Goal: Task Accomplishment & Management: Manage account settings

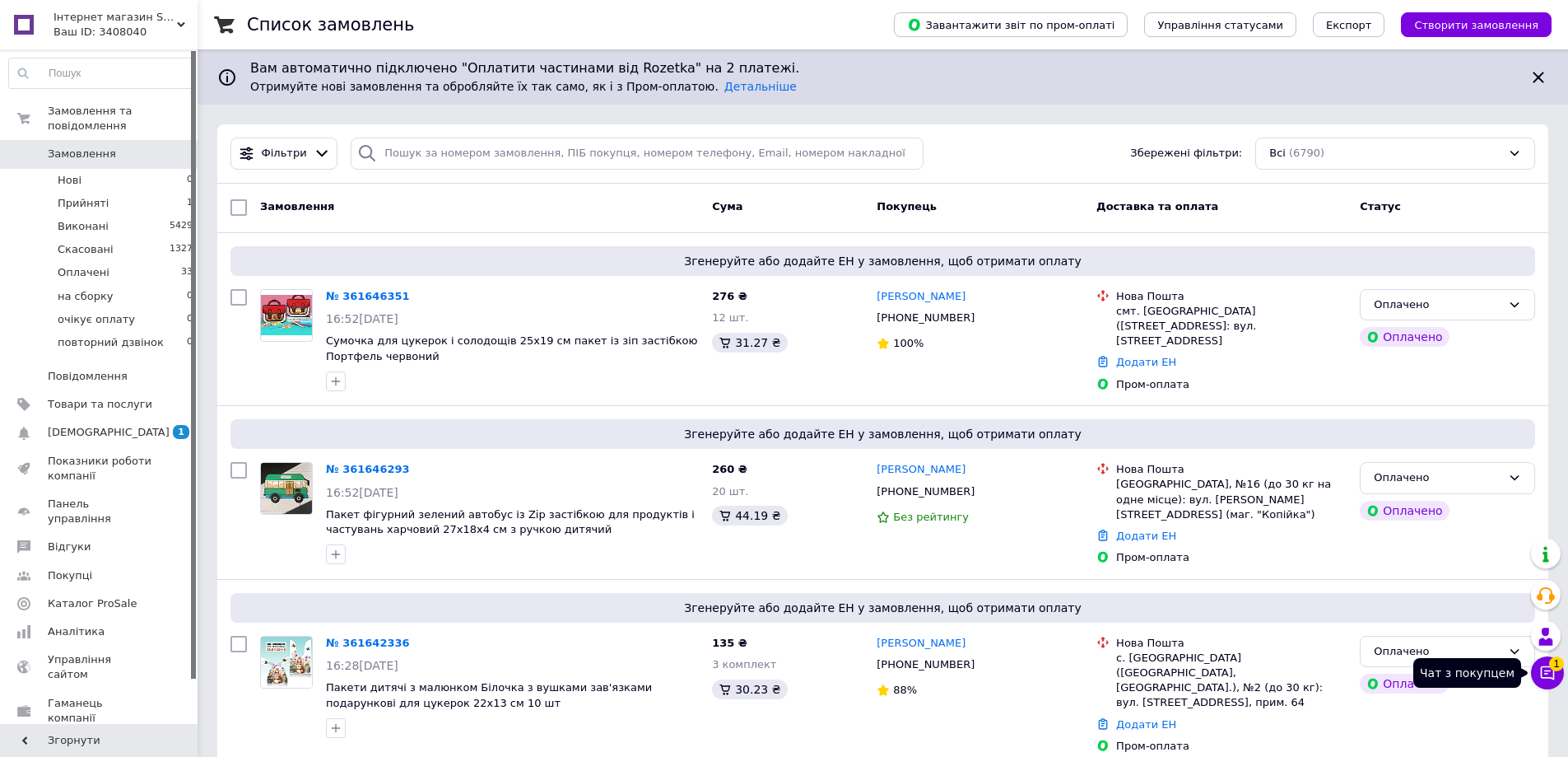
click at [1543, 672] on icon at bounding box center [1548, 673] width 17 height 17
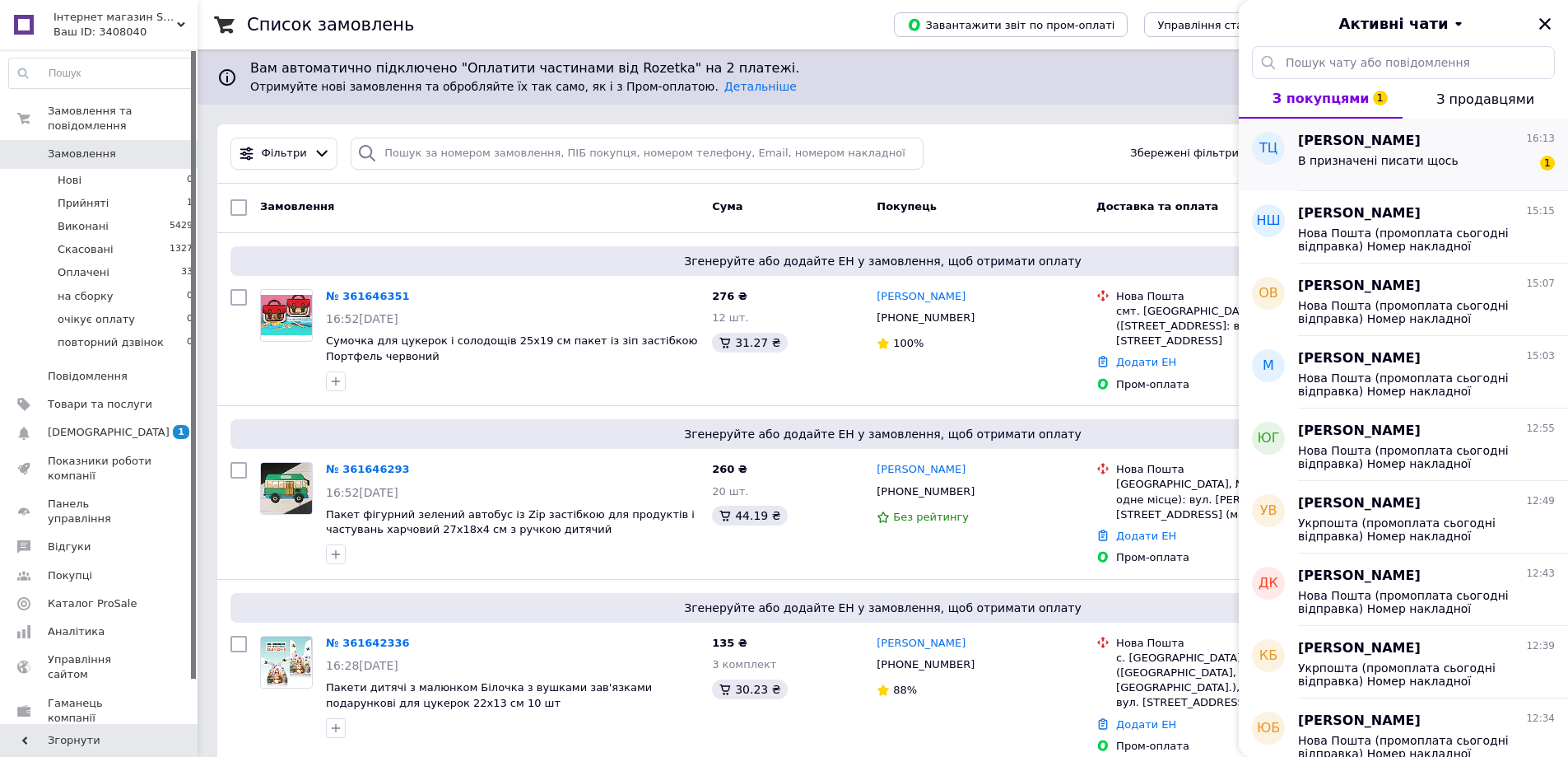
click at [1342, 147] on span "тетяна Цяпець" at bounding box center [1360, 142] width 123 height 19
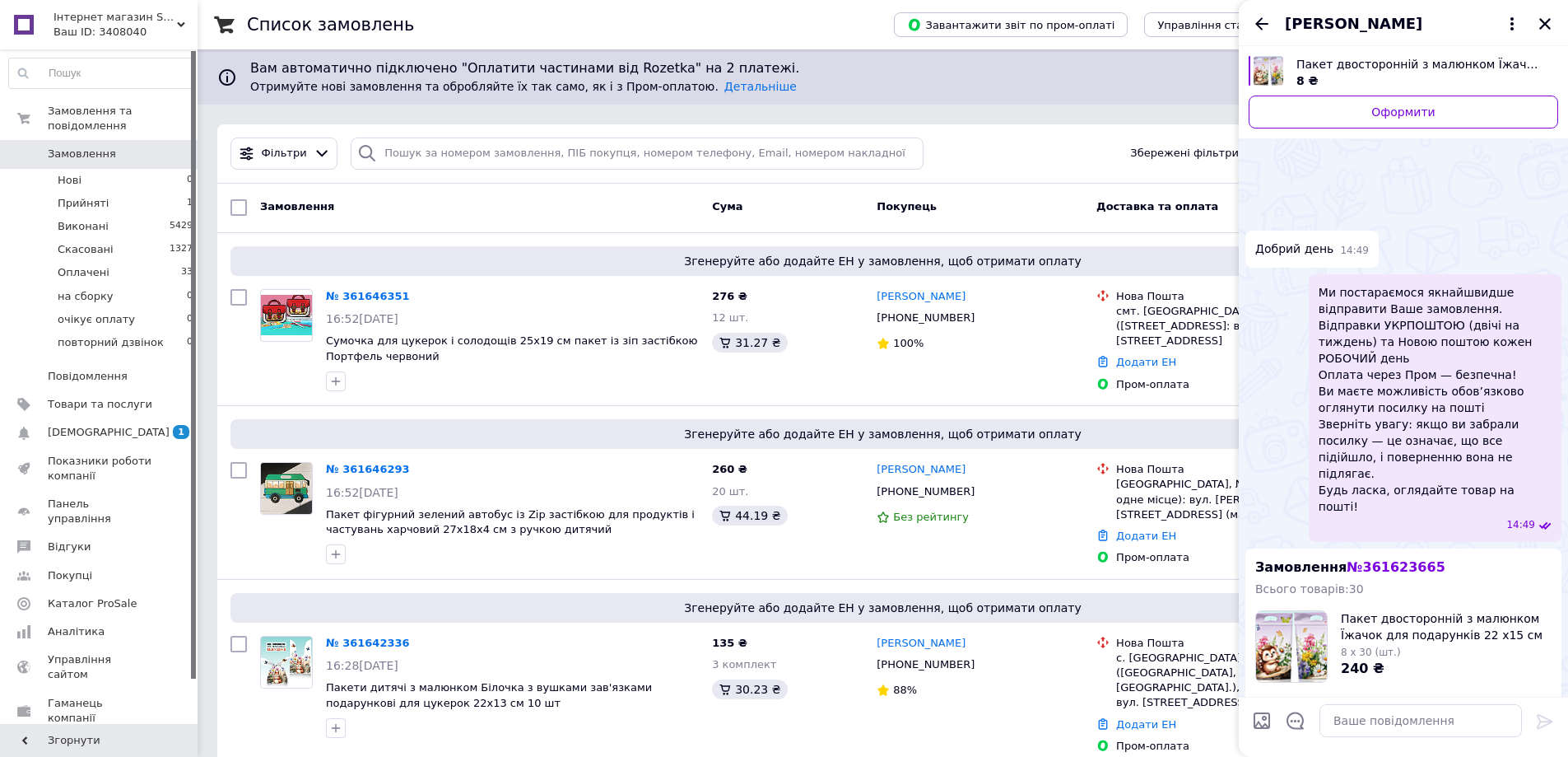
scroll to position [333, 0]
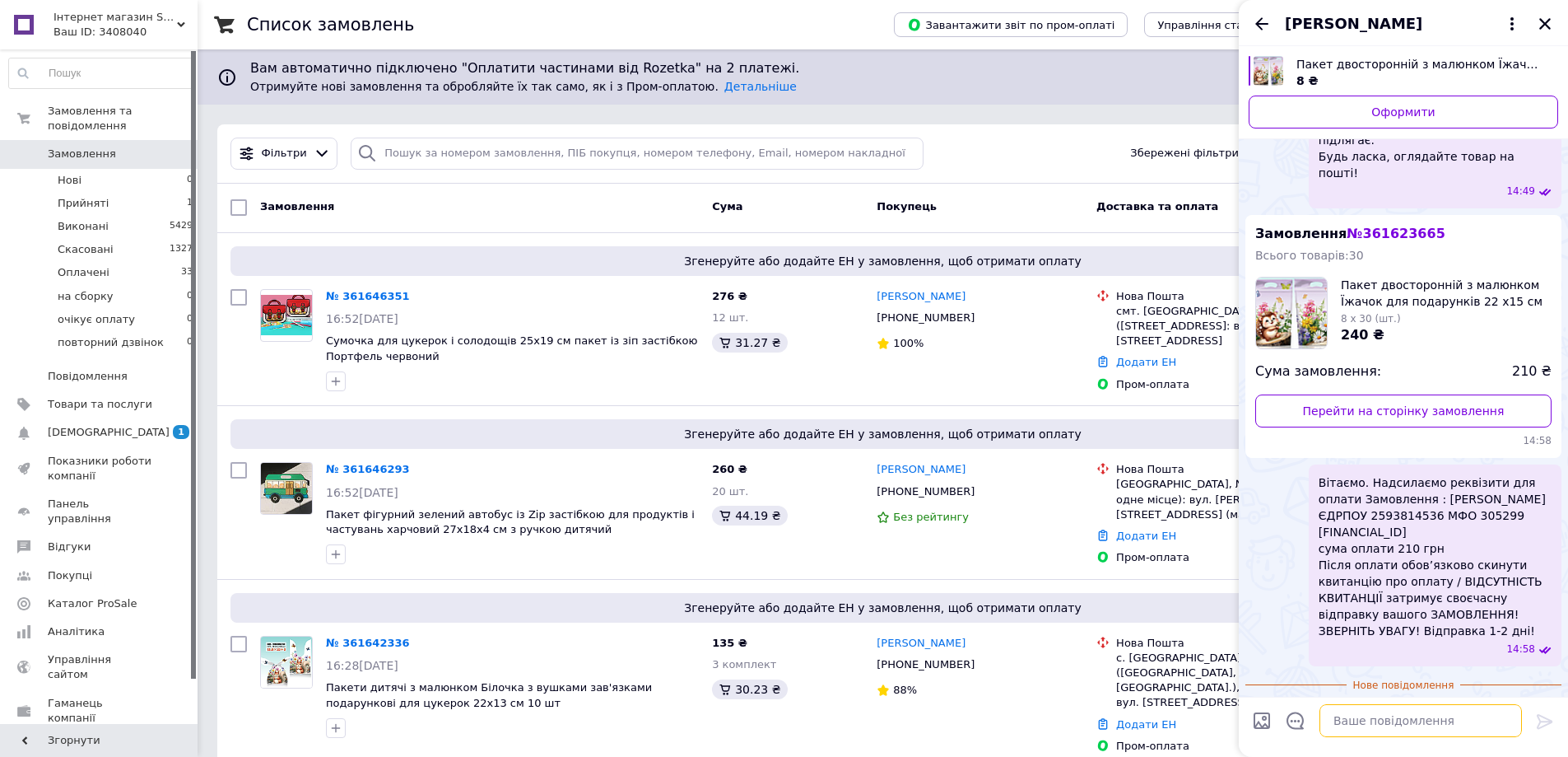
click at [1352, 721] on textarea at bounding box center [1421, 720] width 203 height 33
type textarea "вказуйте № замовлення"
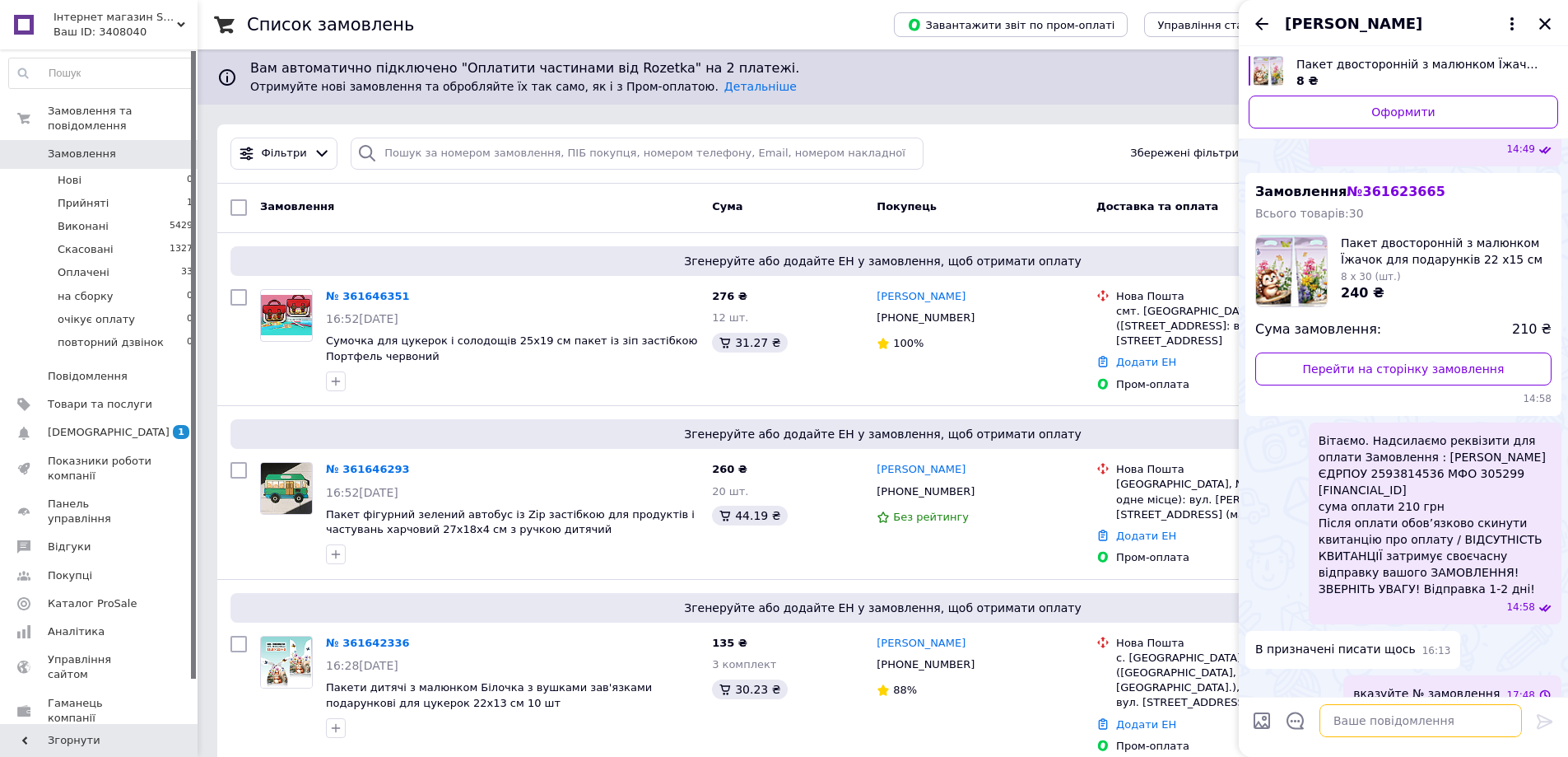
scroll to position [306, 0]
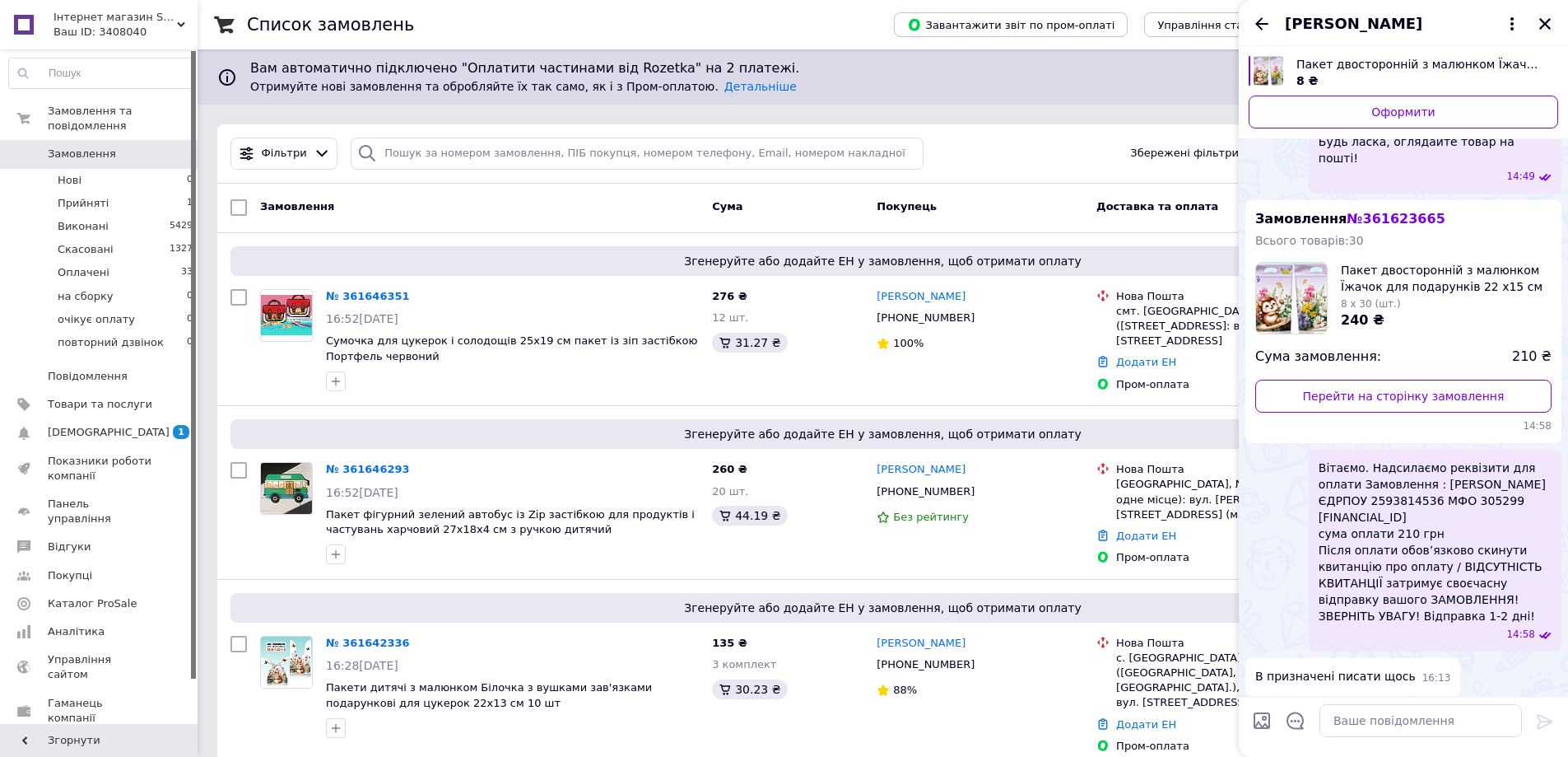
click at [1544, 24] on icon "Закрити" at bounding box center [1545, 23] width 11 height 11
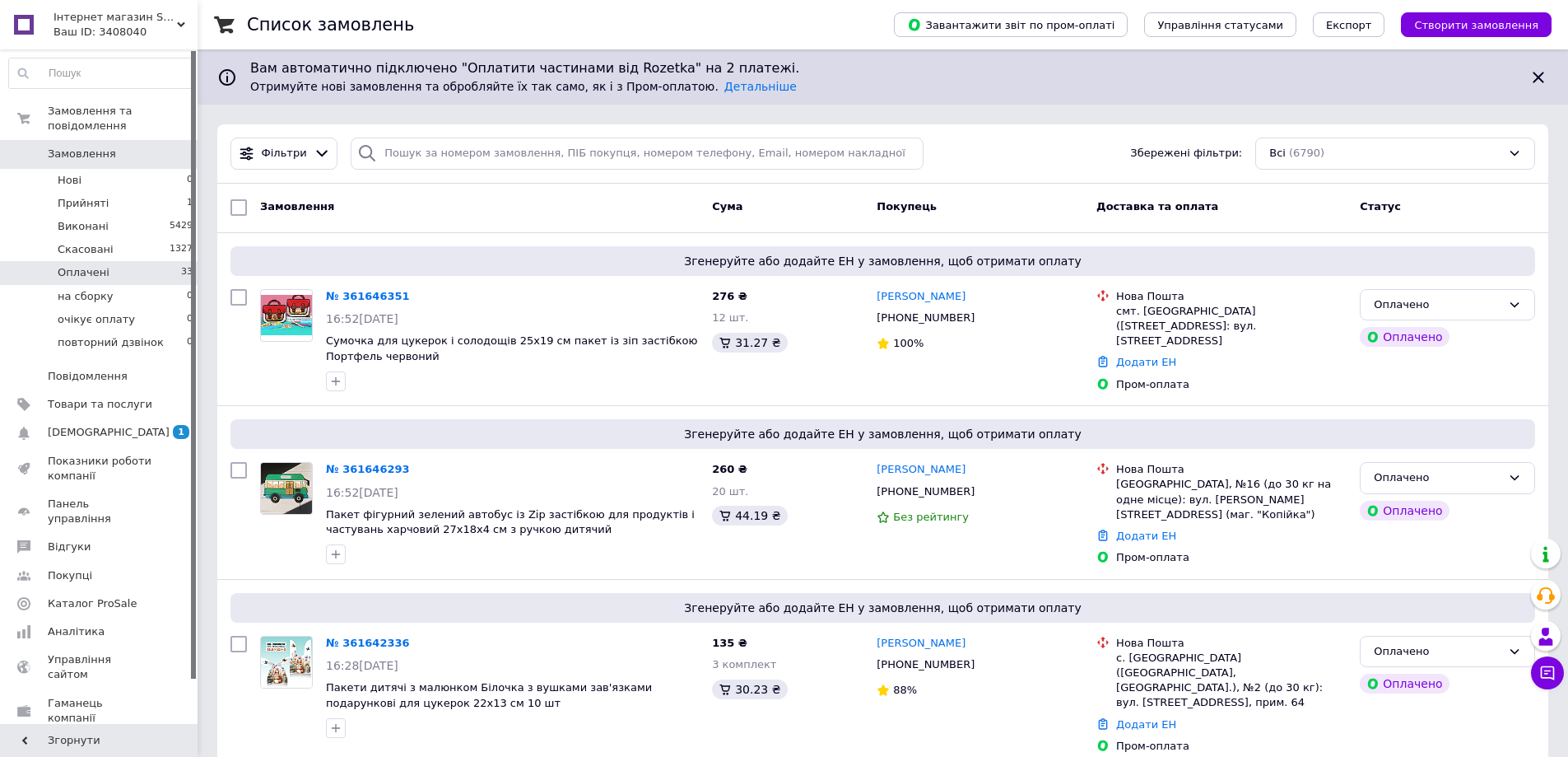
click at [81, 265] on span "Оплачені" at bounding box center [84, 273] width 52 height 15
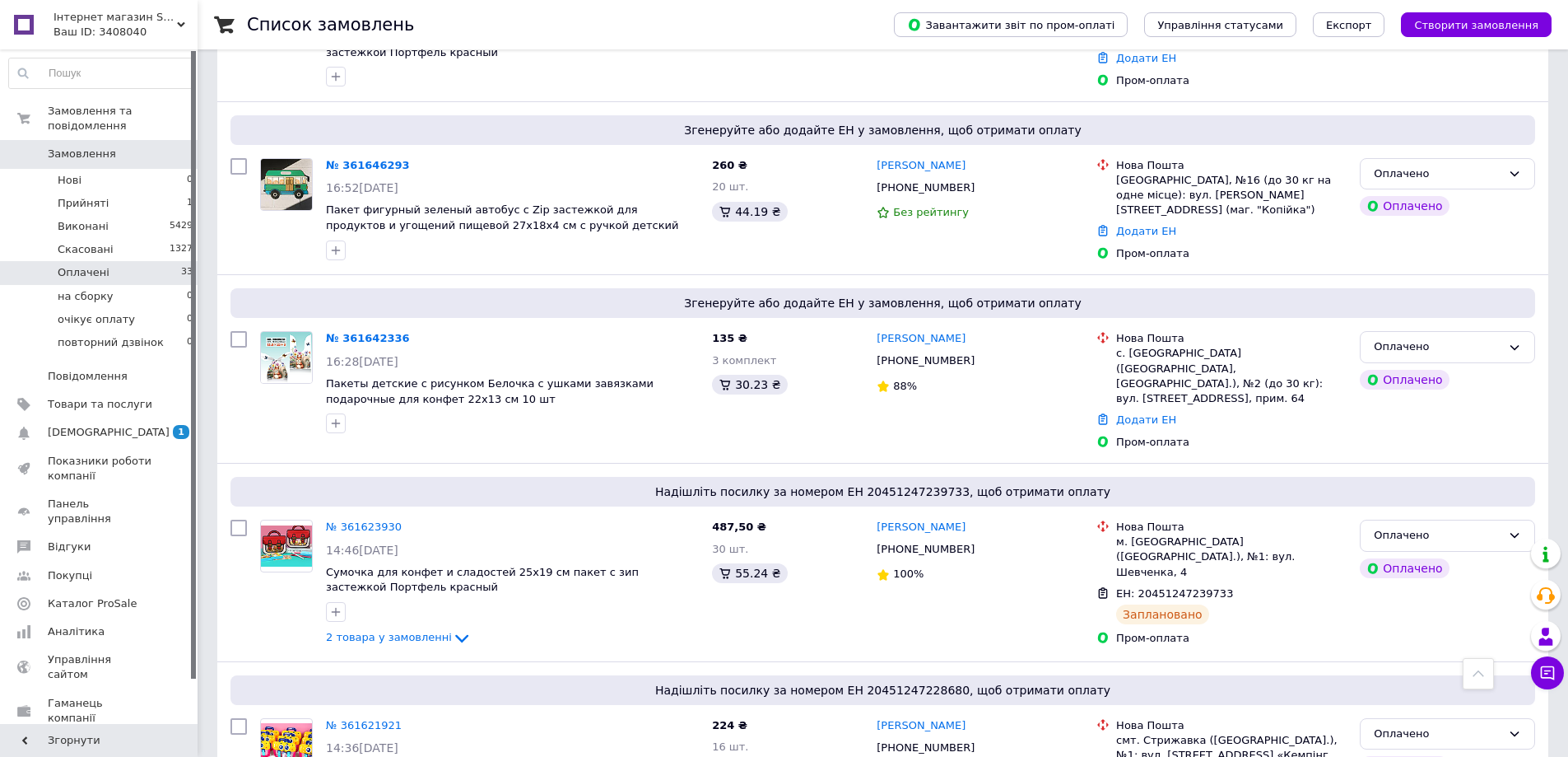
scroll to position [330, 0]
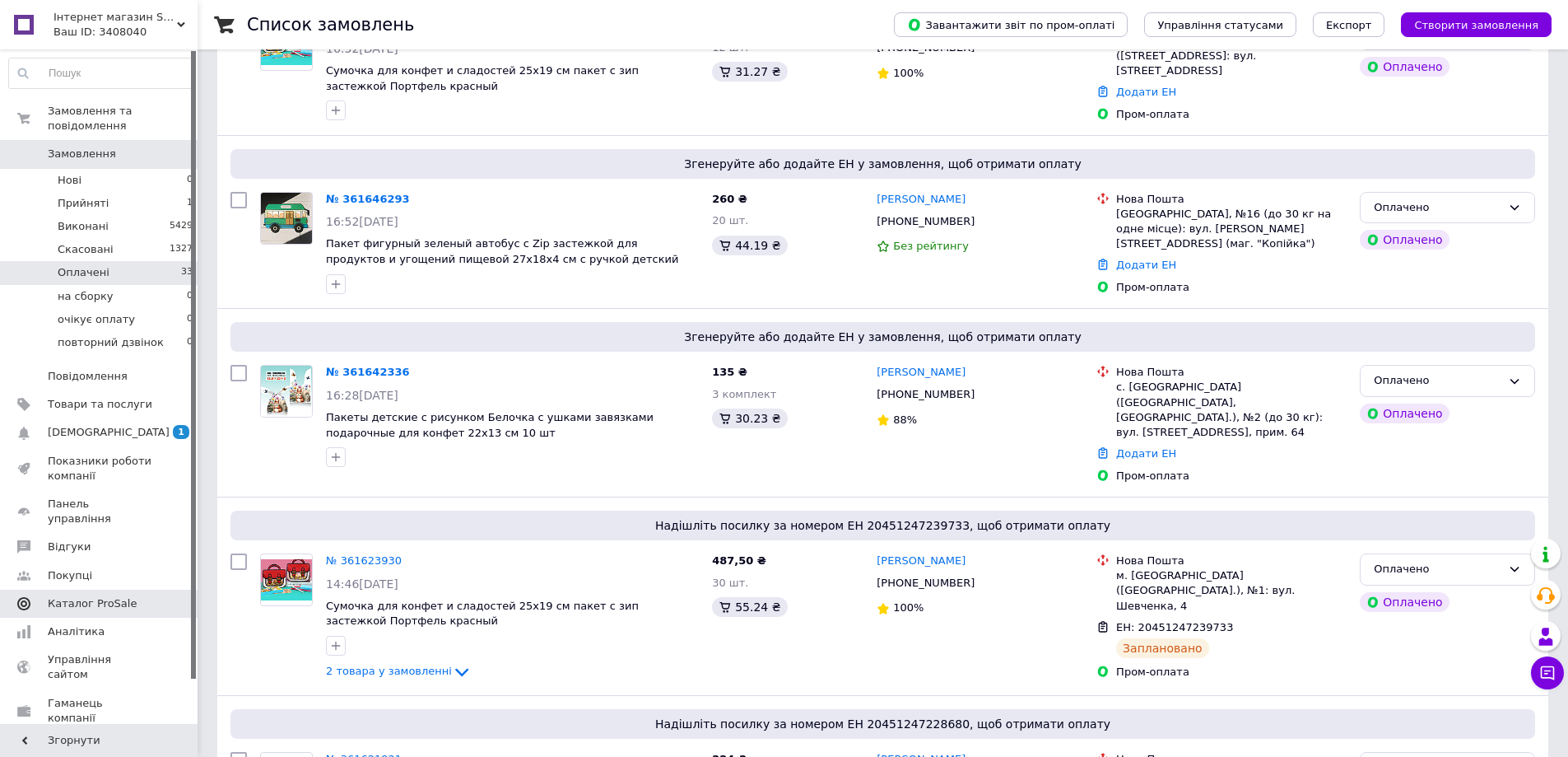
click at [87, 596] on span "Каталог ProSale" at bounding box center [92, 603] width 89 height 15
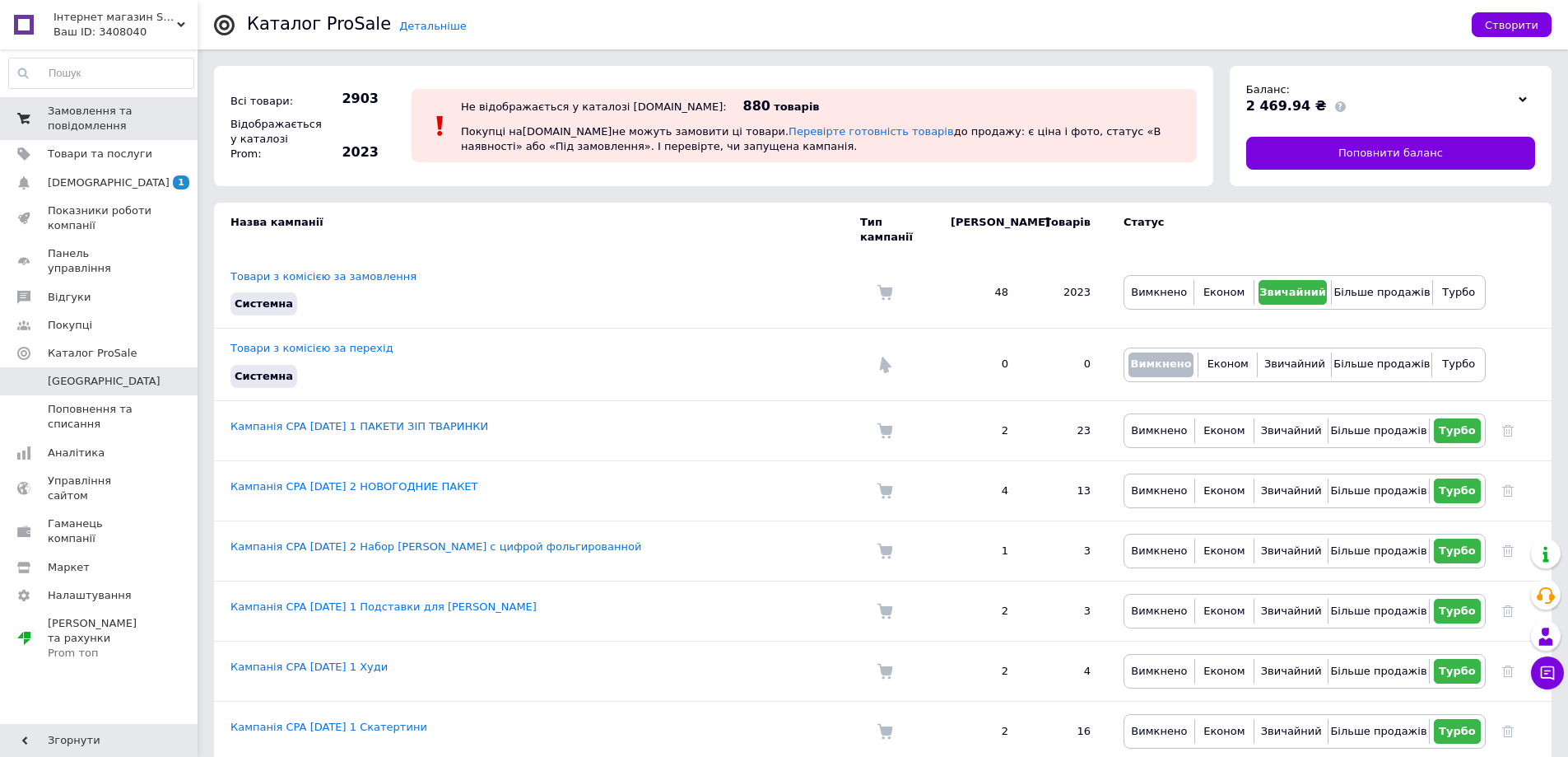
click at [103, 115] on span "Замовлення та повідомлення" at bounding box center [100, 118] width 104 height 30
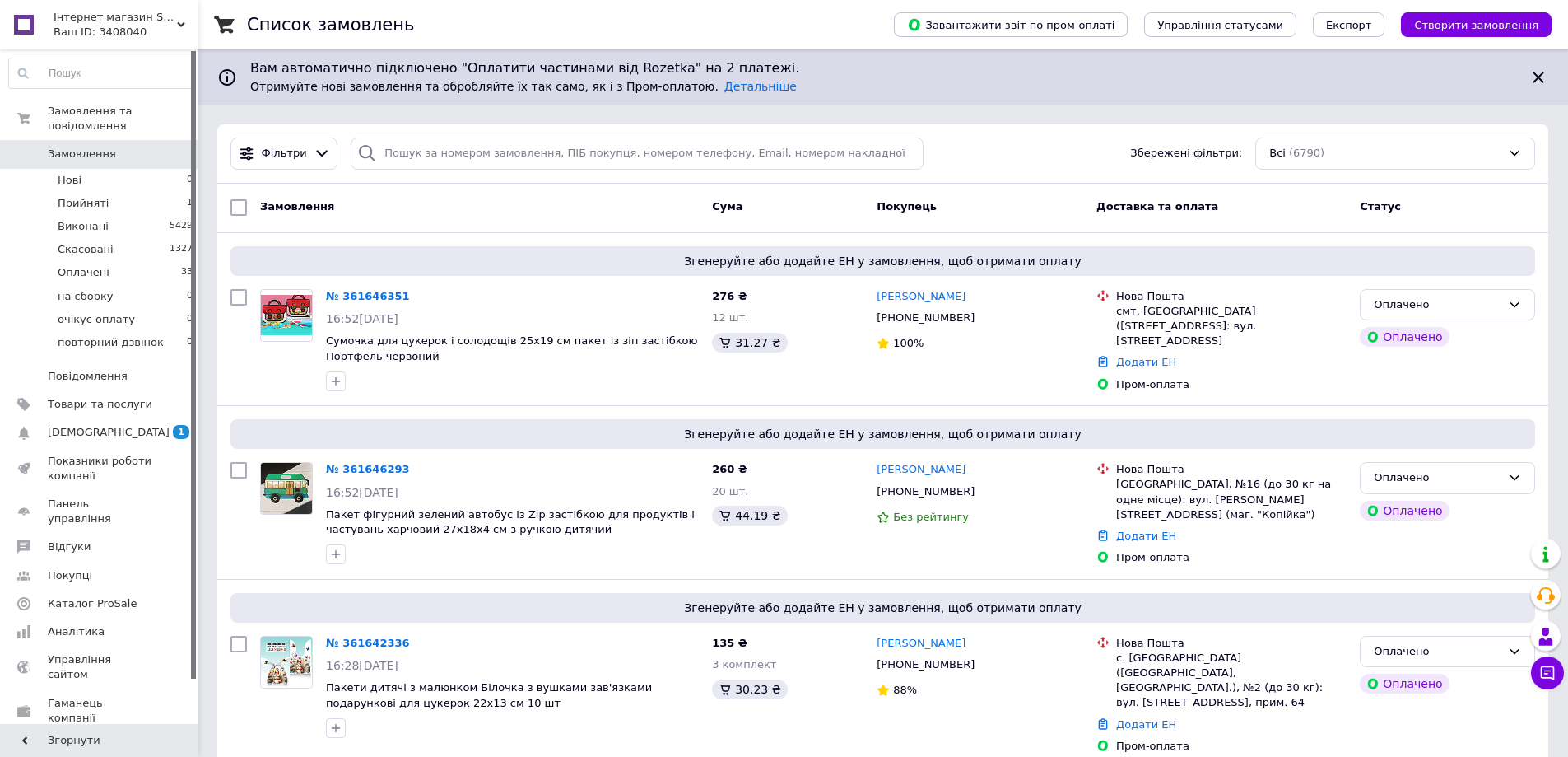
click at [181, 22] on icon at bounding box center [181, 24] width 8 height 8
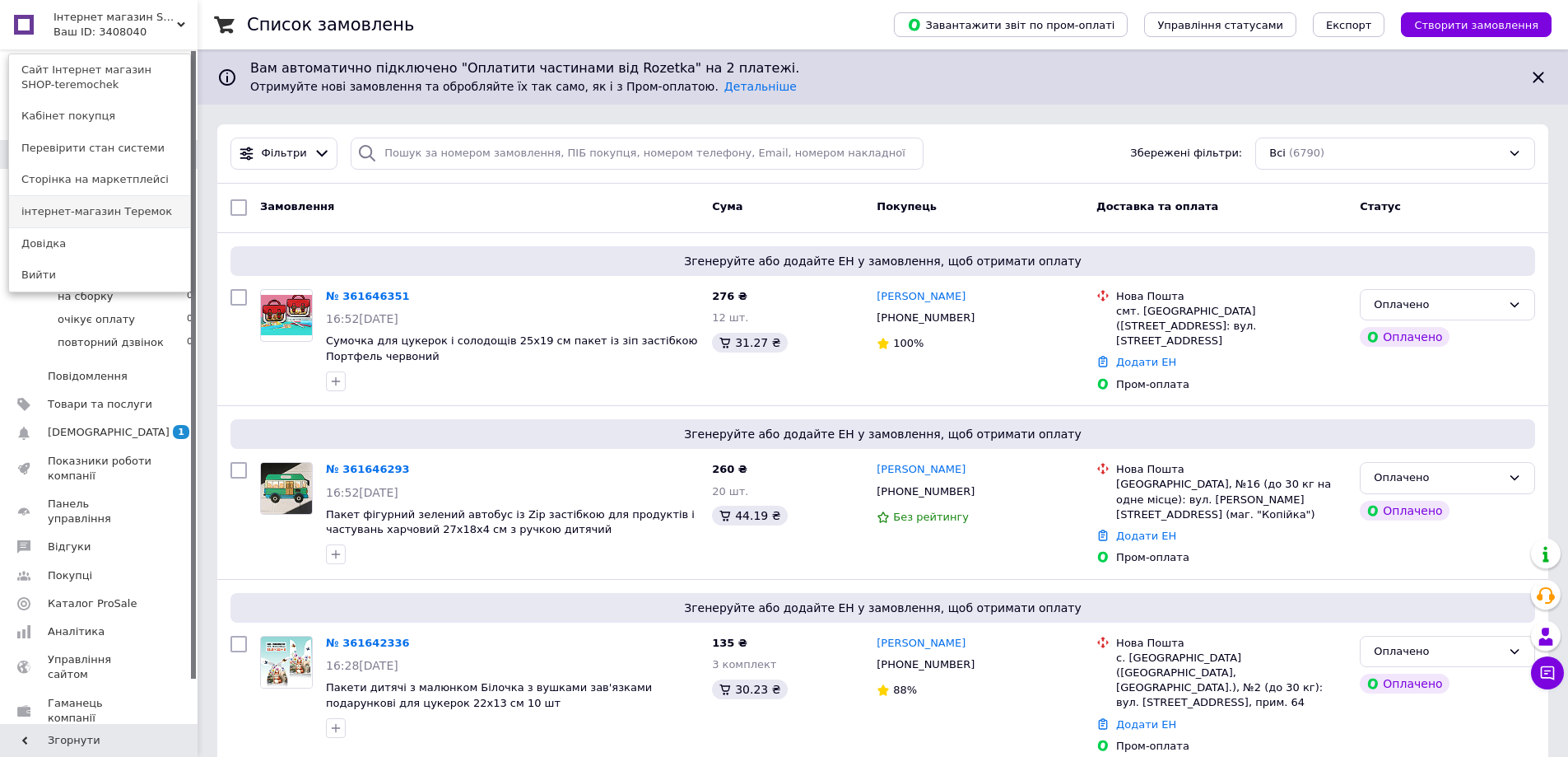
click at [88, 210] on link "інтернет-магазин Теремок" at bounding box center [100, 212] width 181 height 32
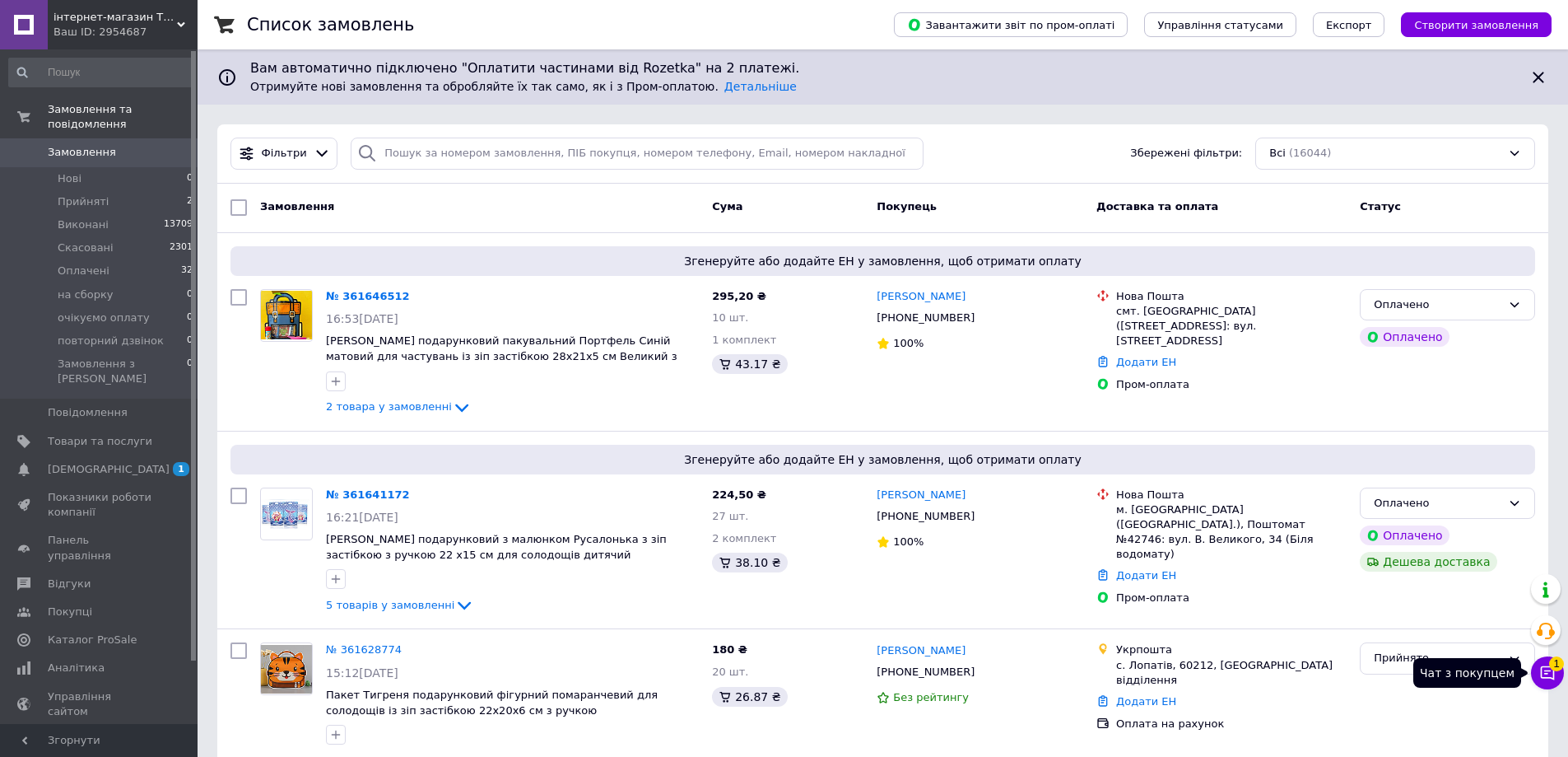
click at [1541, 677] on icon at bounding box center [1548, 673] width 14 height 14
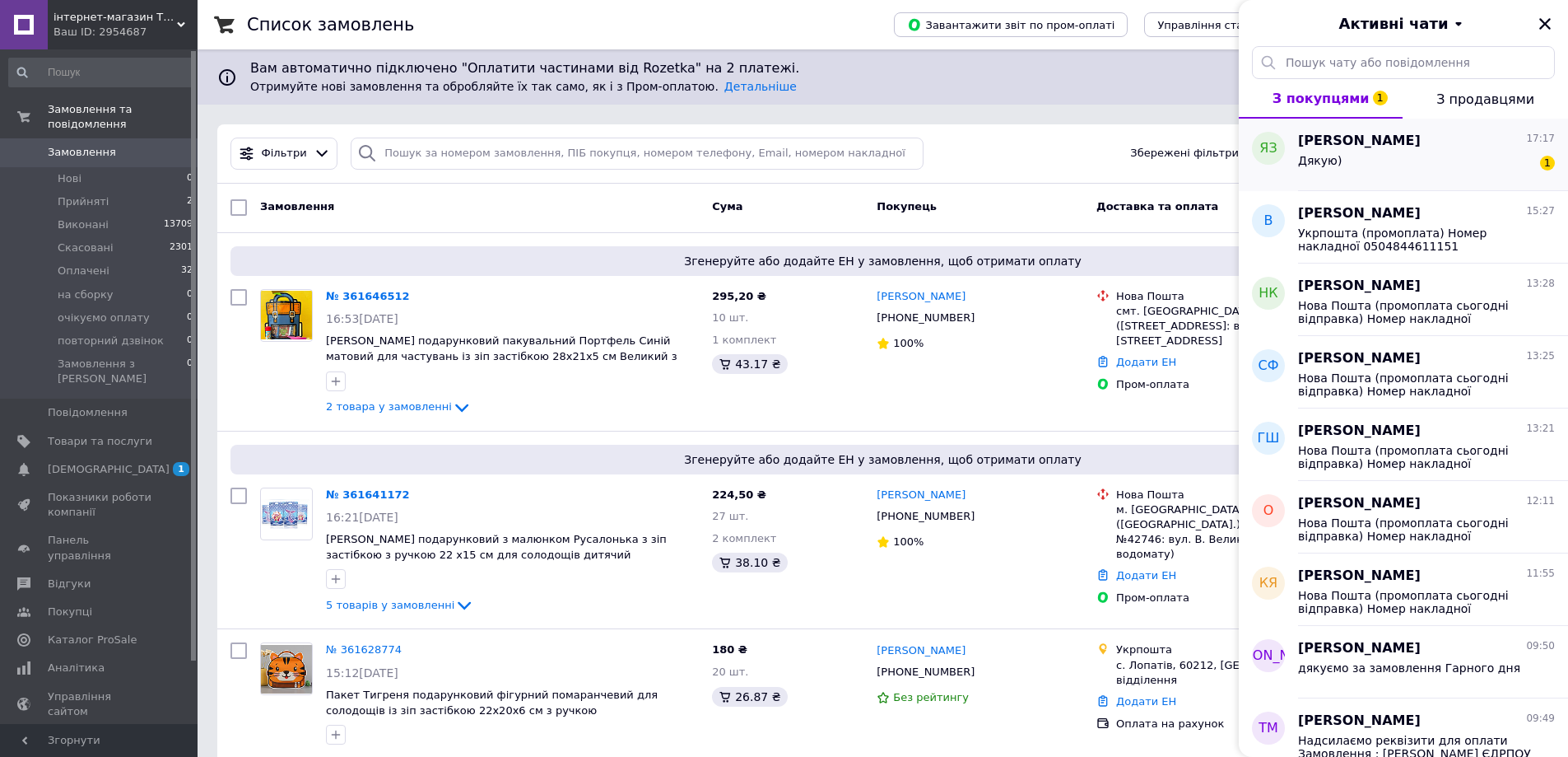
click at [1333, 157] on span "Дякую)" at bounding box center [1320, 160] width 44 height 13
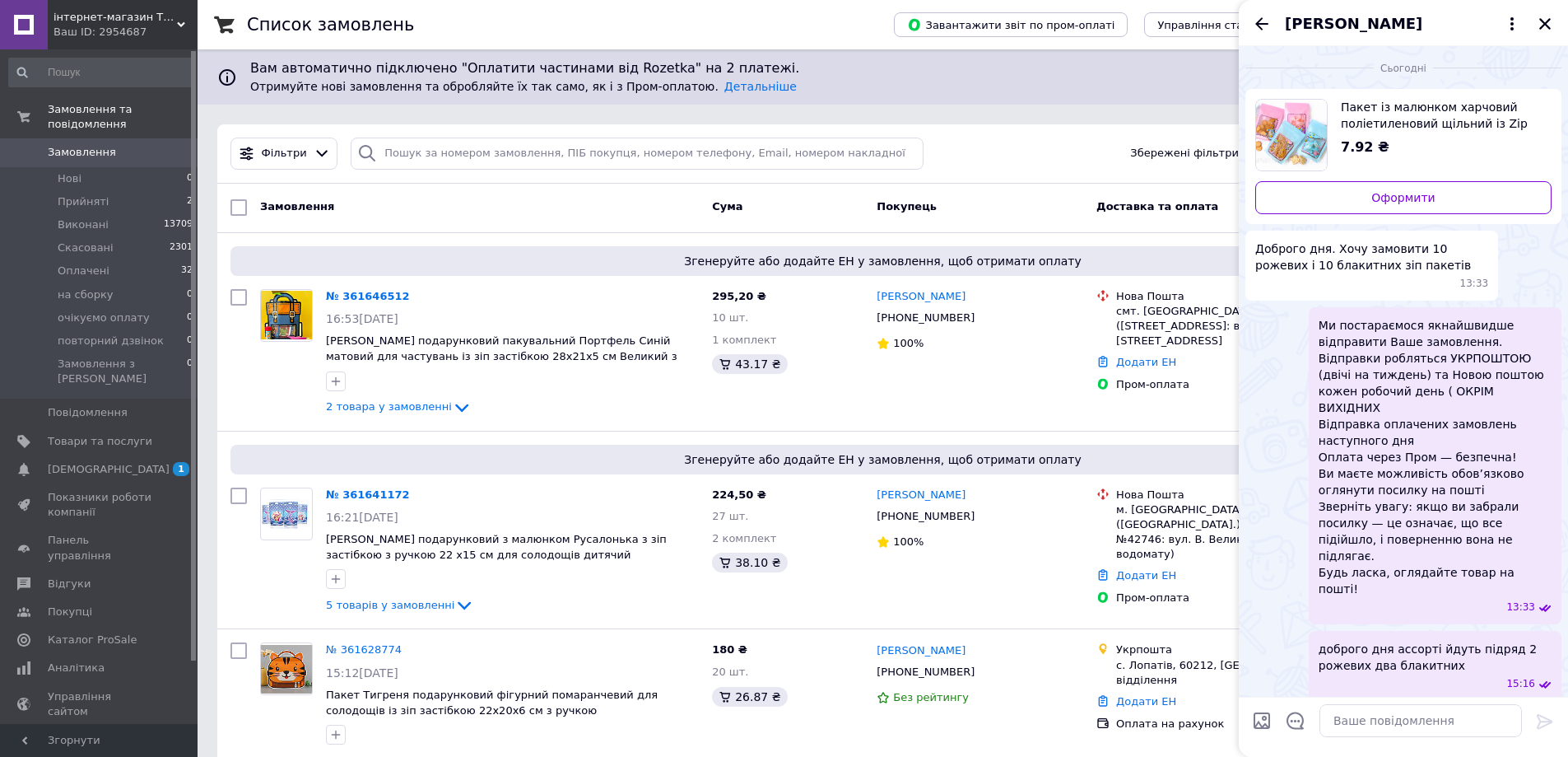
scroll to position [35, 0]
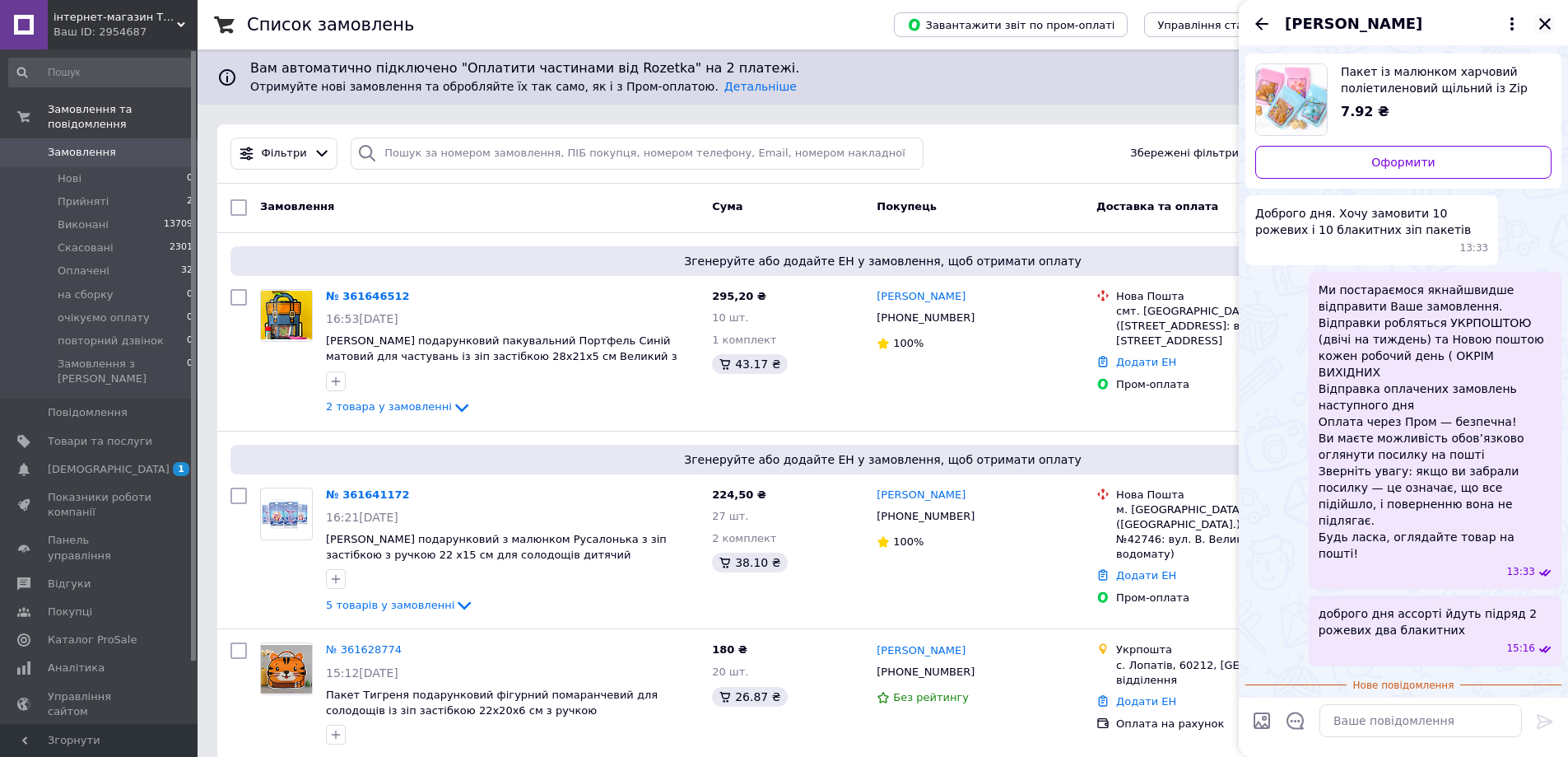
click at [1540, 24] on icon "Закрити" at bounding box center [1545, 24] width 15 height 15
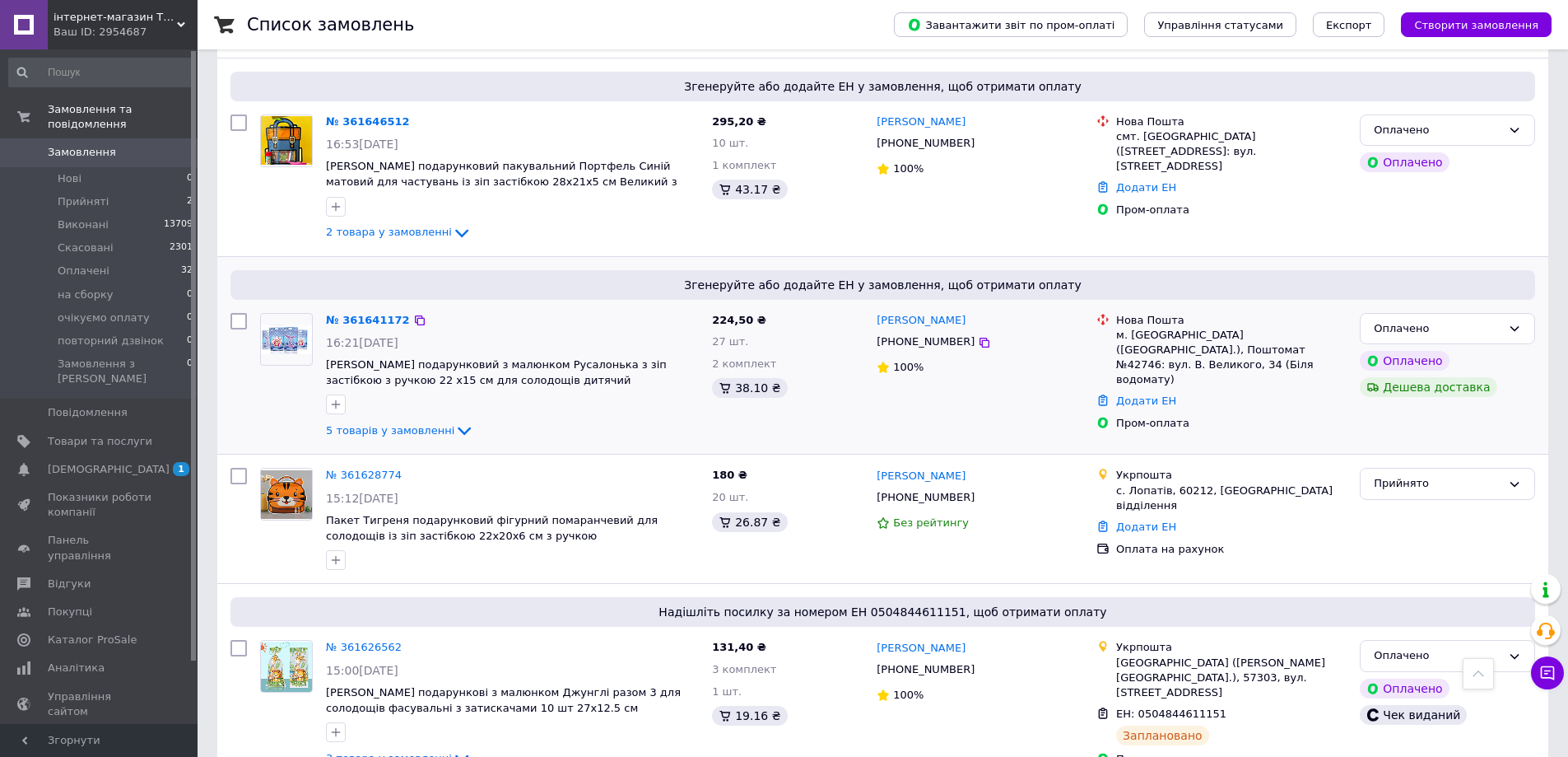
scroll to position [165, 0]
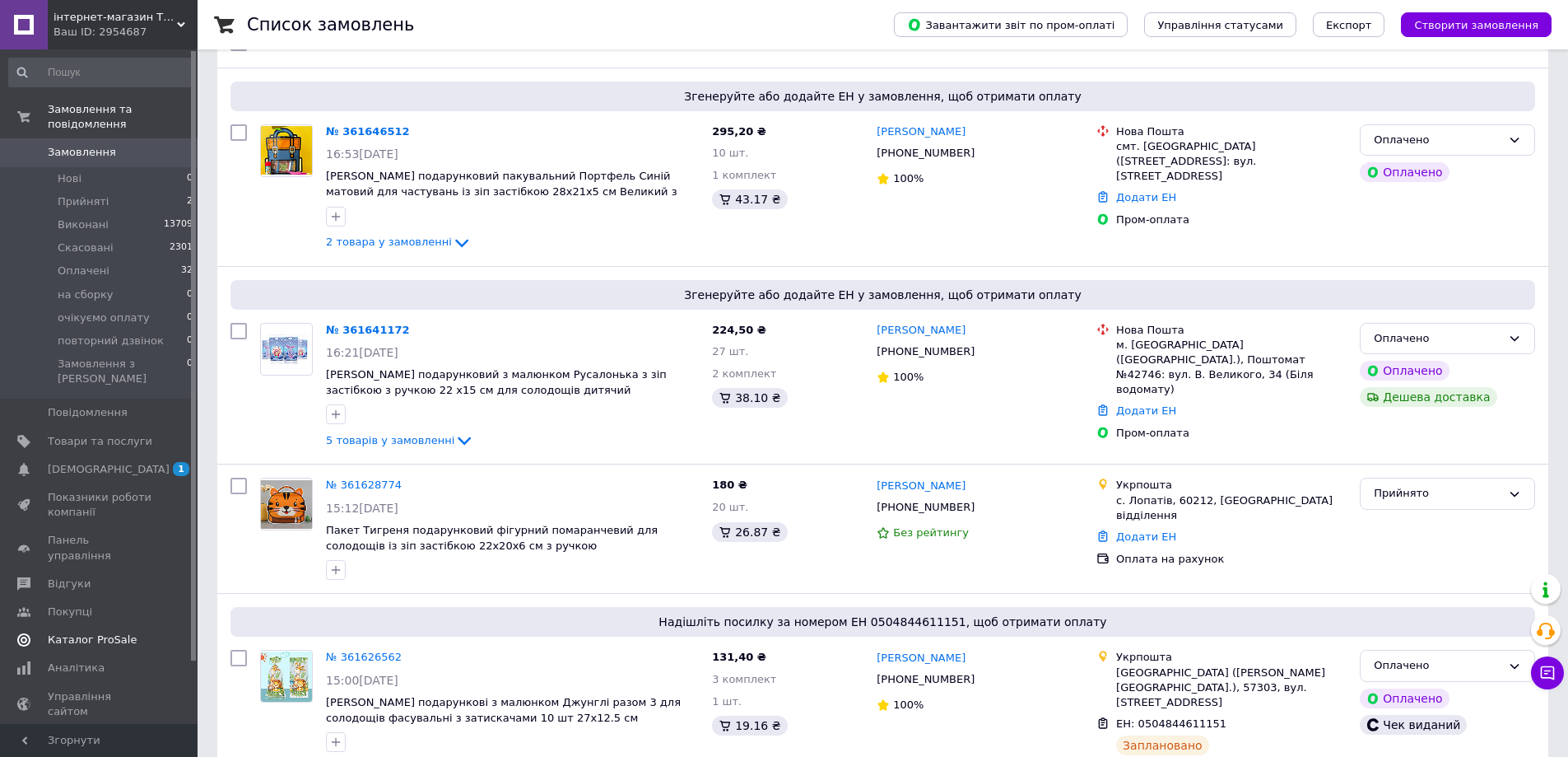
click at [69, 632] on span "Каталог ProSale" at bounding box center [92, 640] width 89 height 15
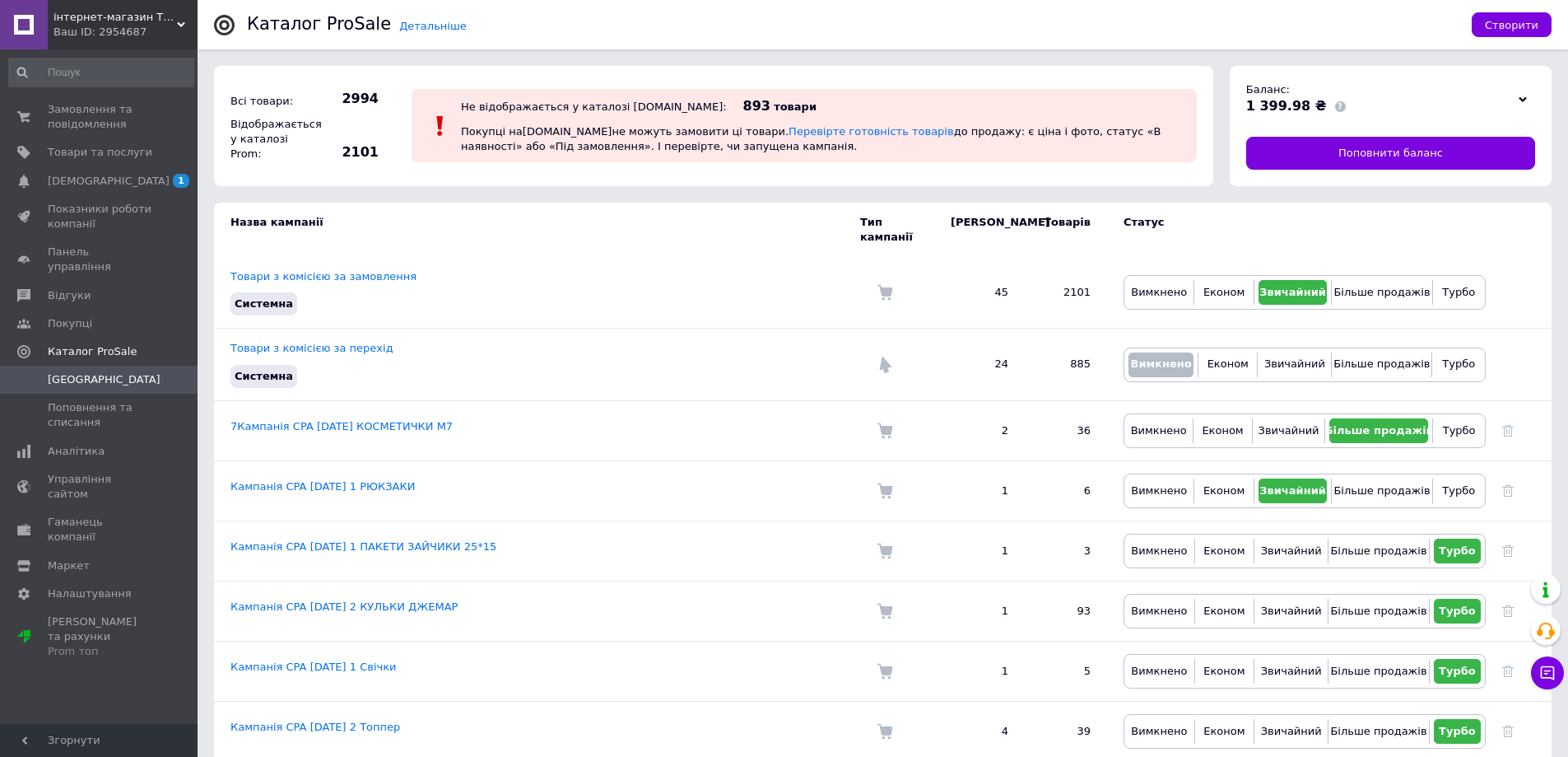
click at [1088, 8] on div "Детальніше Каталог ProSale" at bounding box center [851, 24] width 1208 height 49
click at [80, 111] on span "Замовлення та повідомлення" at bounding box center [100, 117] width 104 height 30
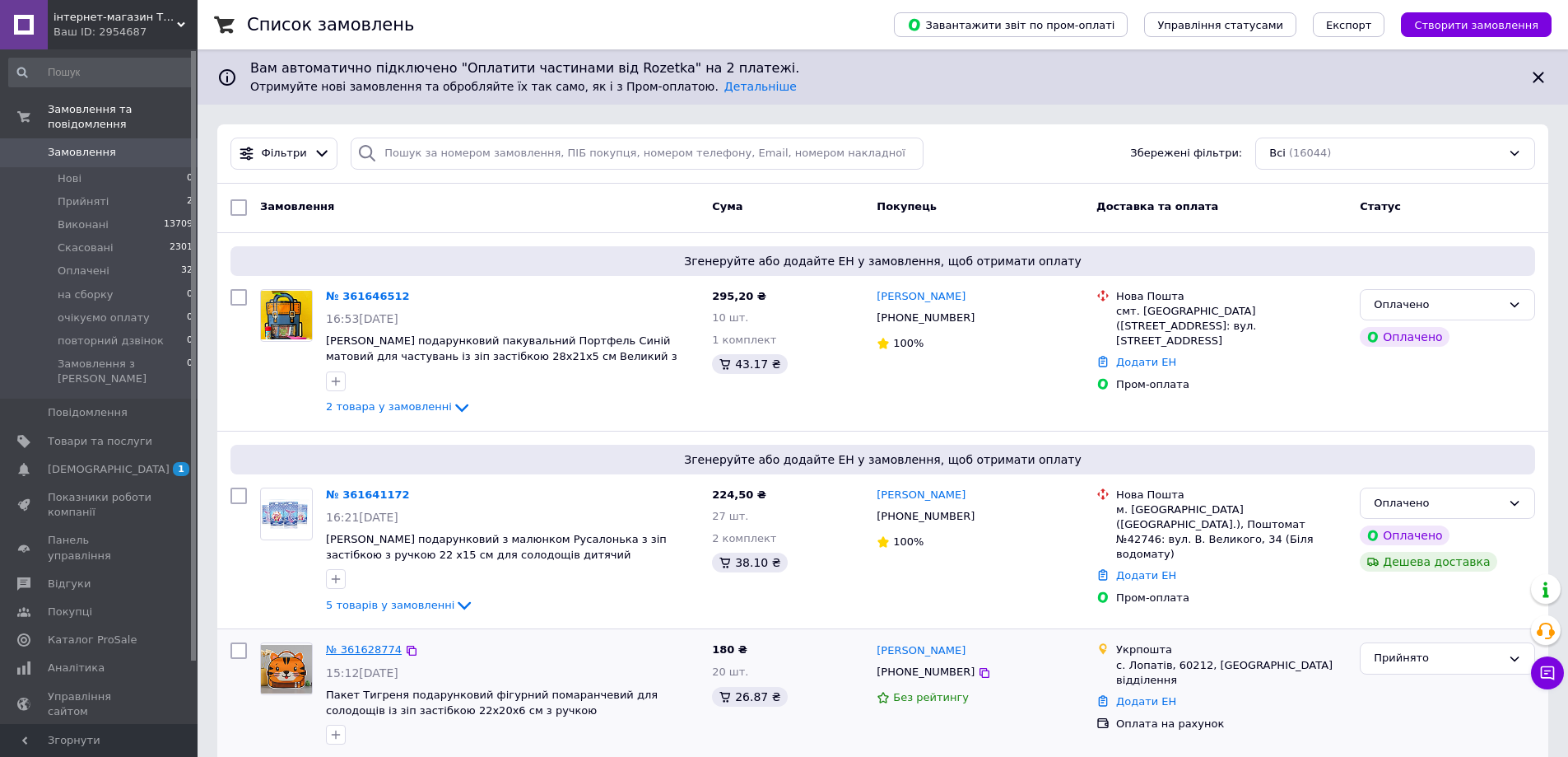
click at [379, 647] on link "№ 361628774" at bounding box center [363, 649] width 75 height 12
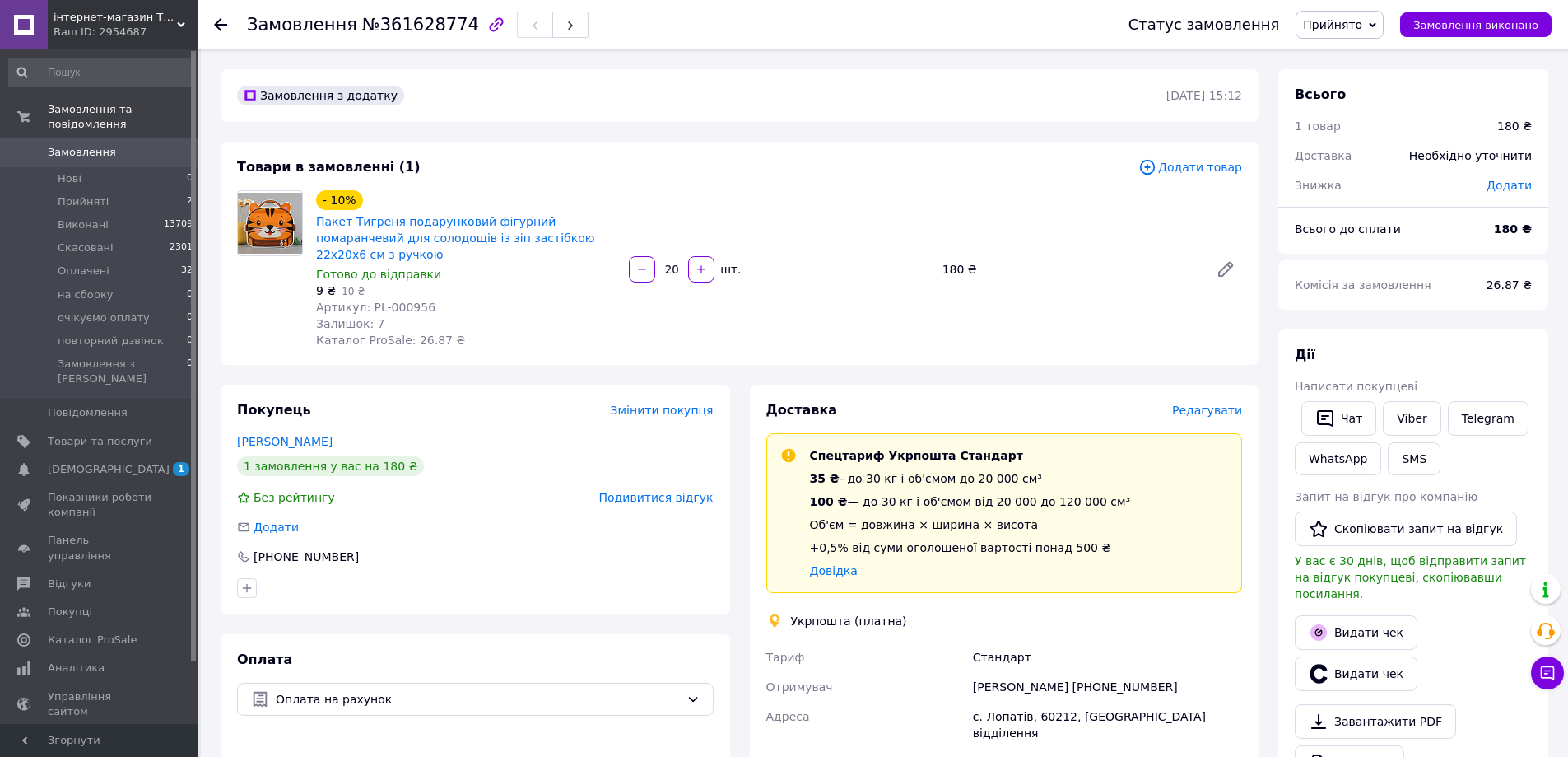
click at [1384, 20] on span "Прийнято" at bounding box center [1339, 24] width 88 height 28
click at [1357, 82] on li "Скасовано" at bounding box center [1358, 82] width 123 height 25
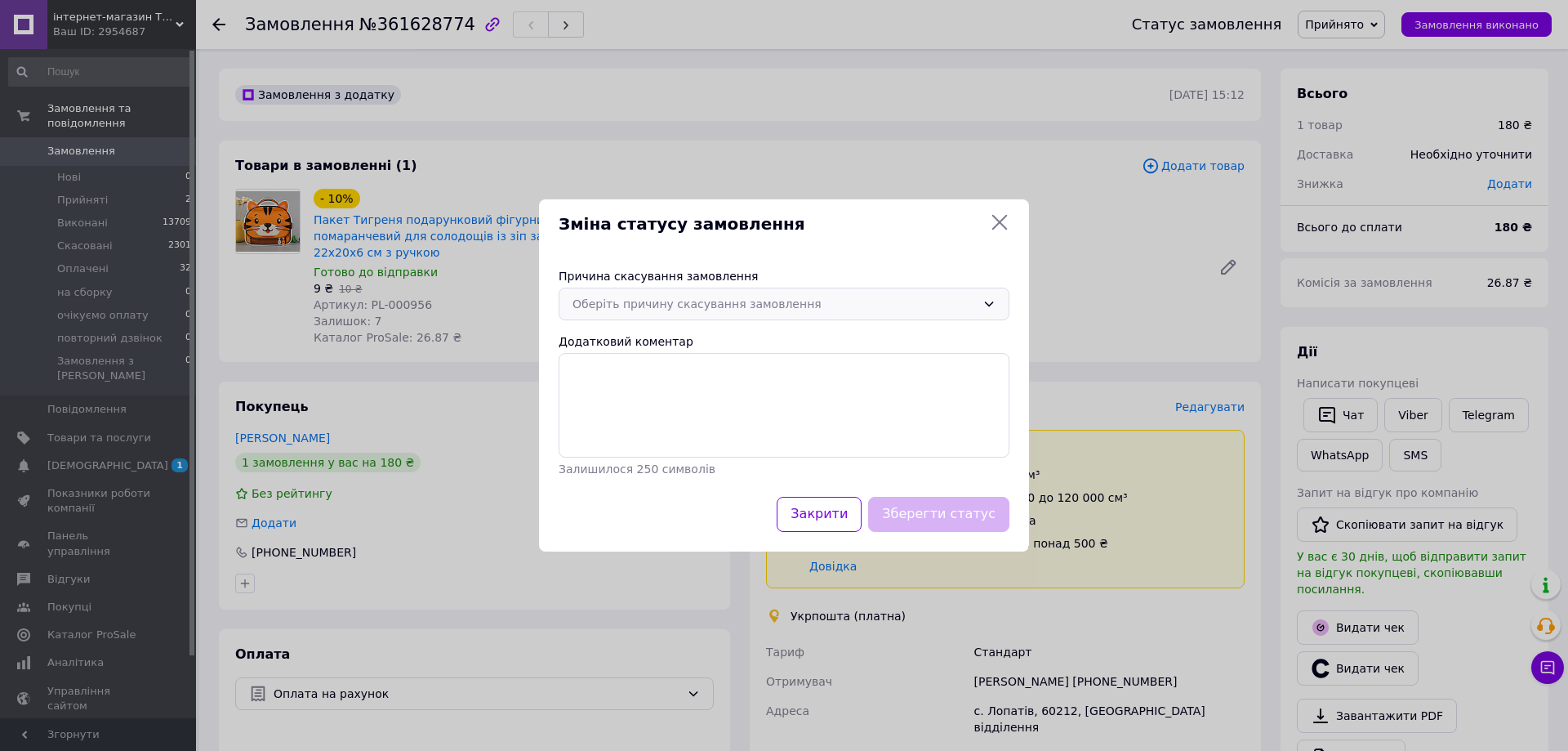
click at [987, 303] on icon at bounding box center [989, 304] width 13 height 13
click at [585, 400] on li "Оплата не надійшла" at bounding box center [784, 401] width 449 height 31
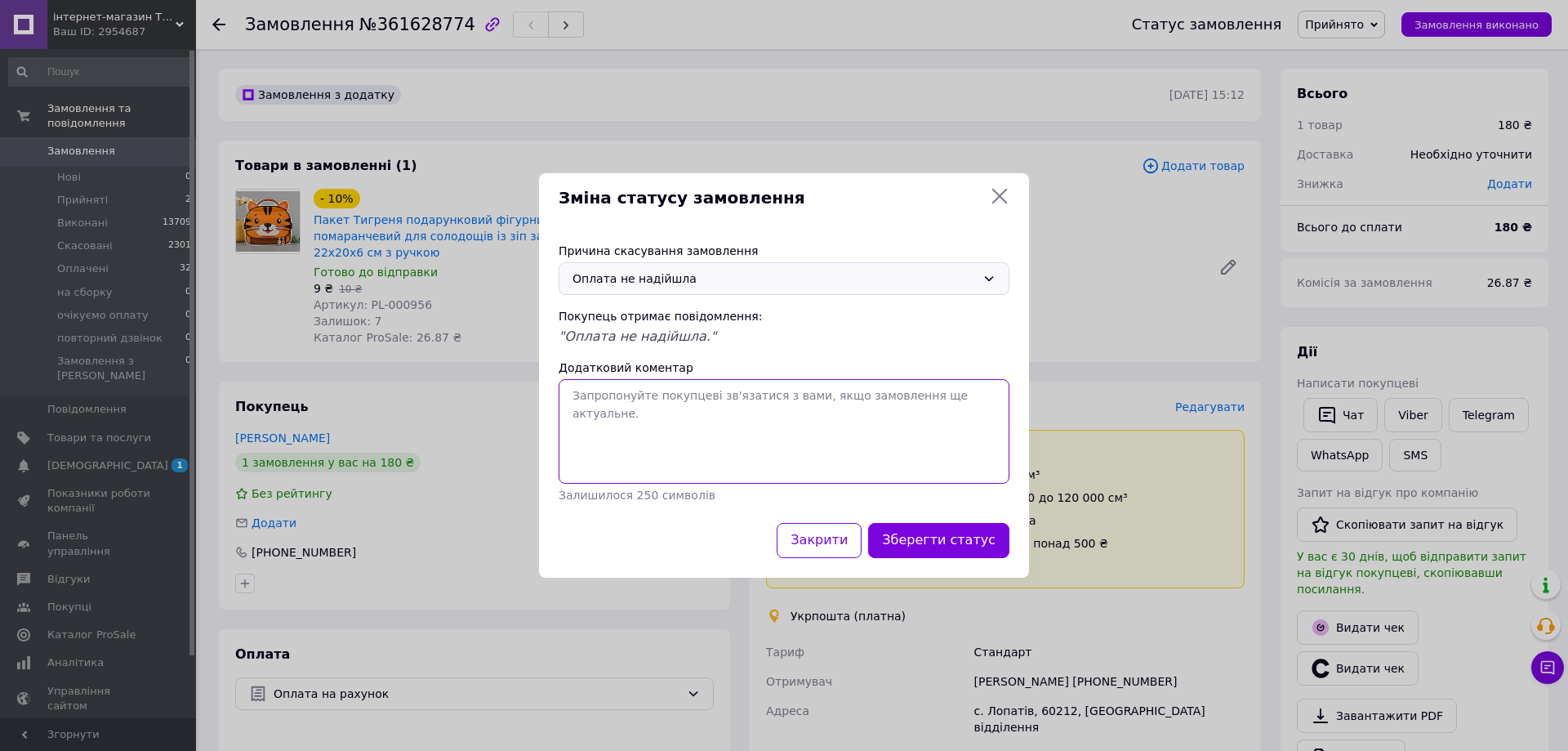
click at [580, 394] on textarea "Додатковий коментар" at bounding box center [784, 430] width 451 height 104
click at [947, 536] on button "Зберегти статус" at bounding box center [938, 540] width 141 height 35
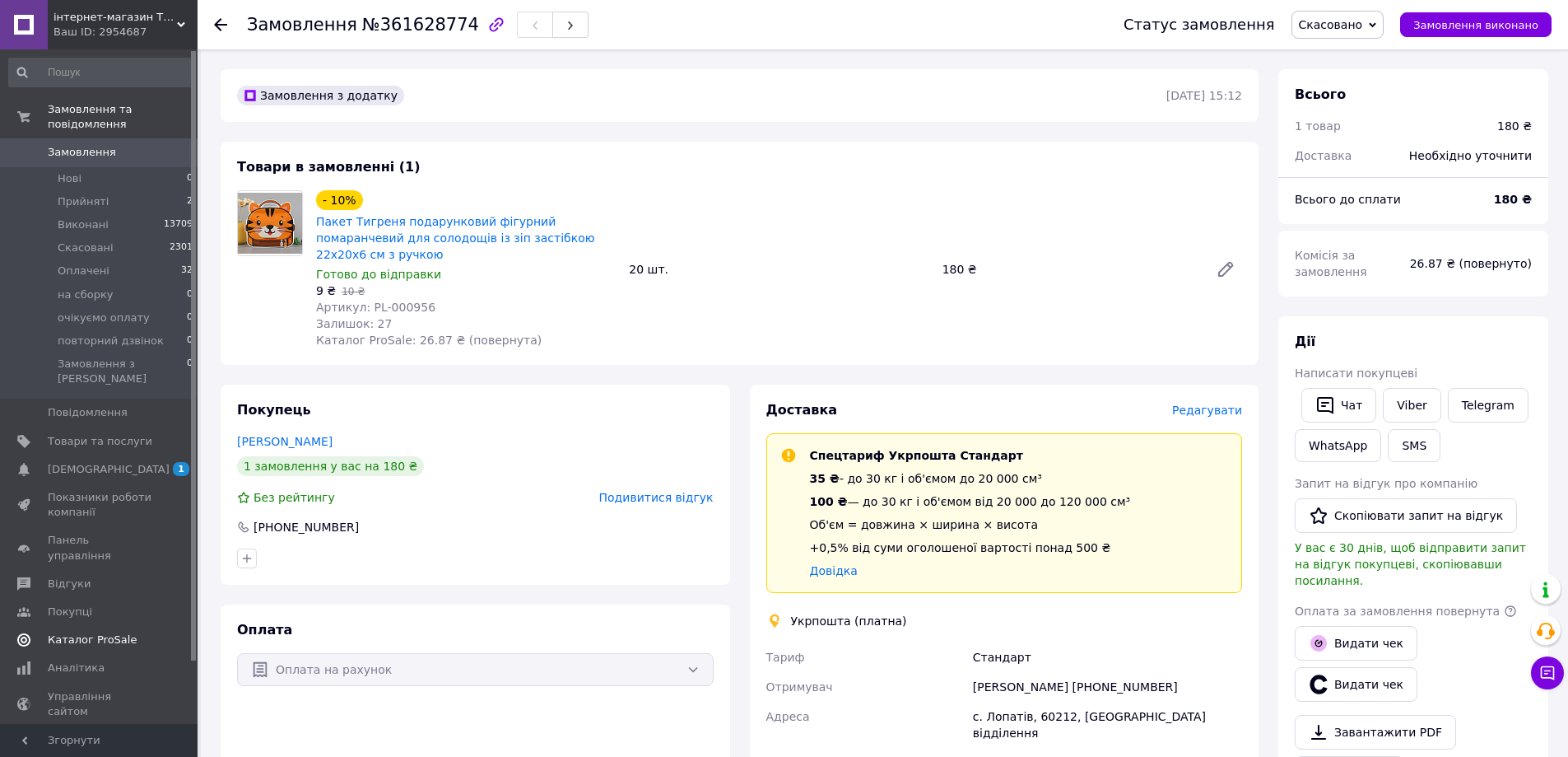
click at [117, 632] on span "Каталог ProSale" at bounding box center [92, 640] width 89 height 15
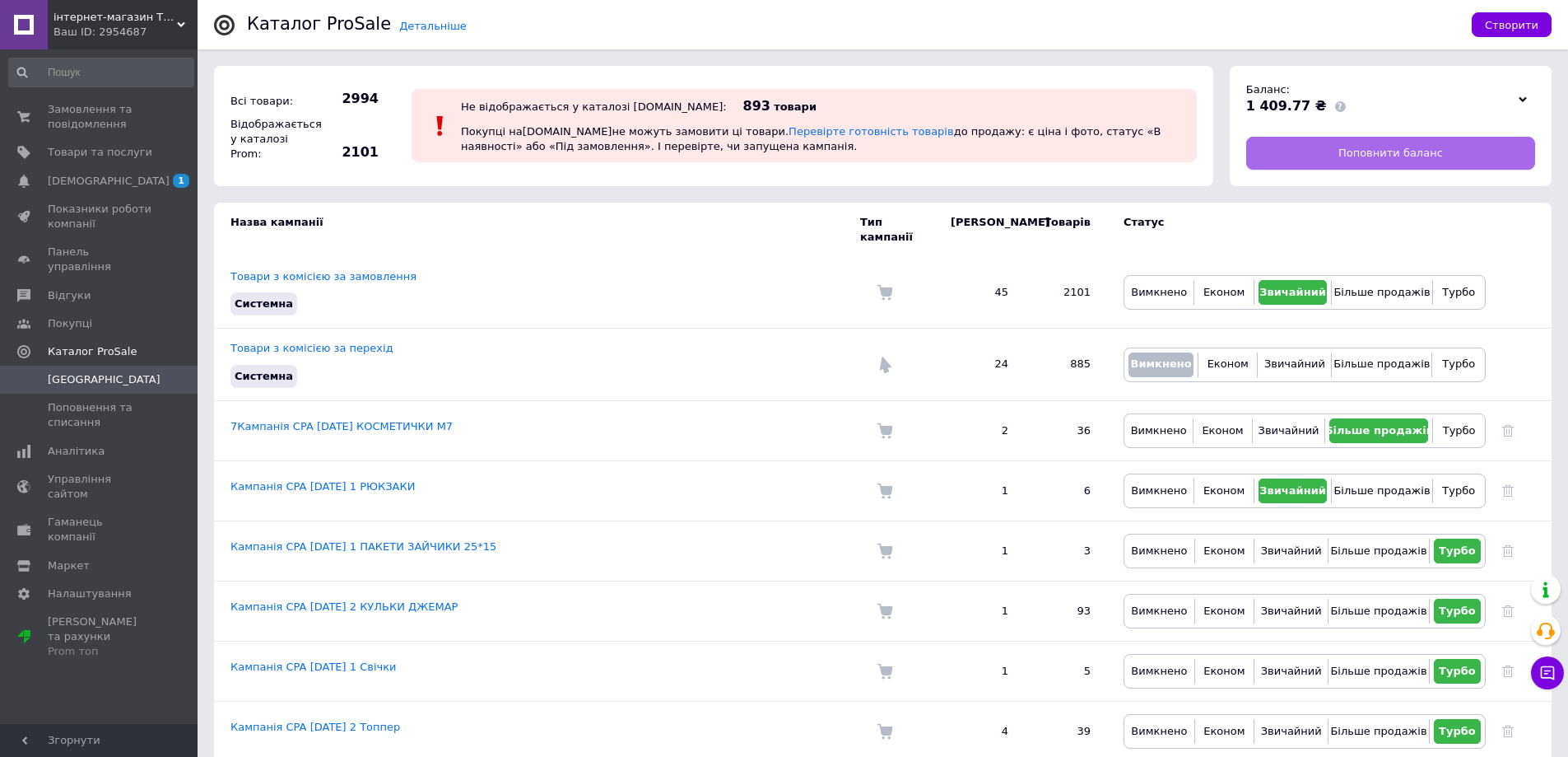
click at [1427, 150] on span "Поповнити баланс" at bounding box center [1390, 154] width 104 height 15
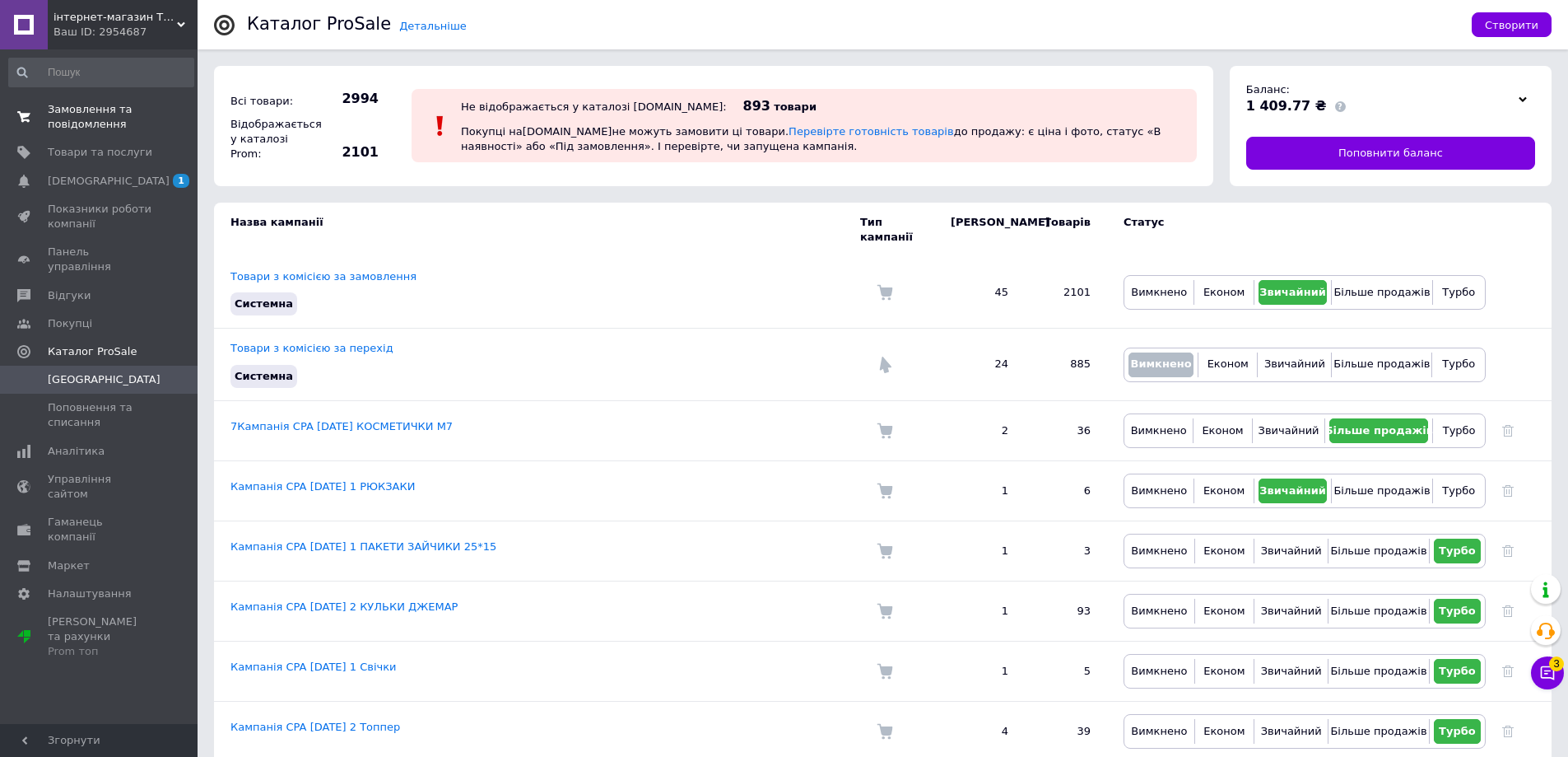
click at [78, 113] on span "Замовлення та повідомлення" at bounding box center [100, 117] width 104 height 30
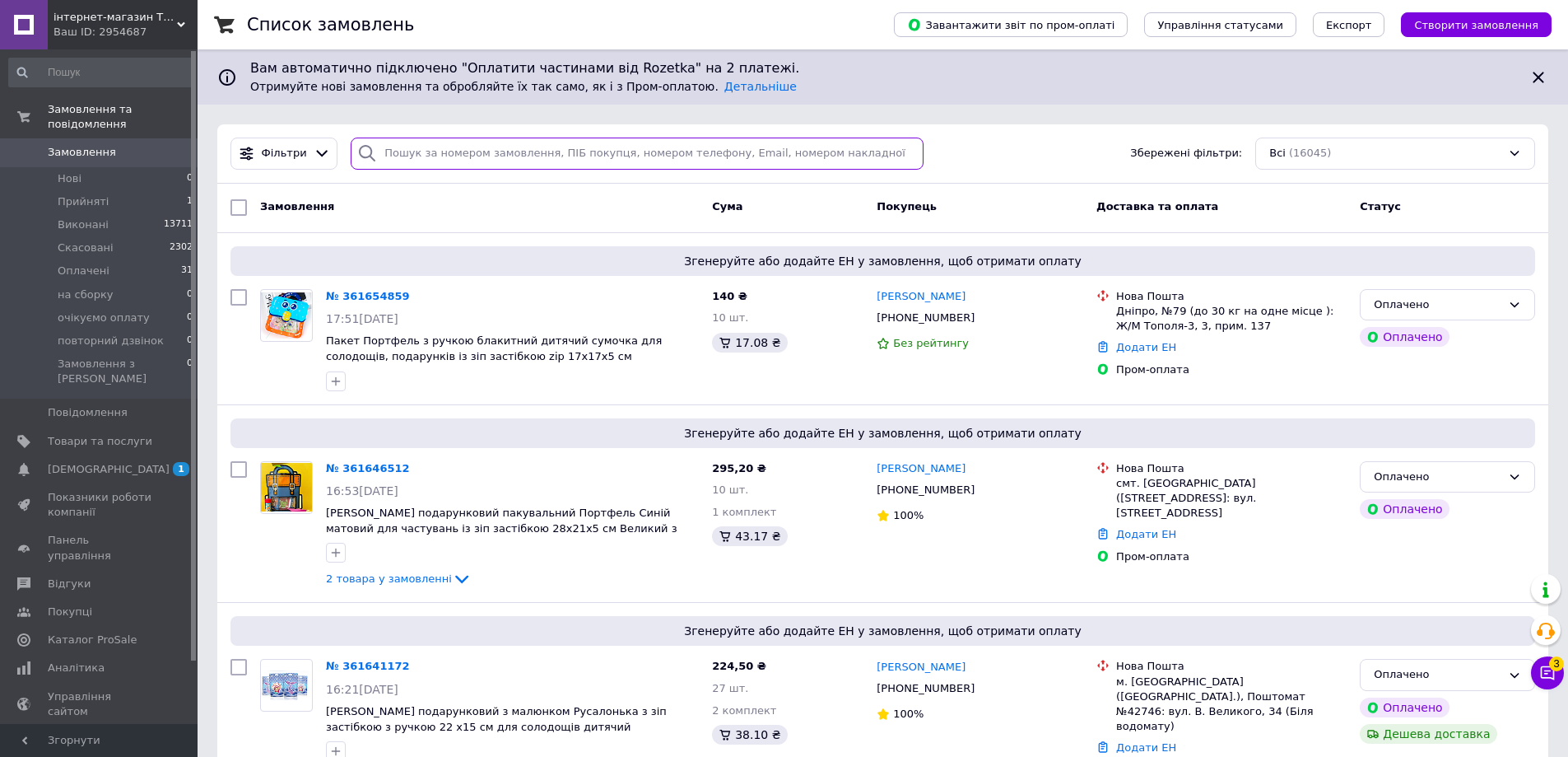
click at [395, 146] on input "search" at bounding box center [637, 154] width 573 height 32
paste input "360864614"
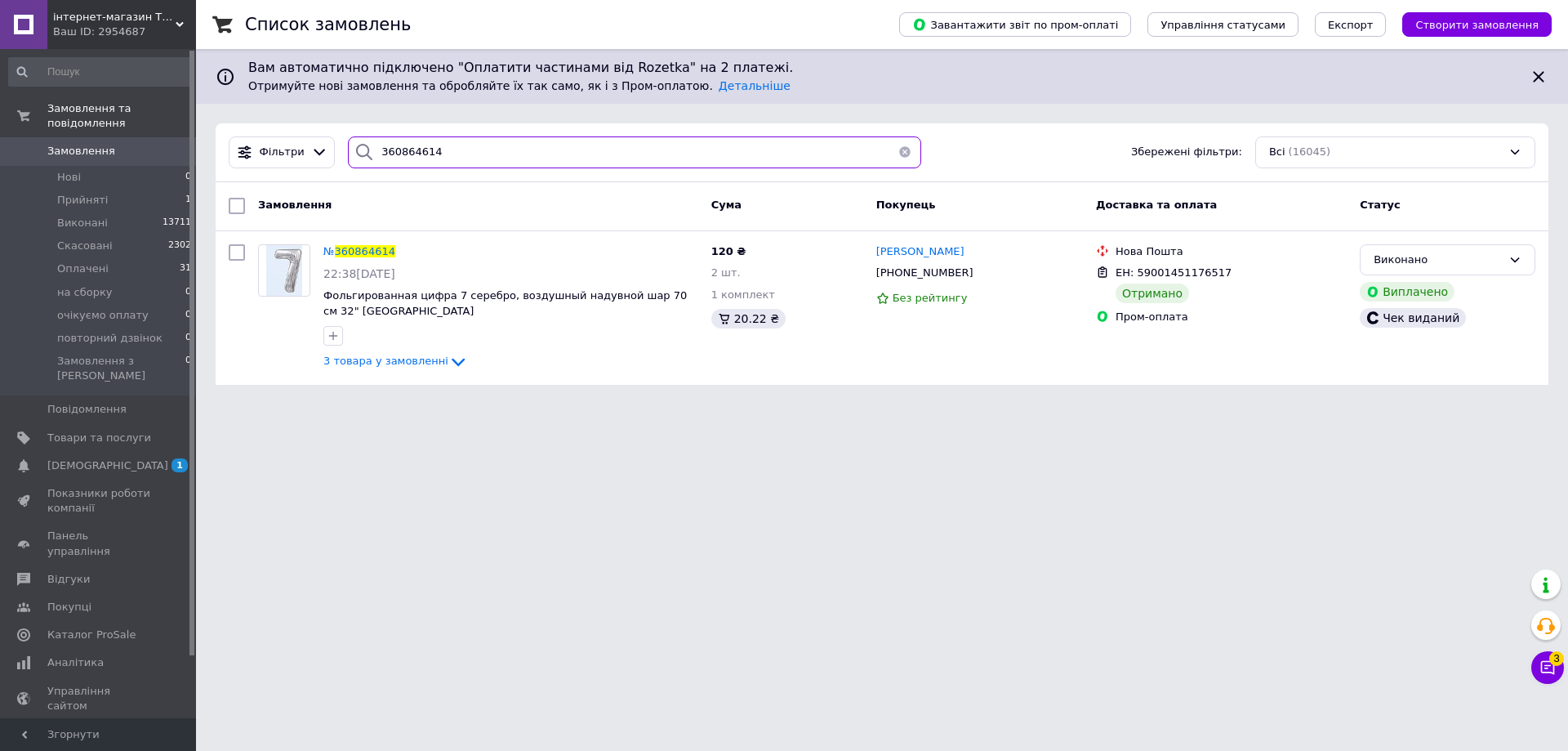
drag, startPoint x: 452, startPoint y: 151, endPoint x: 347, endPoint y: 157, distance: 105.2
click at [348, 157] on div "360864614" at bounding box center [634, 152] width 573 height 31
paste input "112913"
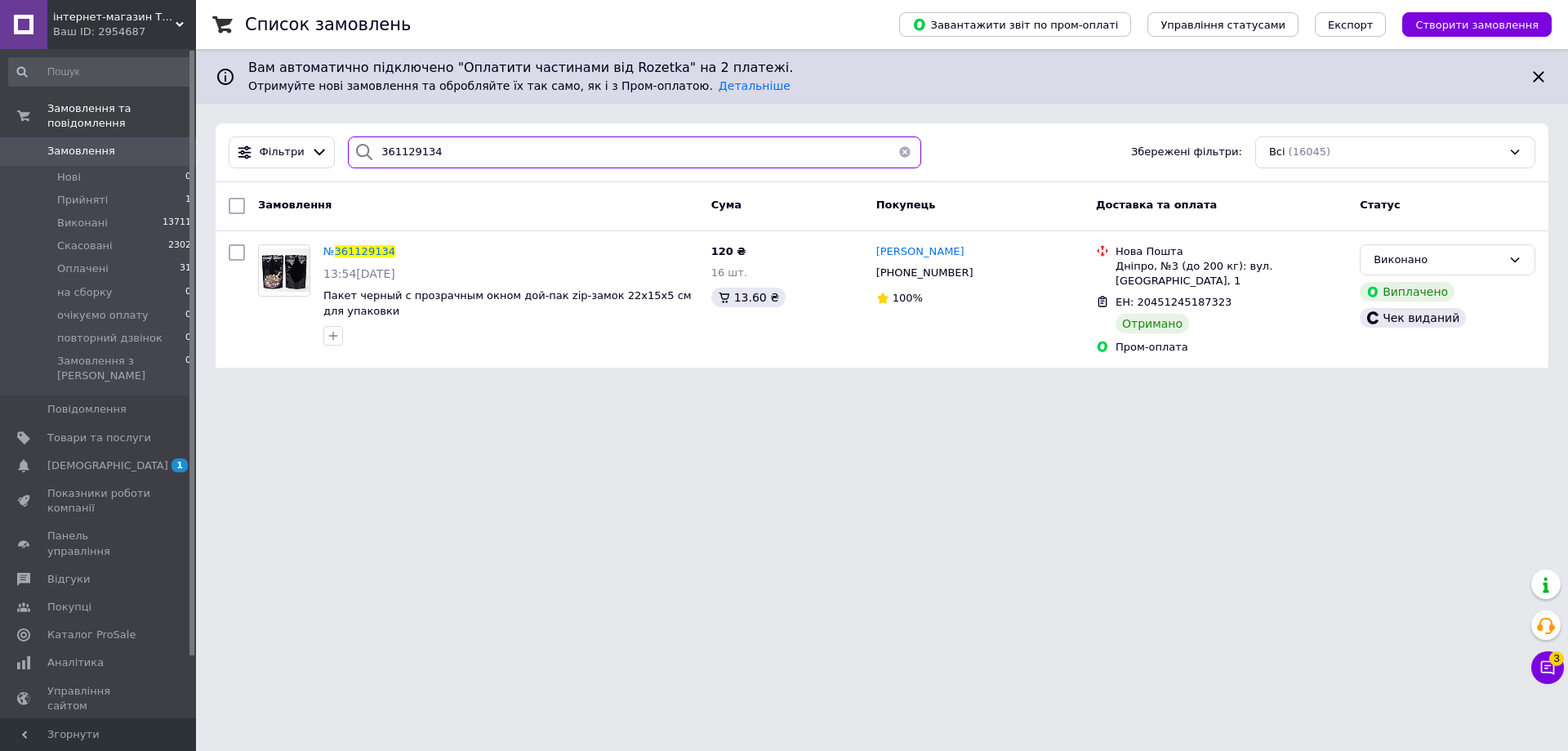
drag, startPoint x: 435, startPoint y: 150, endPoint x: 362, endPoint y: 152, distance: 73.0
click at [362, 152] on div "361129134" at bounding box center [634, 152] width 573 height 31
paste input "233032"
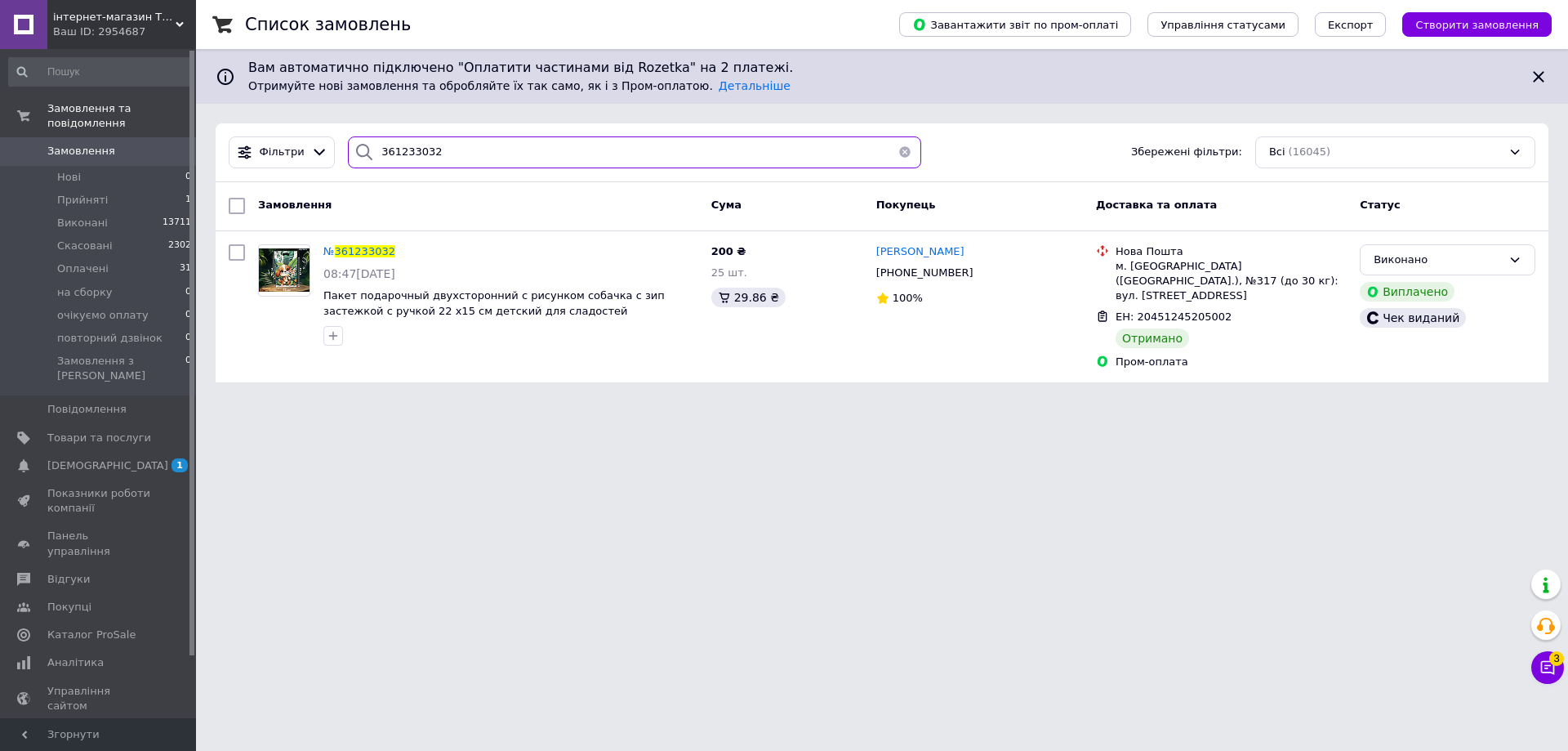
drag, startPoint x: 431, startPoint y: 148, endPoint x: 348, endPoint y: 149, distance: 83.0
click at [348, 149] on div "361233032" at bounding box center [634, 152] width 573 height 31
paste input "19460"
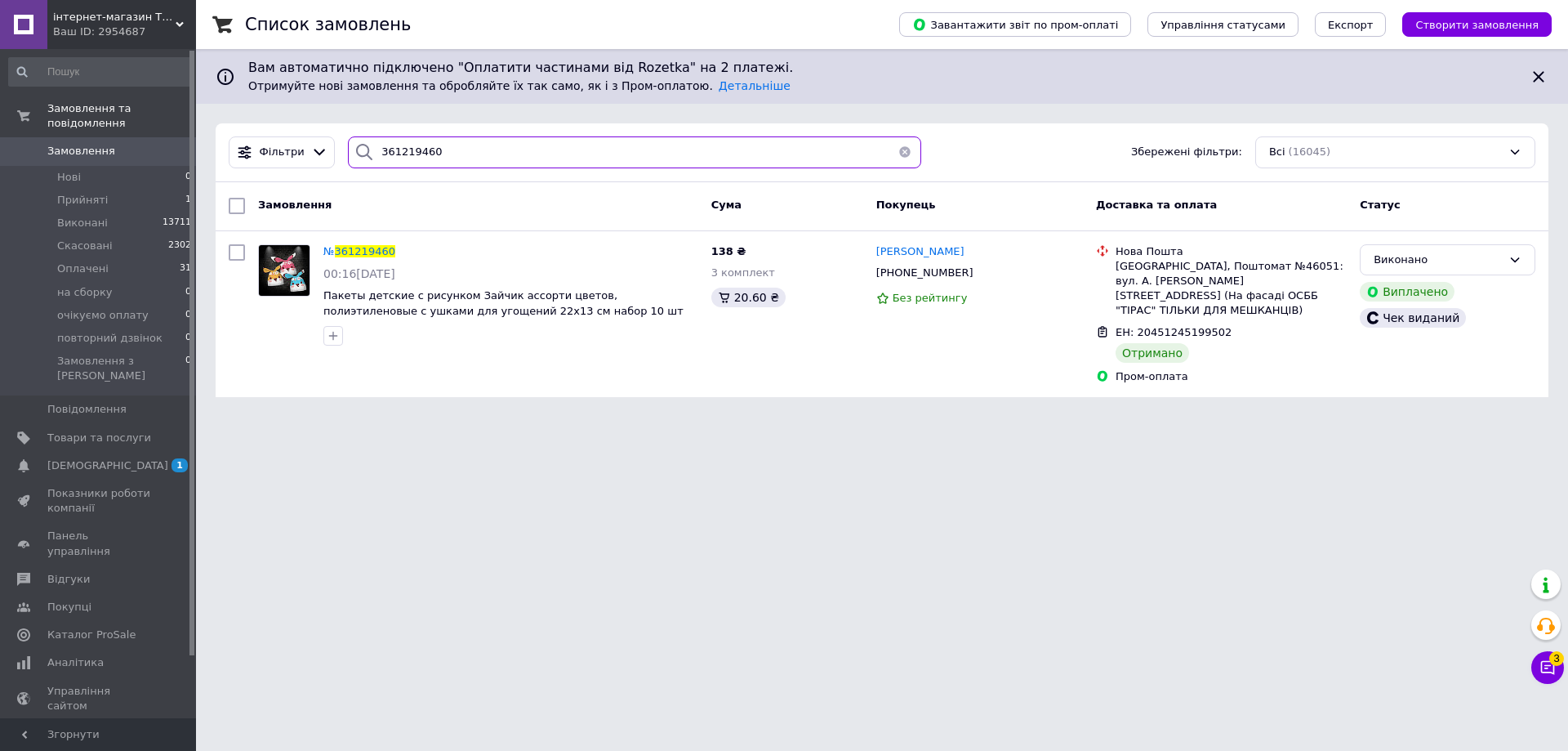
drag, startPoint x: 451, startPoint y: 145, endPoint x: 337, endPoint y: 151, distance: 114.2
click at [342, 151] on div "361219460" at bounding box center [634, 152] width 586 height 31
paste input "33032"
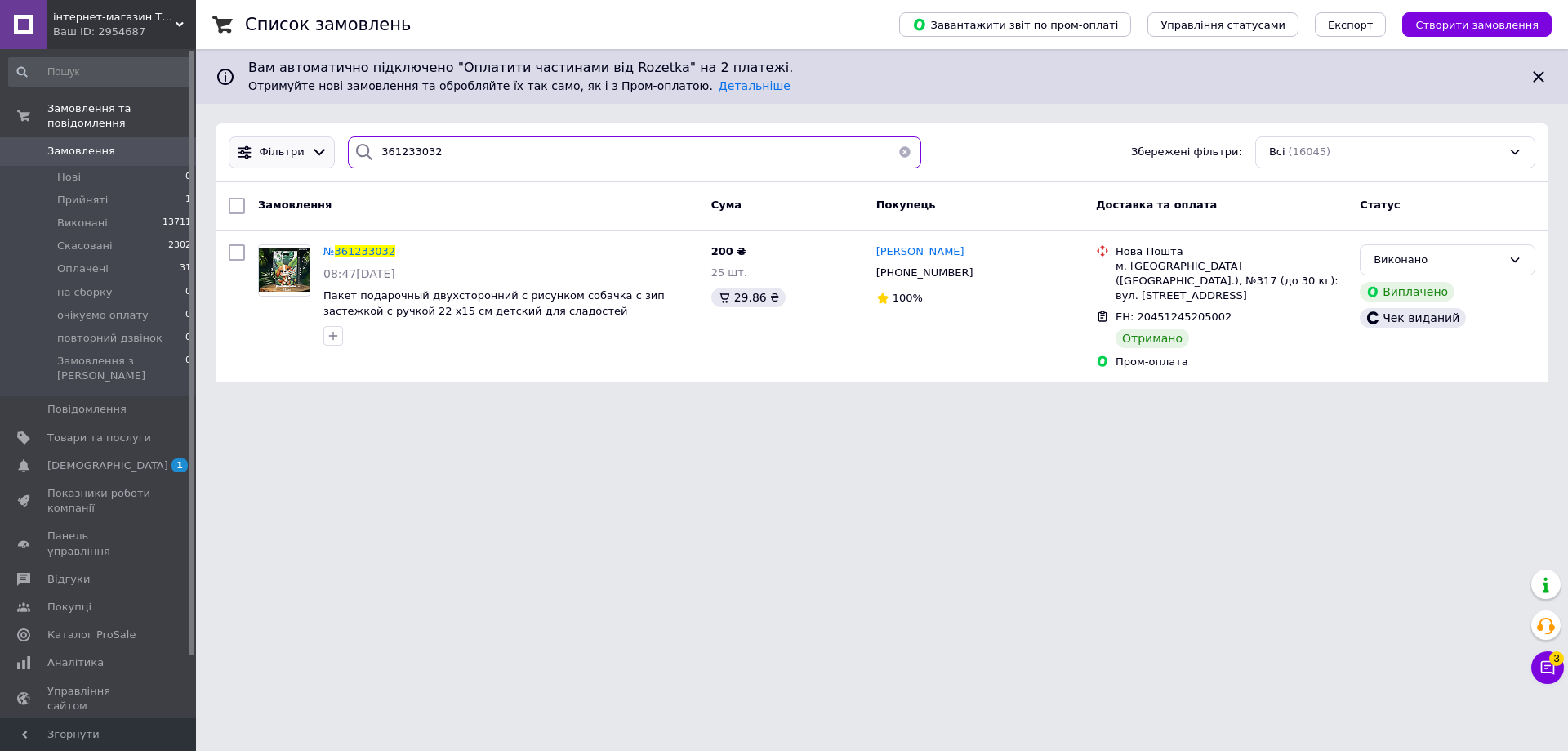
drag, startPoint x: 452, startPoint y: 146, endPoint x: 258, endPoint y: 158, distance: 194.4
click at [258, 158] on div "Фільтри 361233032 Збережені фільтри: Всі (16045)" at bounding box center [882, 152] width 1320 height 31
paste input "64006"
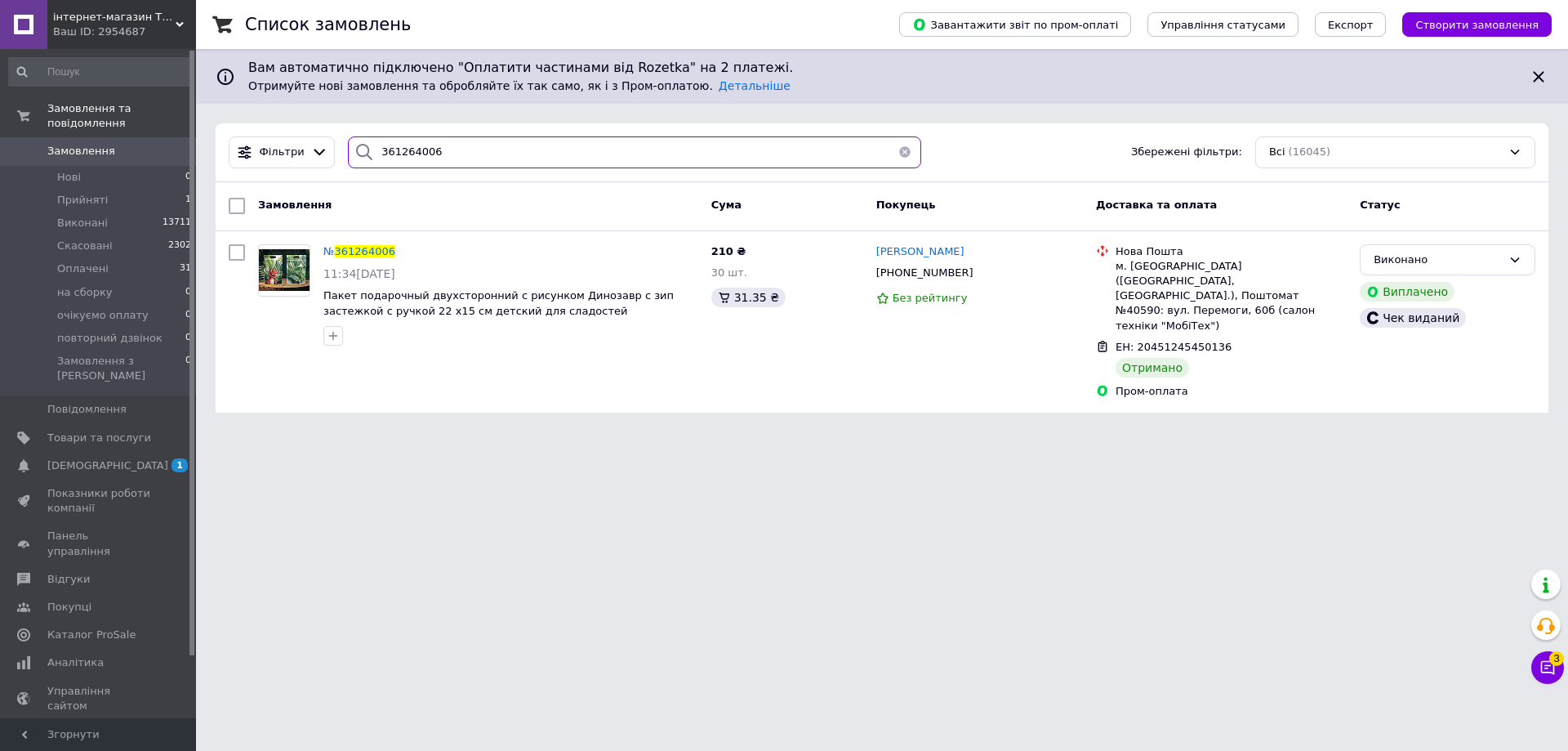
drag, startPoint x: 470, startPoint y: 151, endPoint x: 360, endPoint y: 151, distance: 110.0
click at [360, 151] on div "361264006" at bounding box center [634, 152] width 573 height 31
paste input "018204"
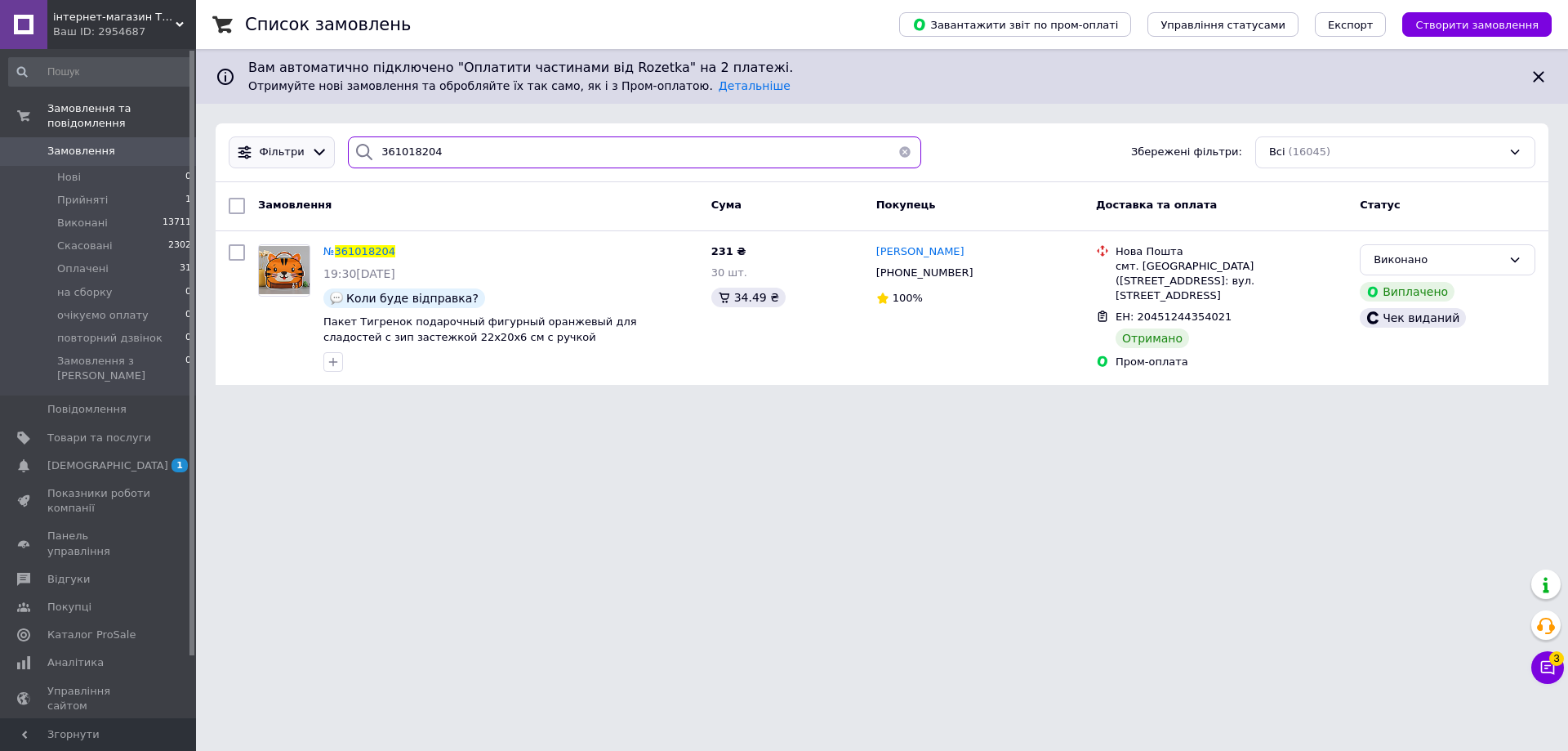
drag, startPoint x: 449, startPoint y: 152, endPoint x: 314, endPoint y: 153, distance: 135.0
click at [314, 153] on div "Фільтри 361018204 Збережені фільтри: Всі (16045)" at bounding box center [882, 152] width 1320 height 31
paste input "68423"
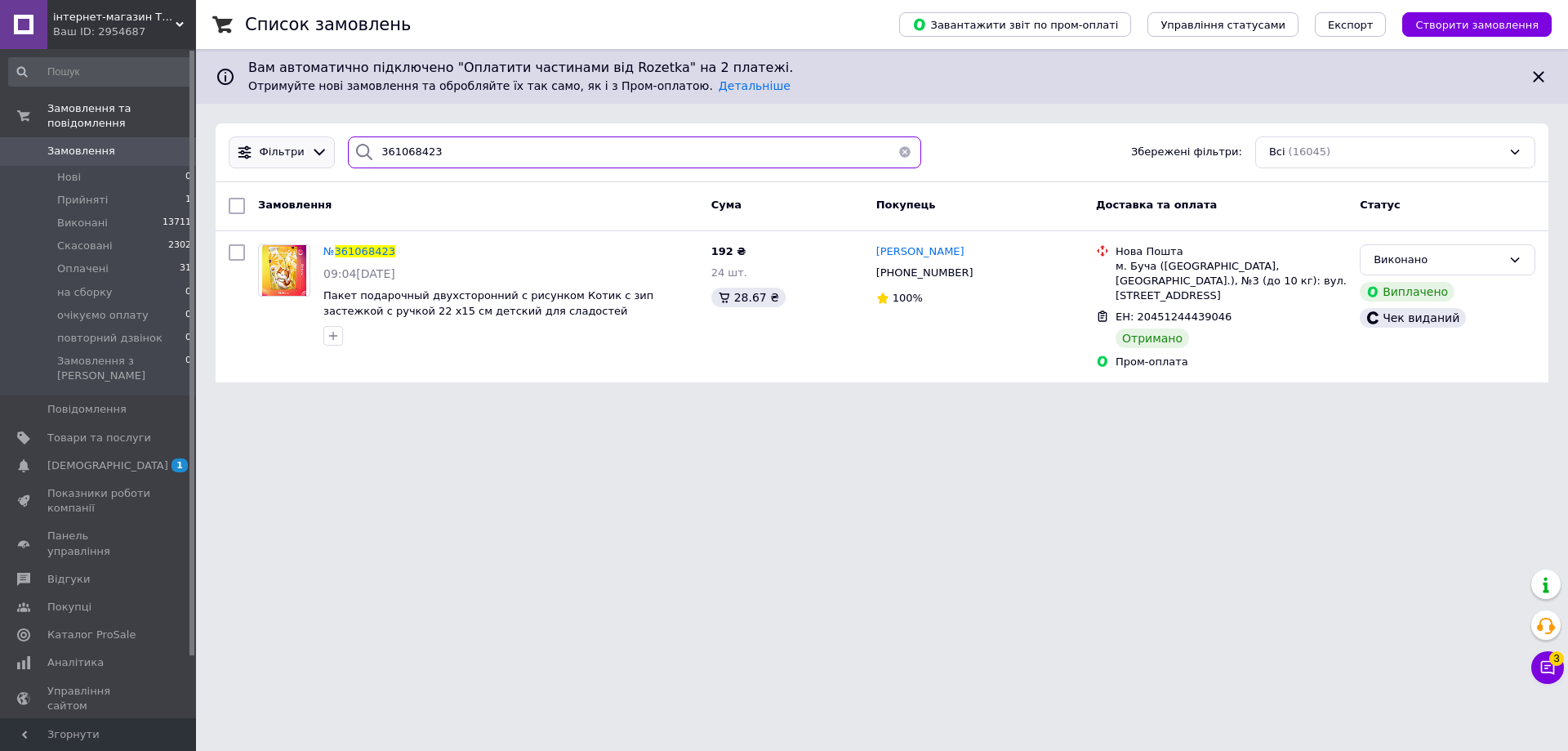
drag, startPoint x: 445, startPoint y: 151, endPoint x: 300, endPoint y: 145, distance: 145.1
click at [300, 145] on div "Фільтри 361068423 Збережені фільтри: Всі (16045)" at bounding box center [882, 152] width 1320 height 31
paste input "258138"
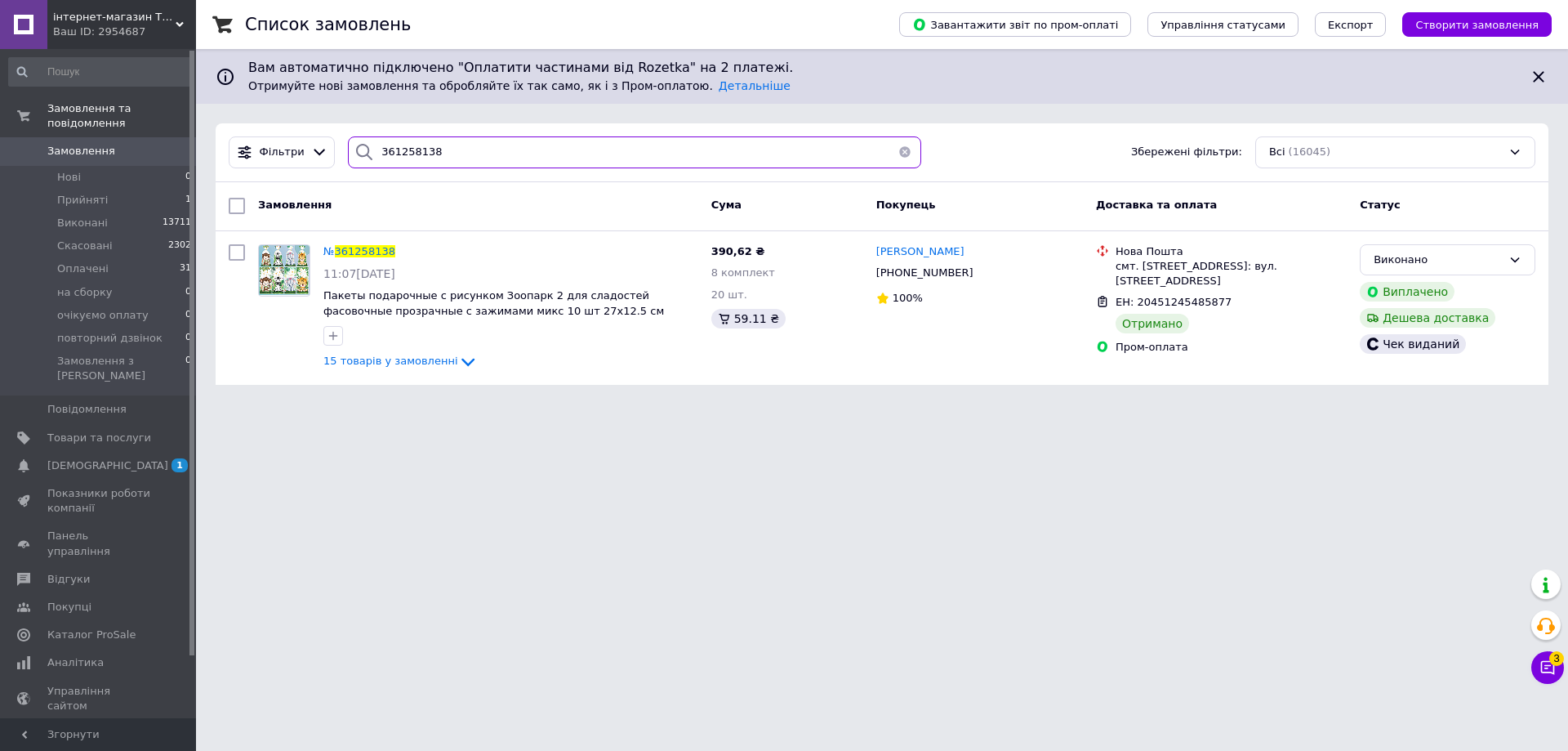
drag, startPoint x: 462, startPoint y: 154, endPoint x: 363, endPoint y: 153, distance: 99.0
click at [363, 153] on div "361258138" at bounding box center [634, 152] width 573 height 31
paste input "1434"
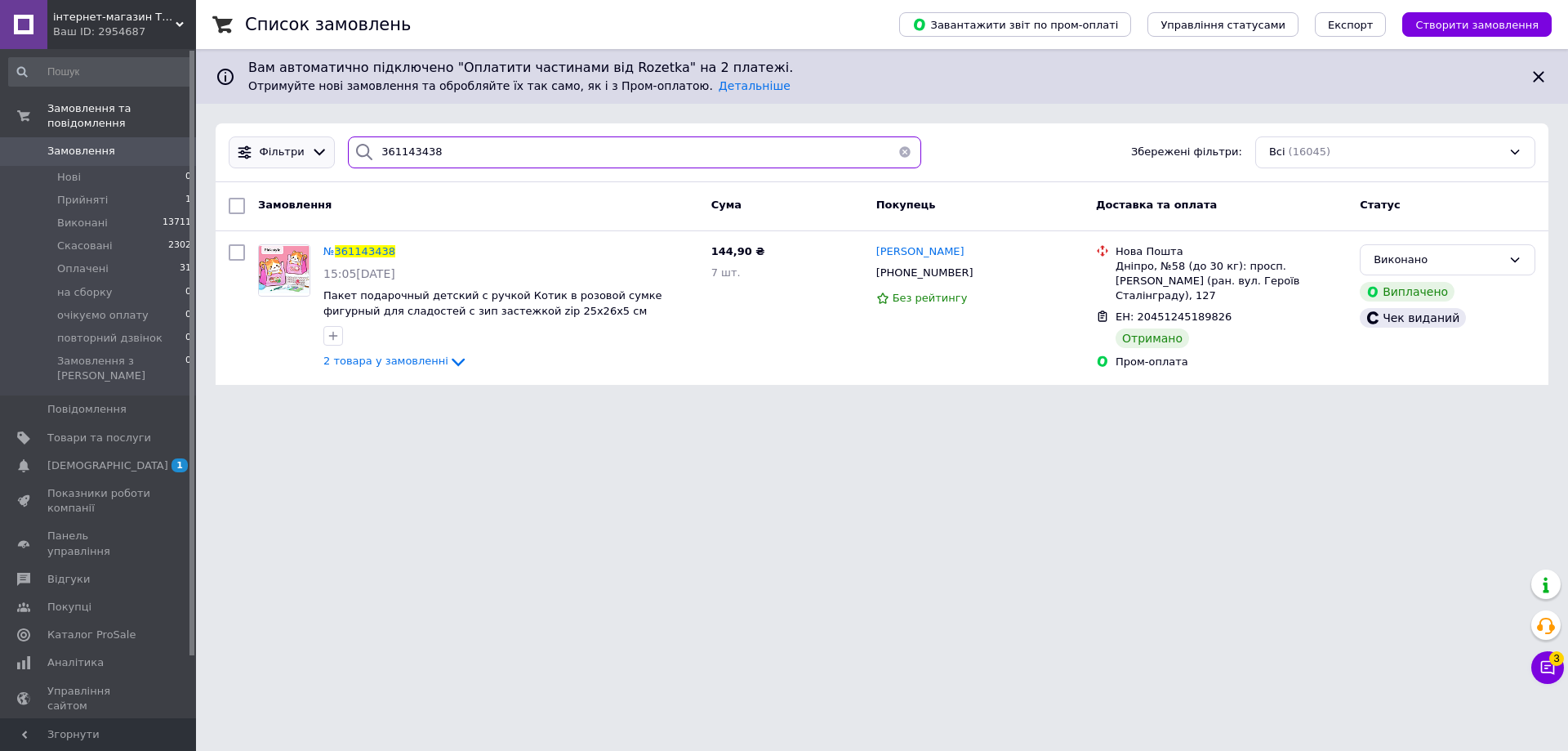
drag, startPoint x: 449, startPoint y: 148, endPoint x: 315, endPoint y: 149, distance: 134.0
click at [315, 149] on div "Фільтри 361143438 Збережені фільтри: Всі (16045)" at bounding box center [882, 152] width 1320 height 31
paste input "0907886"
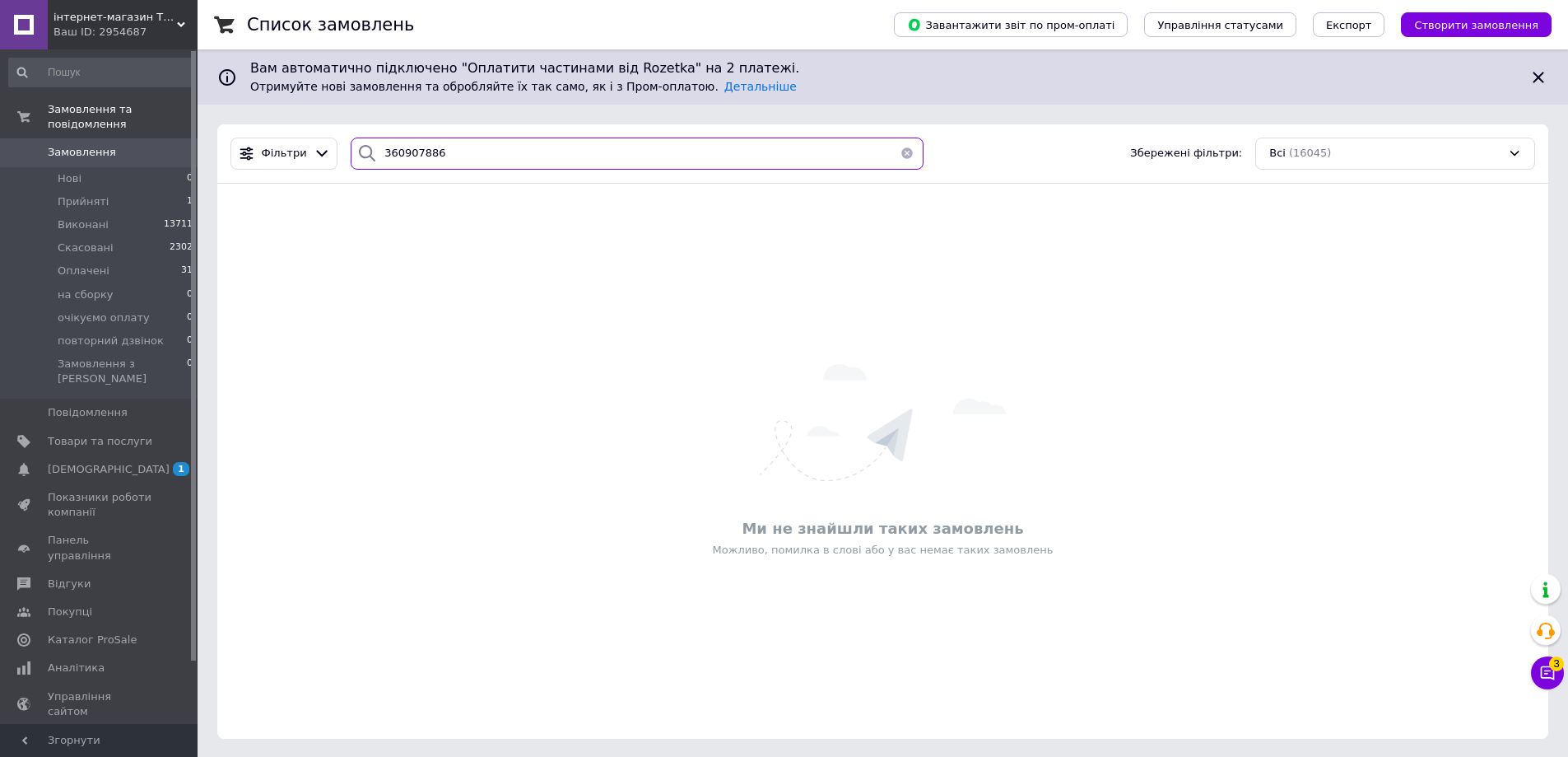
type input "360907886"
click at [181, 20] on icon at bounding box center [181, 24] width 8 height 8
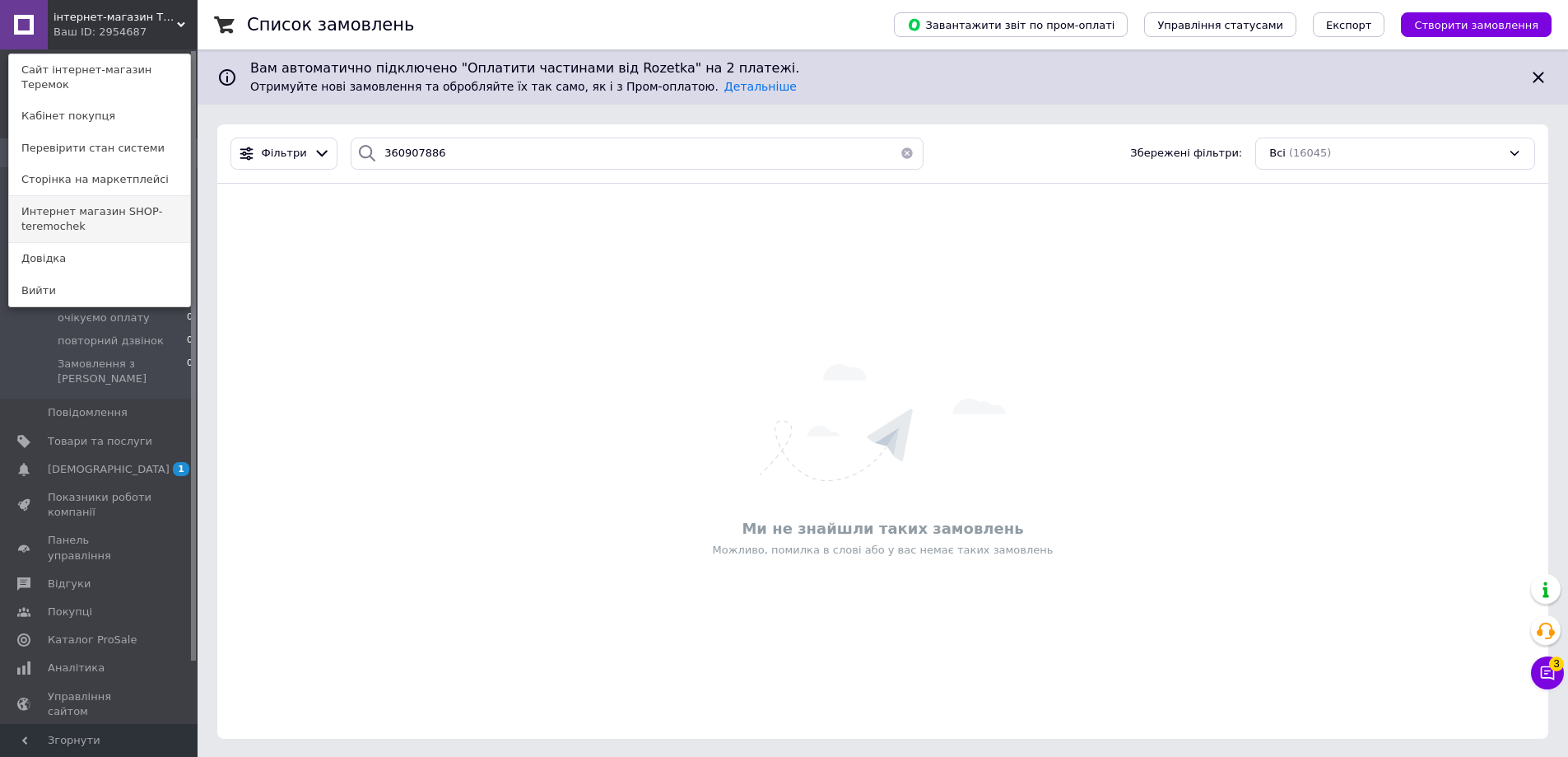
click at [129, 197] on link "Интернет магазин SHOP-teremochek" at bounding box center [100, 220] width 181 height 47
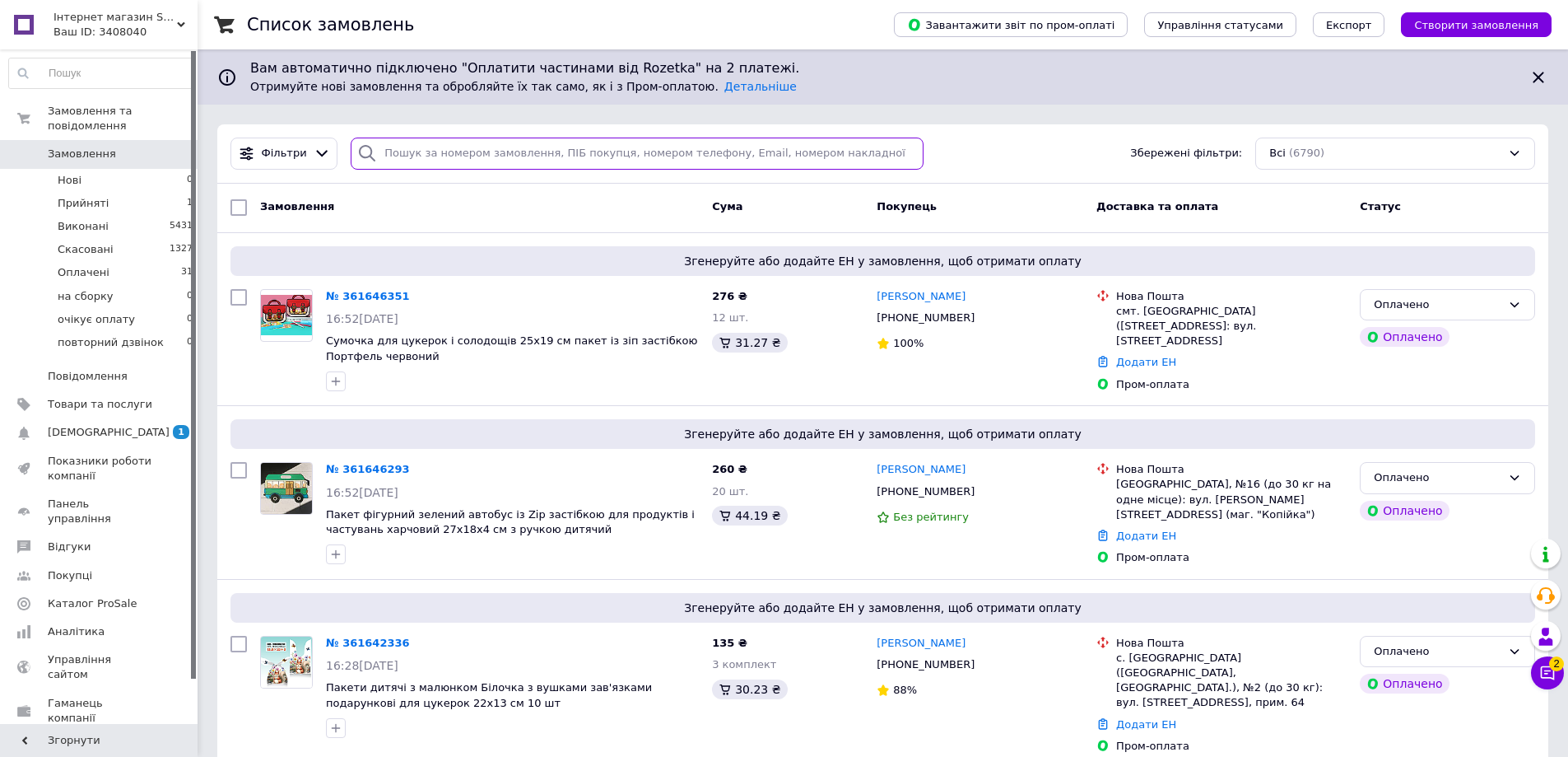
click at [403, 148] on input "search" at bounding box center [637, 154] width 573 height 32
paste input "360907886"
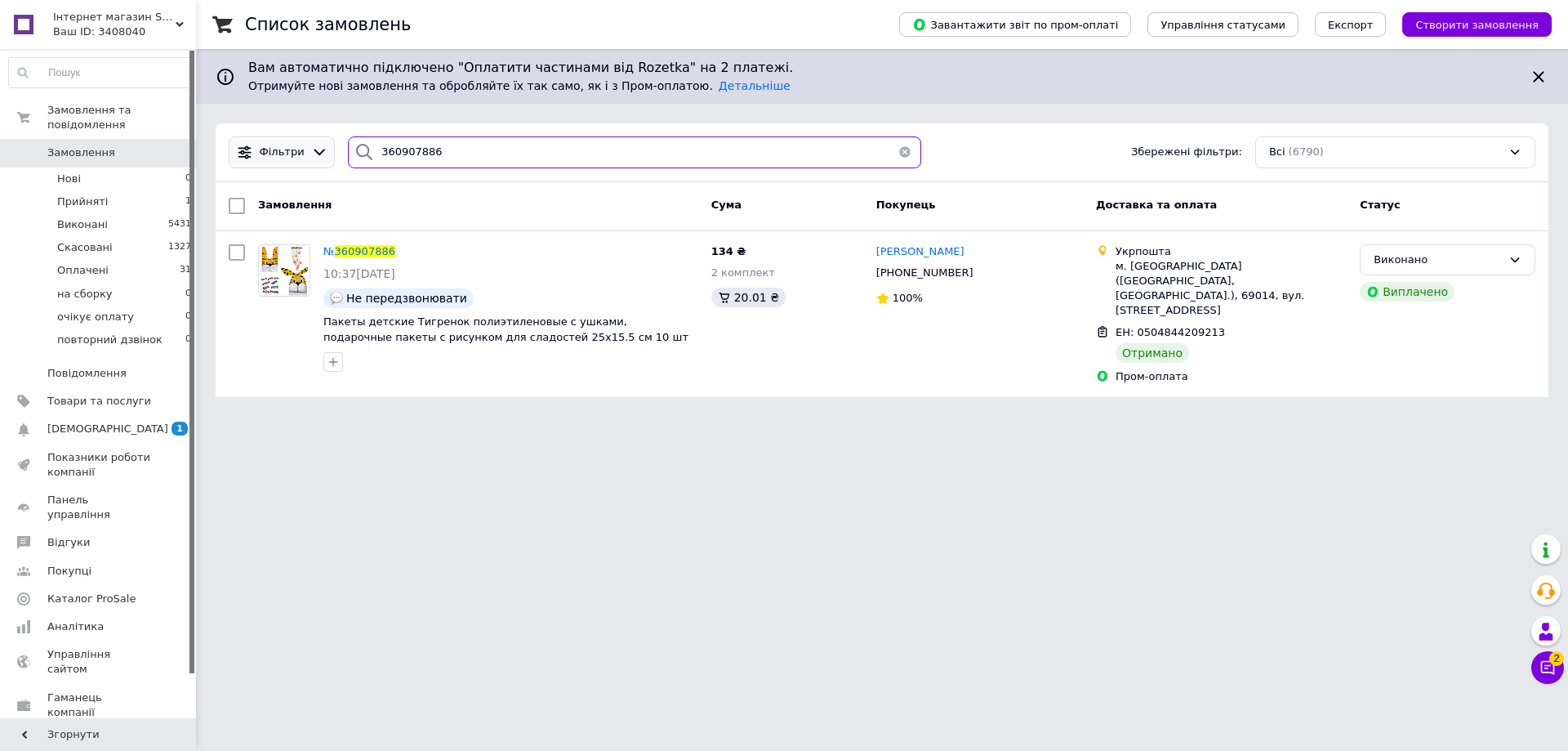
drag, startPoint x: 436, startPoint y: 149, endPoint x: 326, endPoint y: 150, distance: 110.0
click at [326, 150] on div "Фільтри 360907886 Збережені фільтри: Всі (6790)" at bounding box center [882, 152] width 1320 height 31
paste input "1007932"
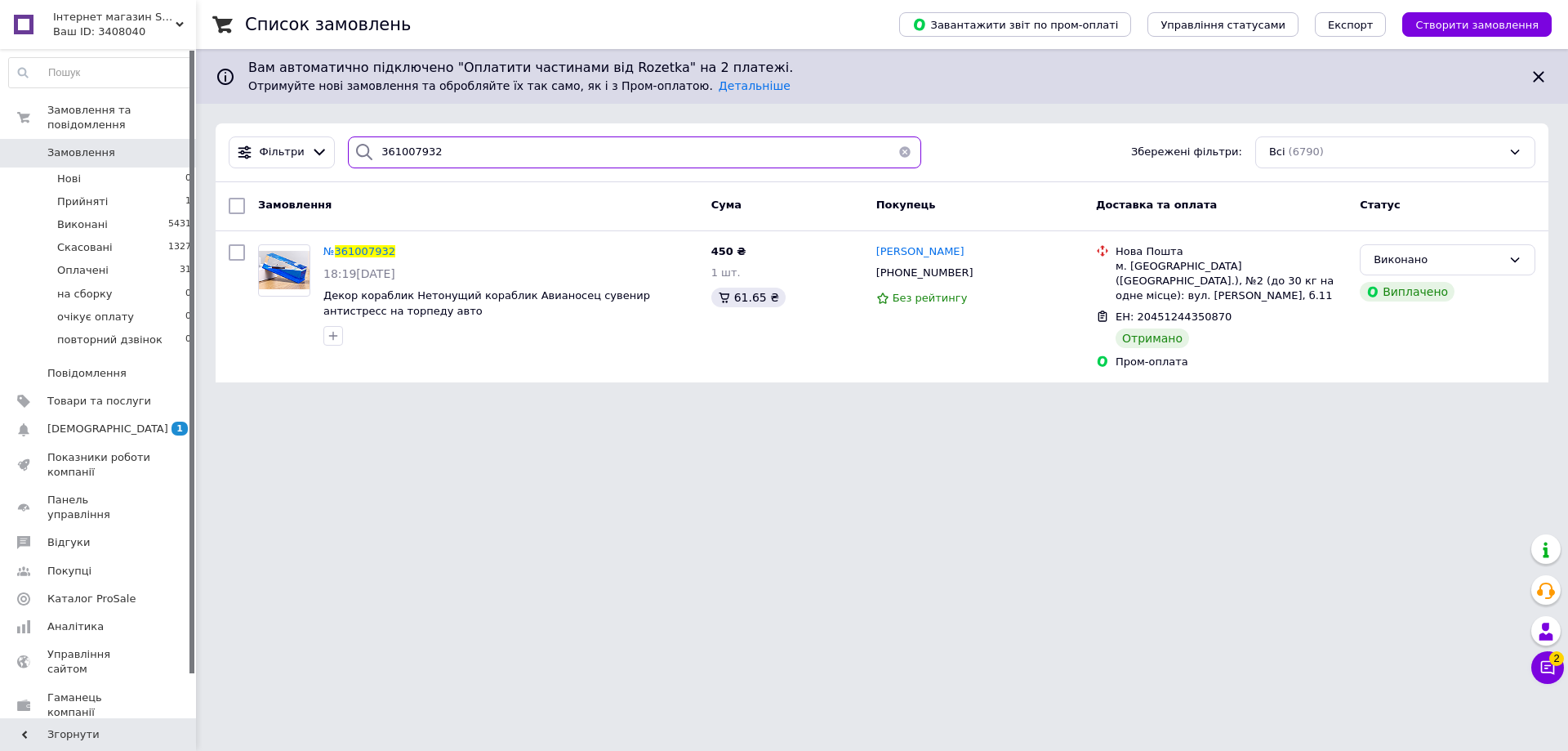
drag, startPoint x: 451, startPoint y: 151, endPoint x: 336, endPoint y: 157, distance: 115.2
click at [342, 157] on div "361007932" at bounding box center [634, 152] width 586 height 31
paste input "42038"
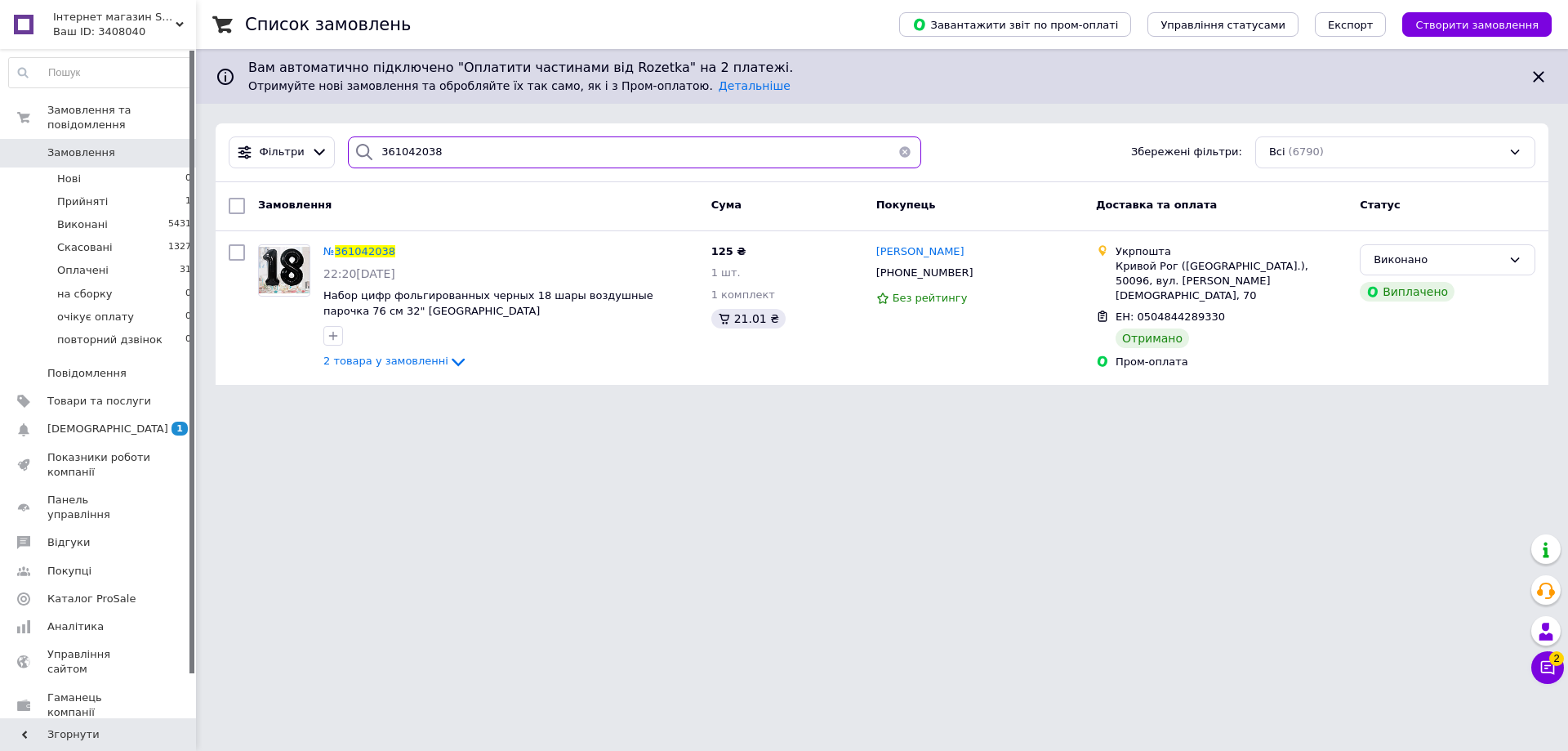
drag, startPoint x: 440, startPoint y: 152, endPoint x: 357, endPoint y: 152, distance: 83.0
click at [358, 152] on div "361042038" at bounding box center [634, 152] width 573 height 31
paste input "206405"
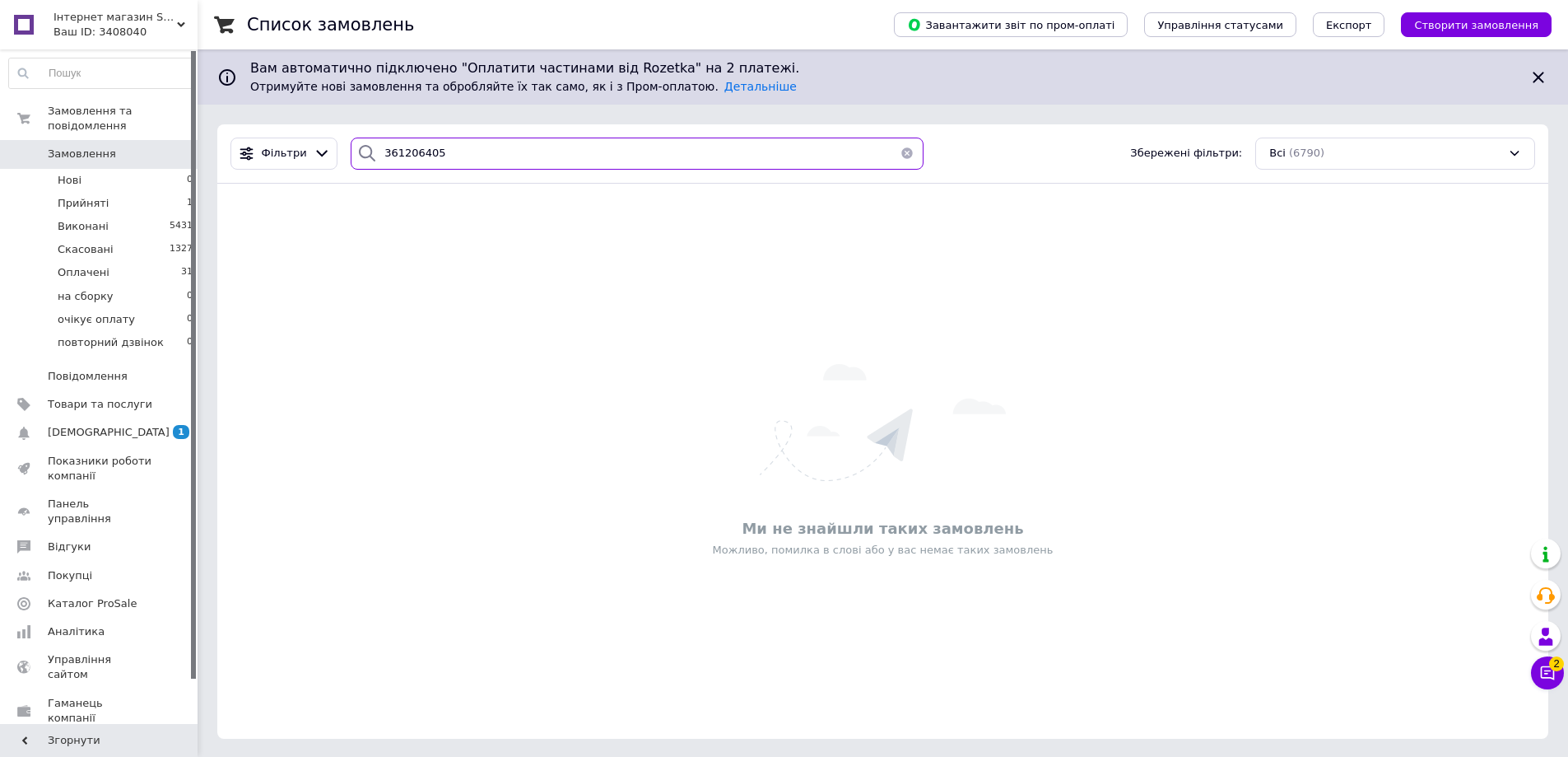
type input "361206405"
click at [182, 23] on use at bounding box center [181, 24] width 8 height 5
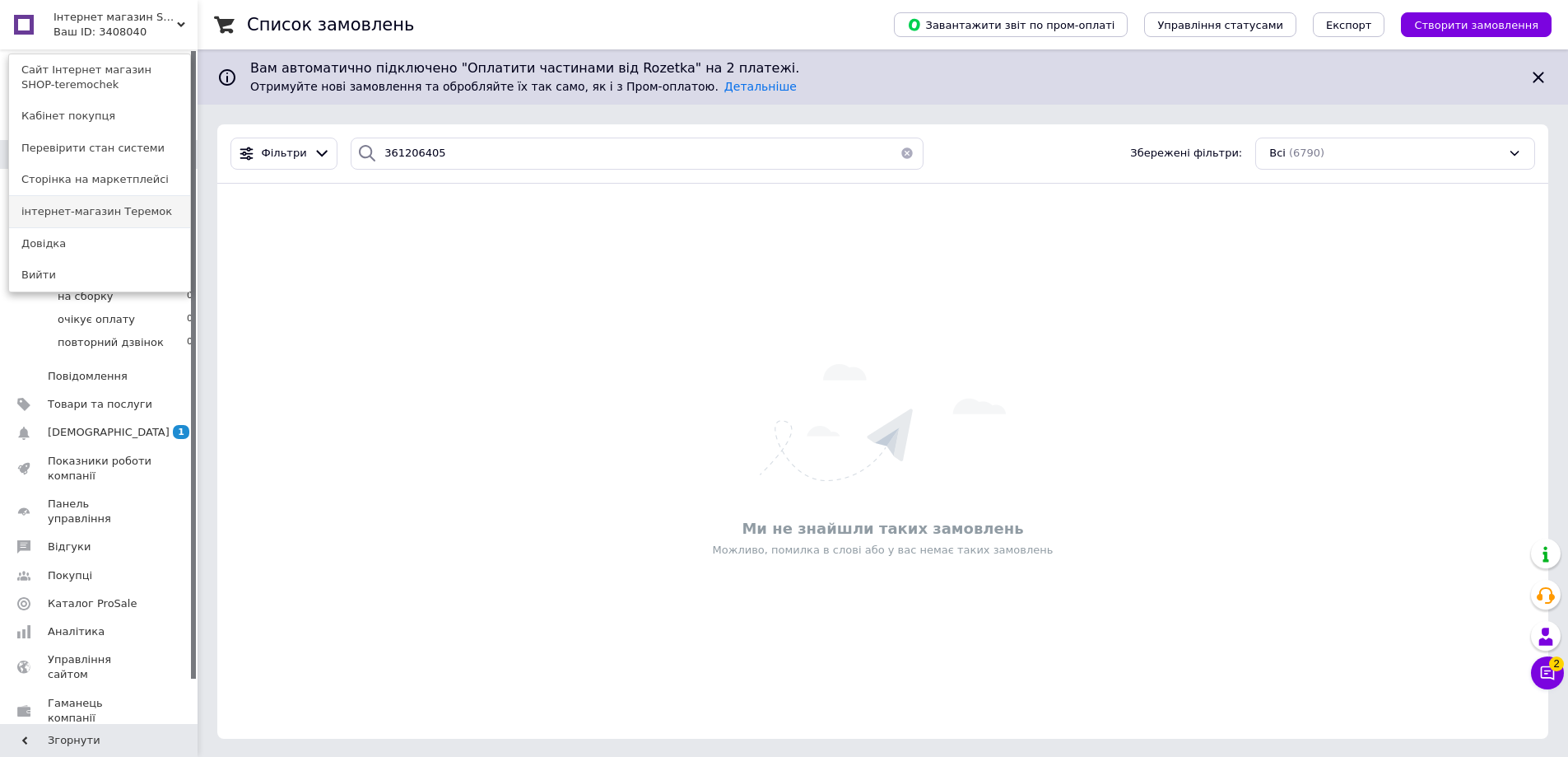
click at [119, 210] on link "інтернет-магазин Теремок" at bounding box center [100, 212] width 181 height 32
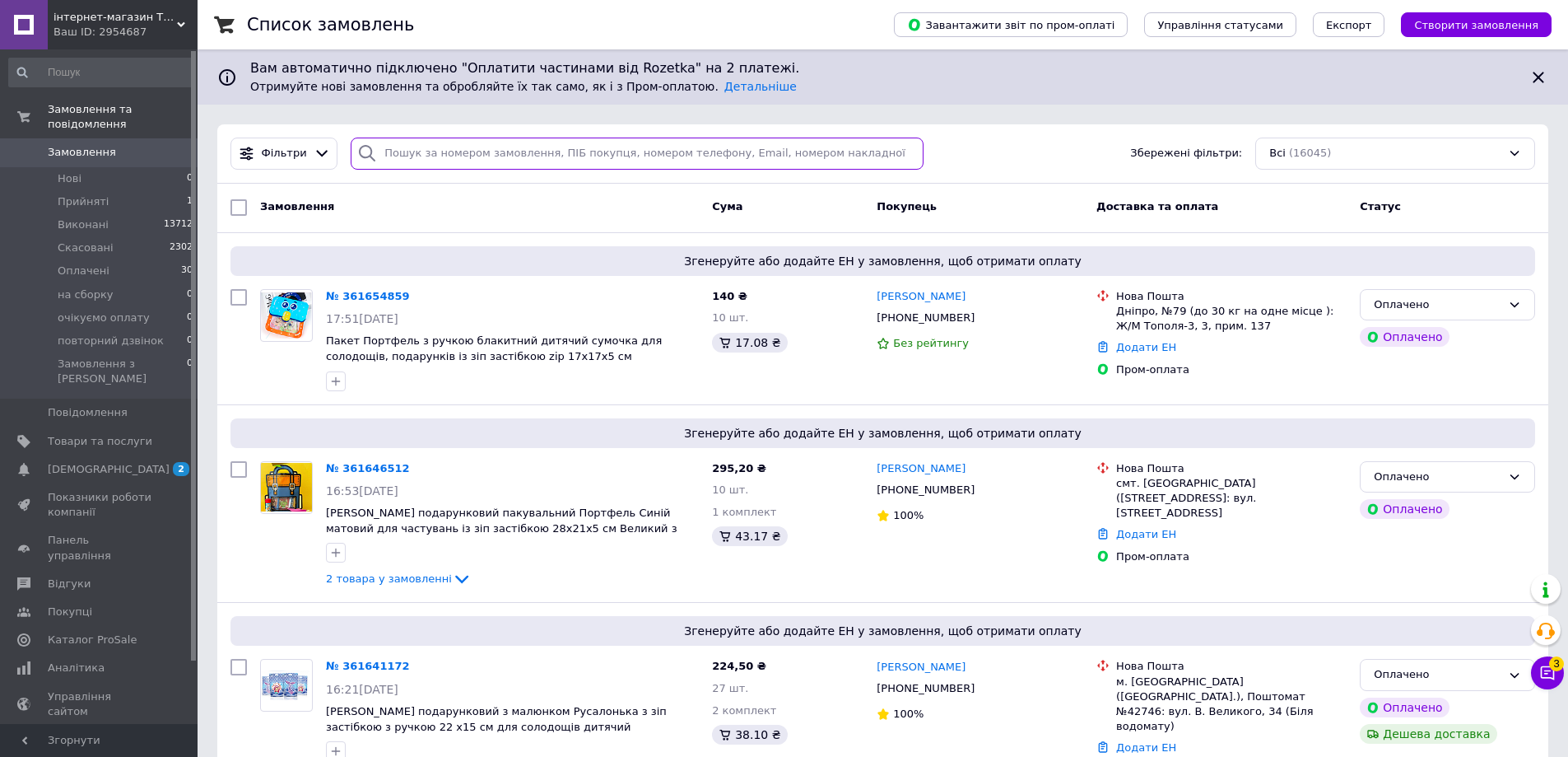
click at [388, 145] on input "search" at bounding box center [637, 154] width 573 height 32
paste input "361206405"
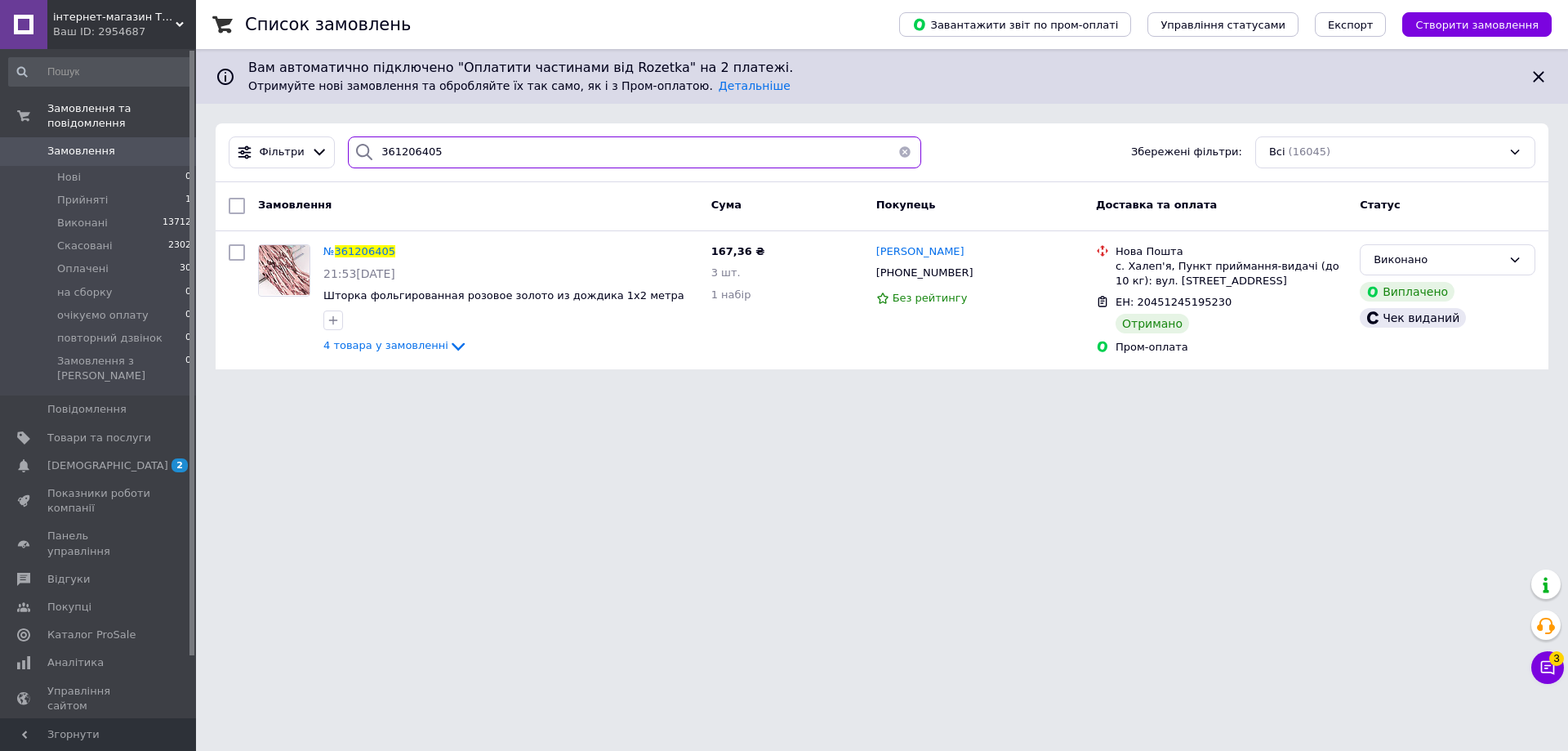
drag, startPoint x: 426, startPoint y: 152, endPoint x: 350, endPoint y: 152, distance: 76.0
click at [350, 152] on div "361206405" at bounding box center [634, 152] width 573 height 31
paste input "3699"
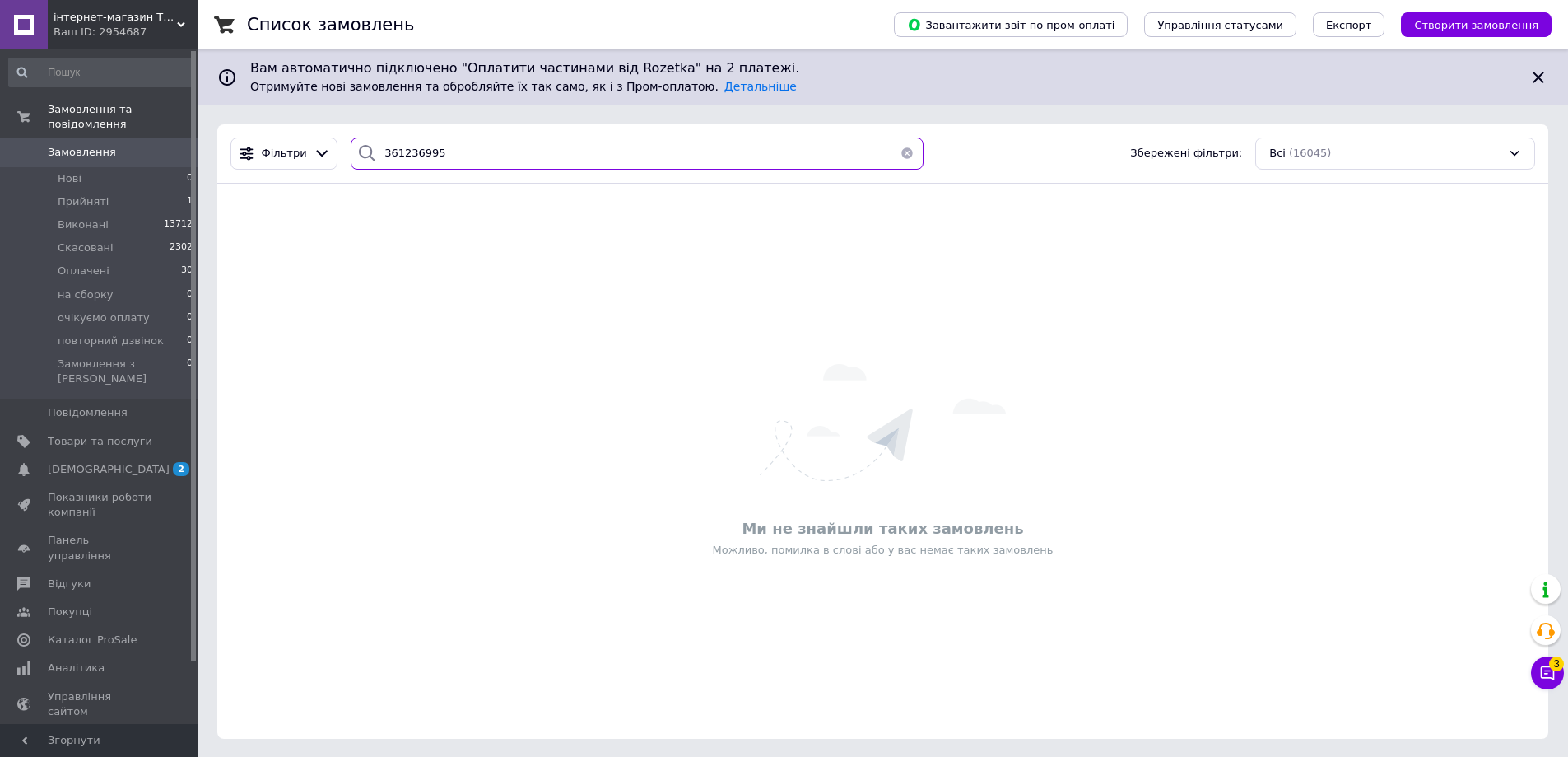
type input "361236995"
click at [181, 20] on icon at bounding box center [181, 24] width 8 height 8
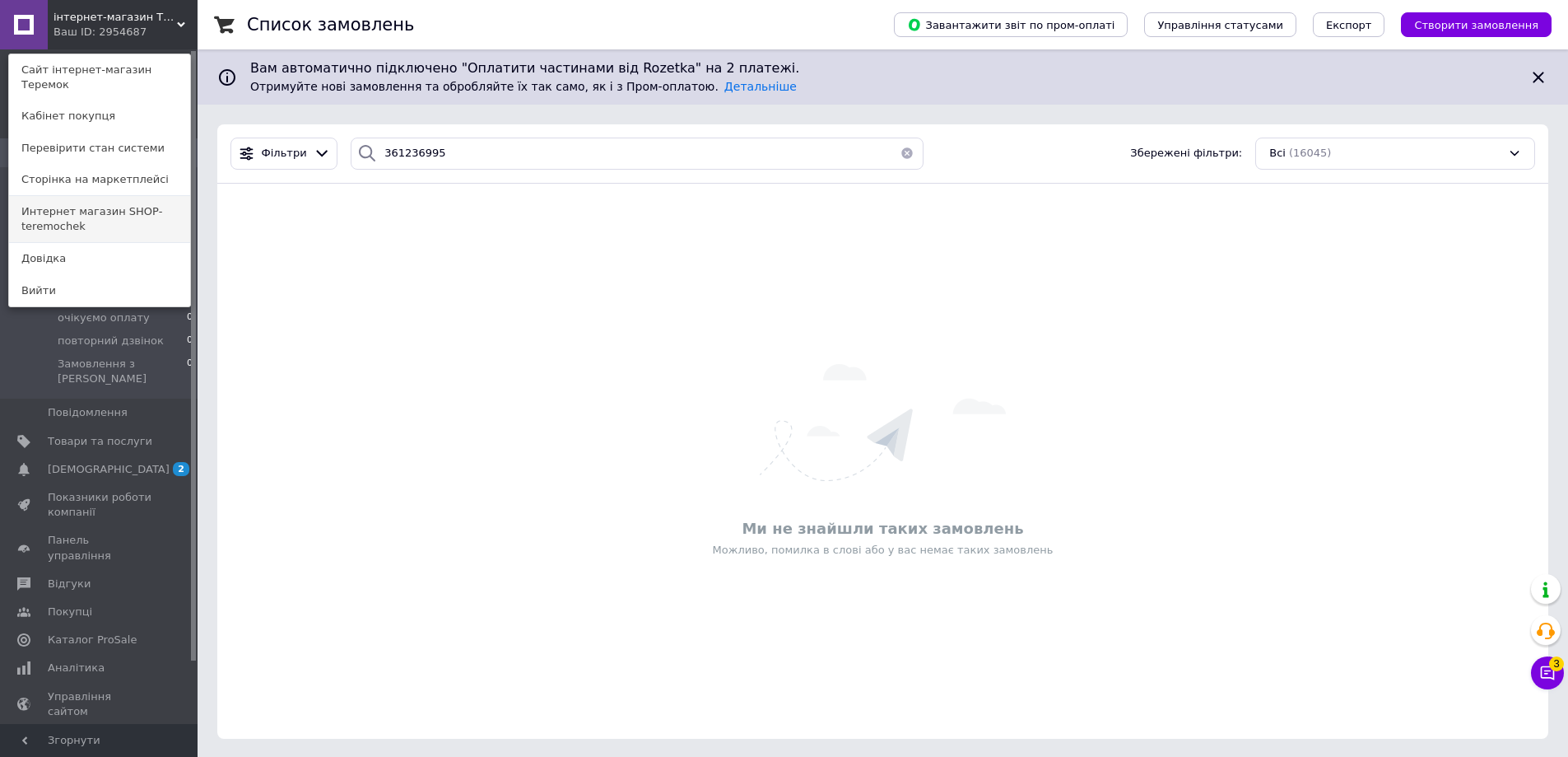
click at [96, 197] on link "Интернет магазин SHOP-teremochek" at bounding box center [100, 220] width 181 height 47
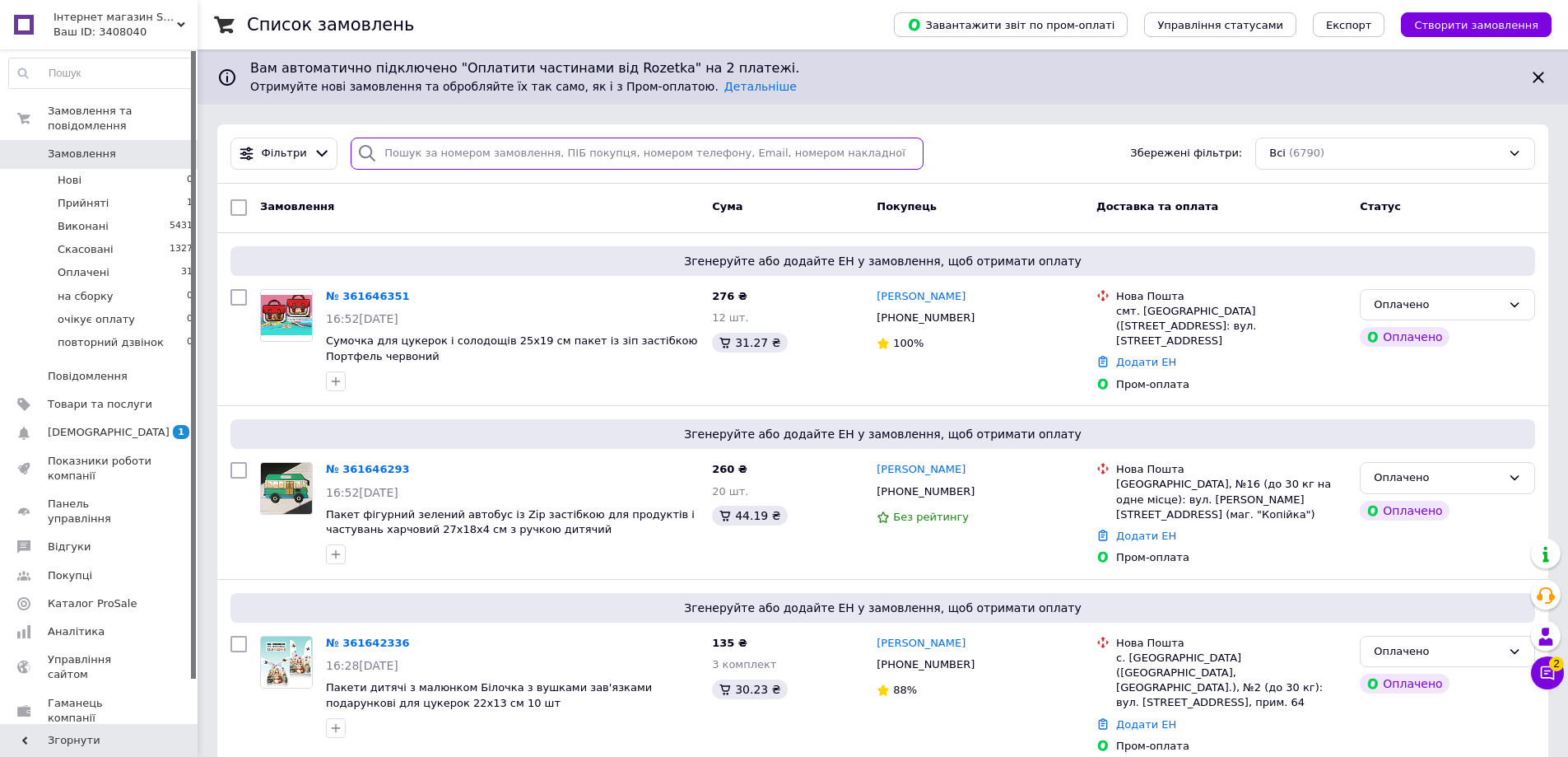
click at [397, 142] on input "search" at bounding box center [637, 154] width 573 height 32
paste input "361236995"
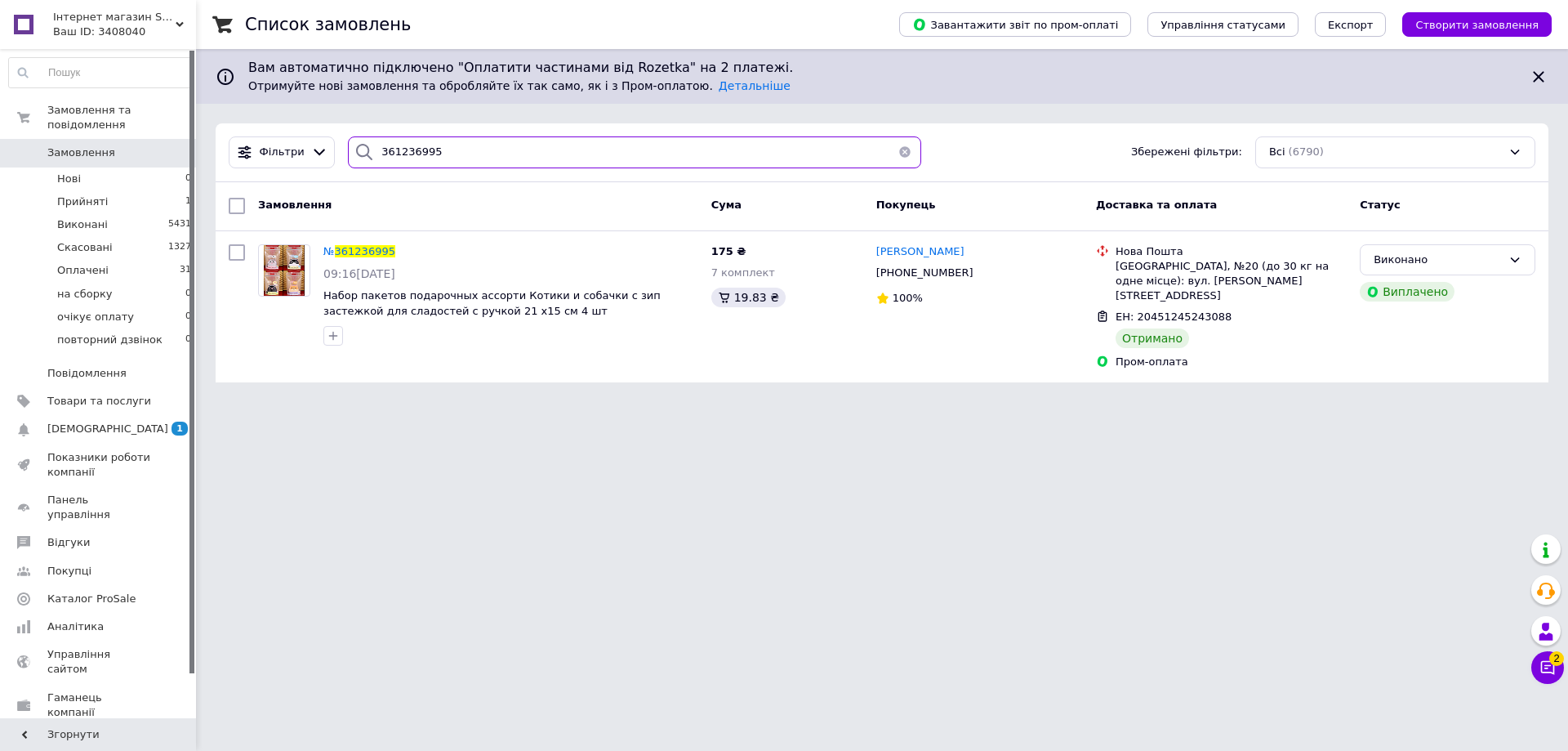
drag, startPoint x: 441, startPoint y: 151, endPoint x: 341, endPoint y: 160, distance: 100.4
click at [348, 160] on div "361236995" at bounding box center [634, 152] width 573 height 31
paste input "40903"
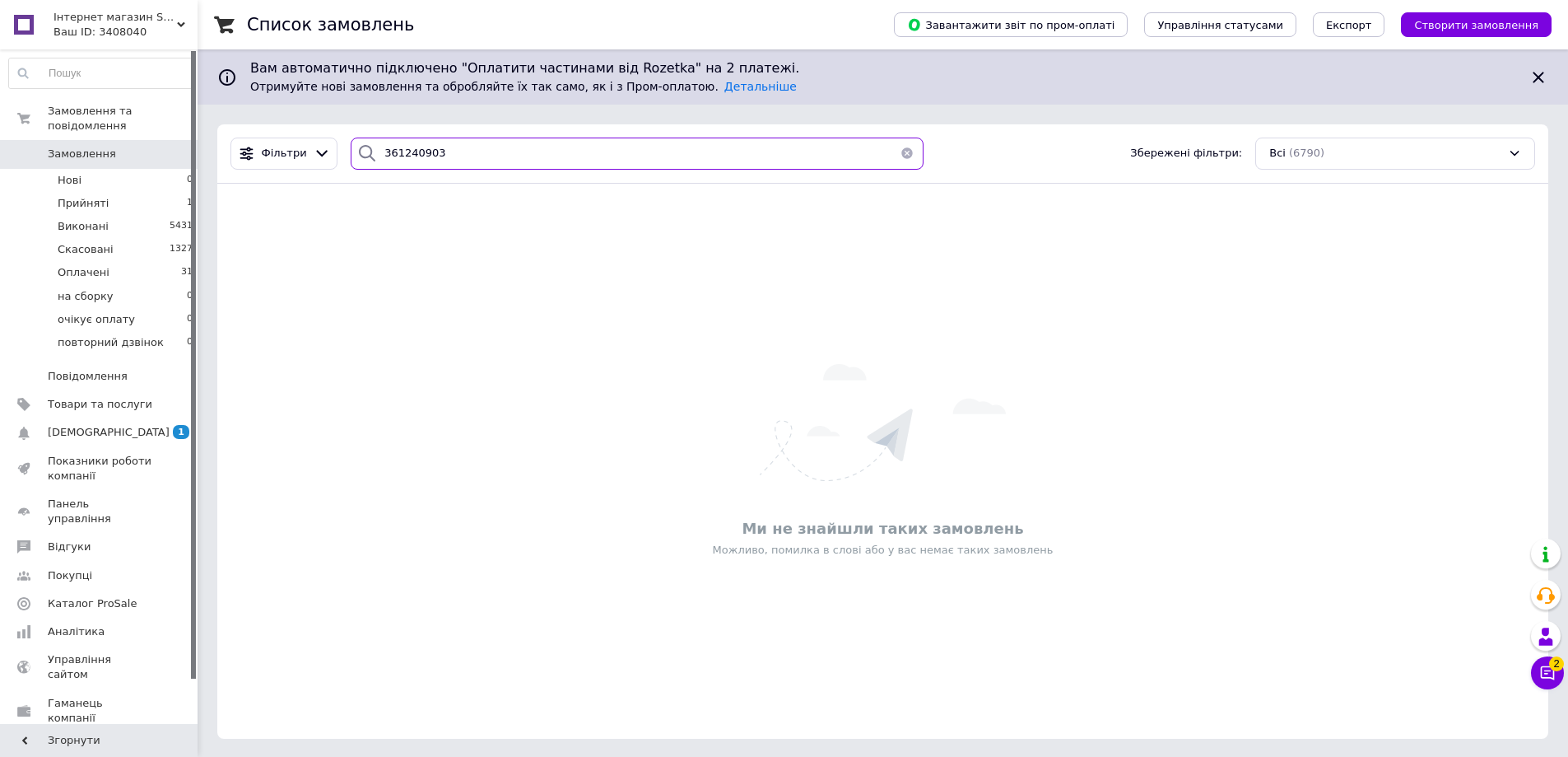
type input "361240903"
click at [177, 23] on icon at bounding box center [181, 24] width 8 height 8
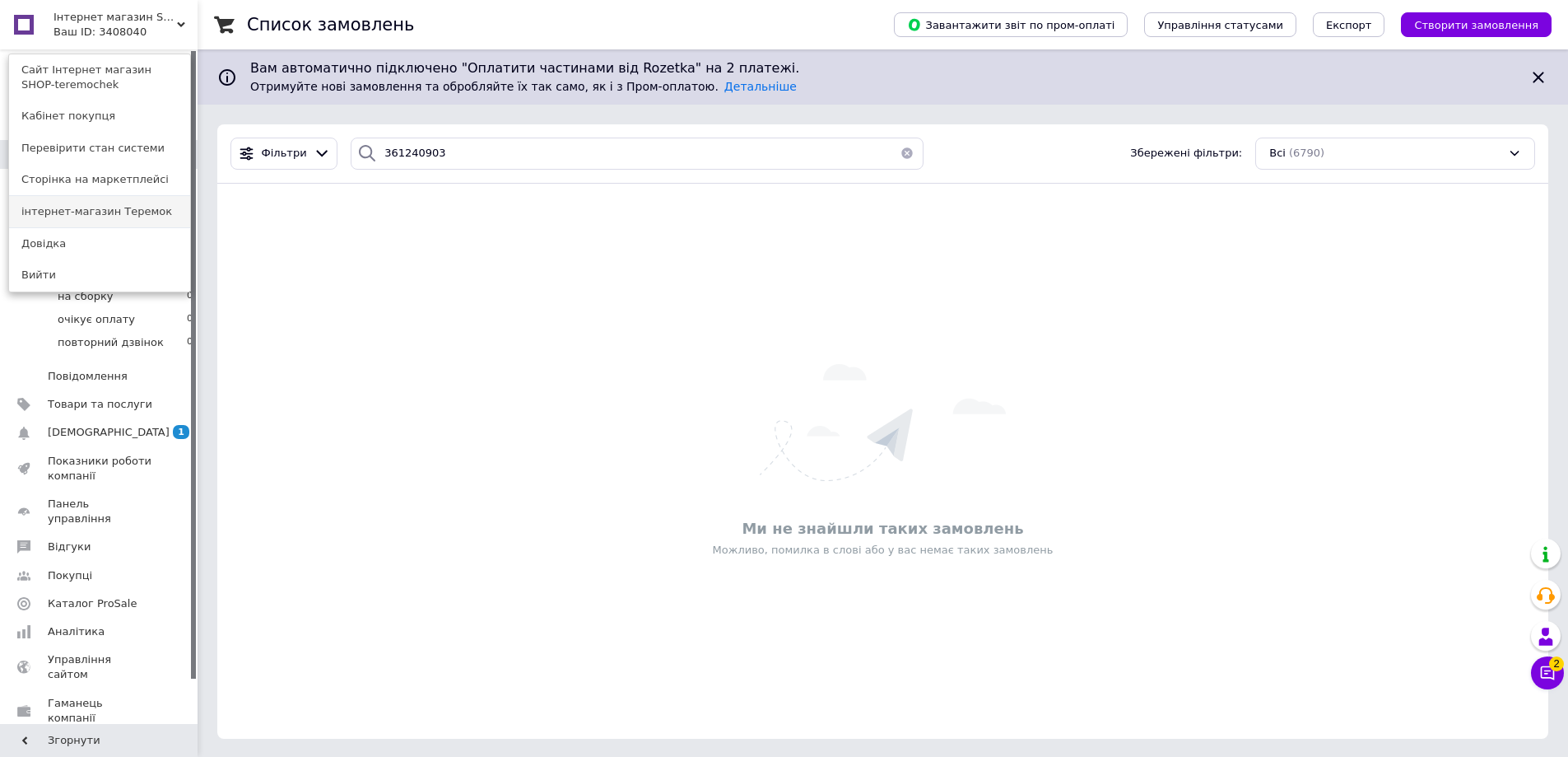
click at [102, 214] on link "інтернет-магазин Теремок" at bounding box center [100, 212] width 181 height 32
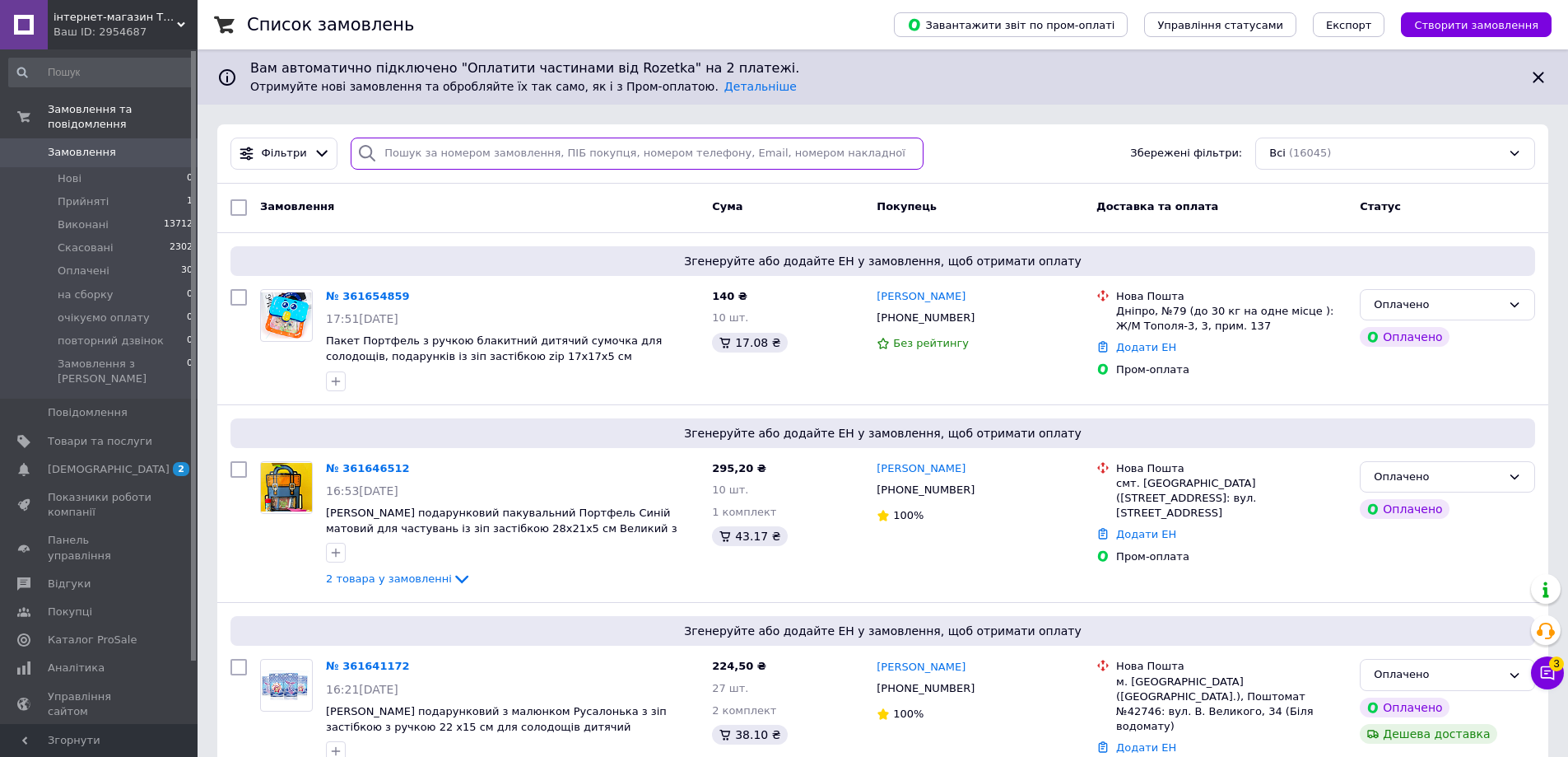
click at [395, 151] on input "search" at bounding box center [637, 154] width 573 height 32
paste input "361240903"
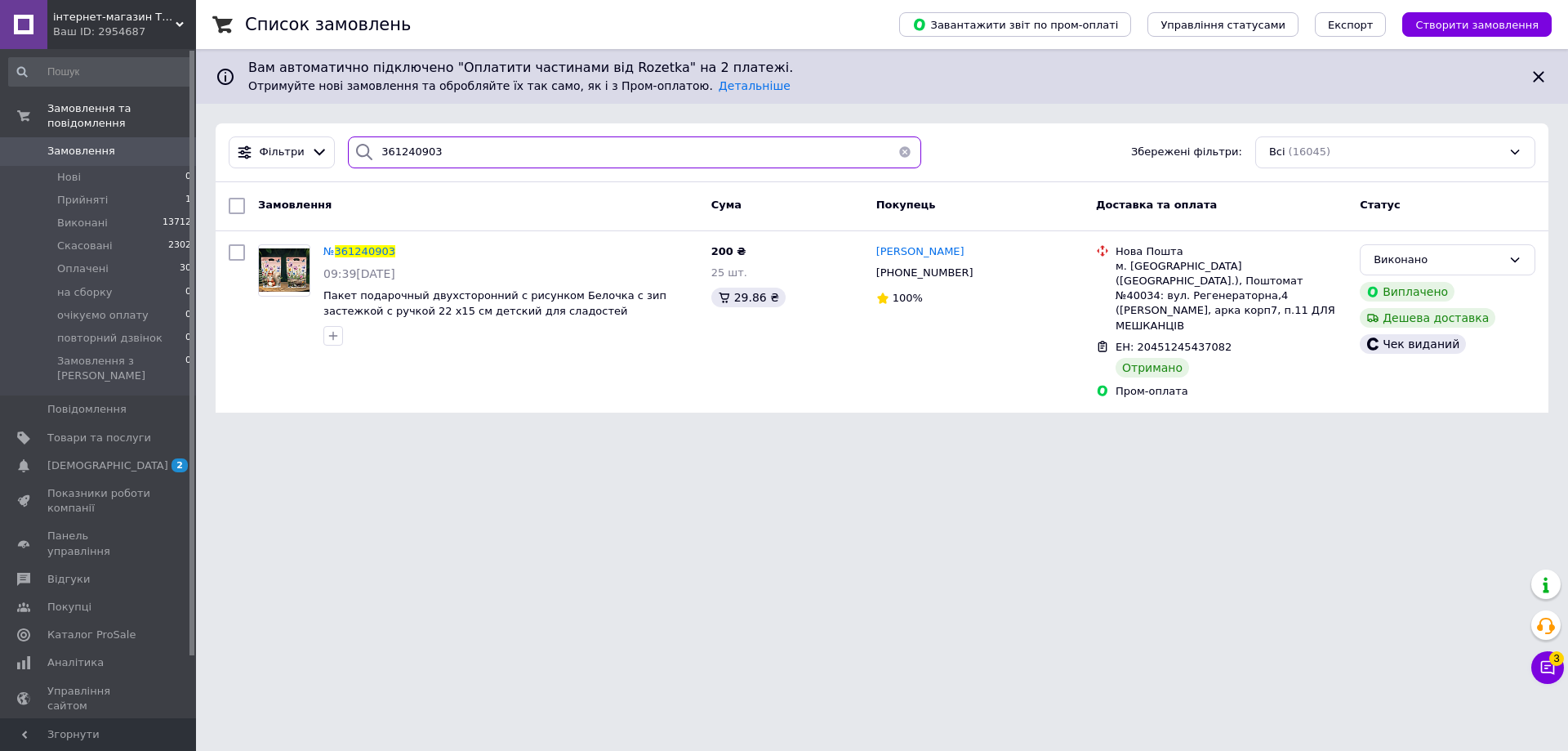
drag, startPoint x: 452, startPoint y: 154, endPoint x: 345, endPoint y: 159, distance: 107.1
click at [348, 159] on div "361240903" at bounding box center [634, 152] width 573 height 31
paste input "35519"
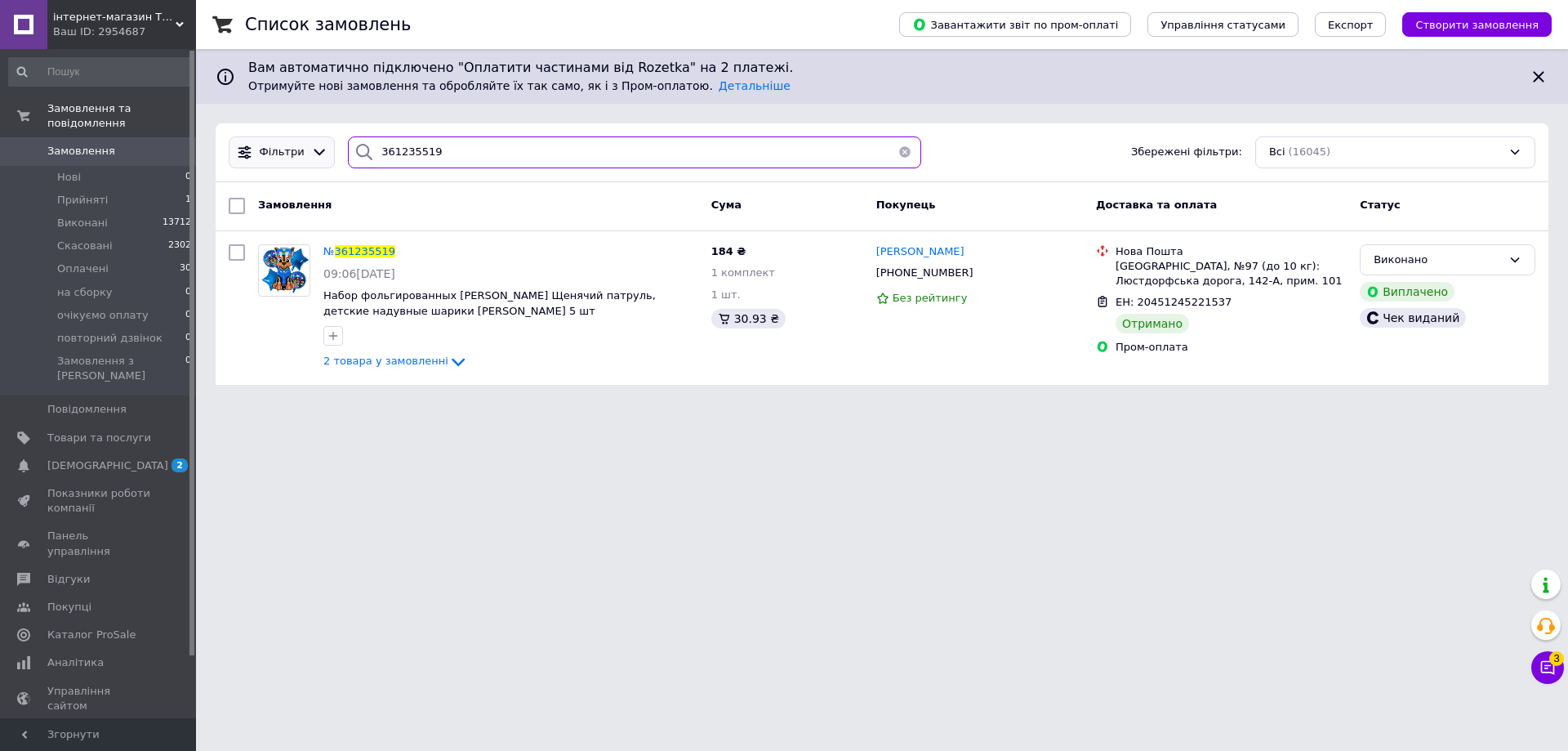
drag, startPoint x: 454, startPoint y: 145, endPoint x: 325, endPoint y: 154, distance: 129.3
click at [325, 154] on div "Фільтри 361235519 Збережені фільтри: Всі (16045)" at bounding box center [882, 152] width 1320 height 31
paste input "178954"
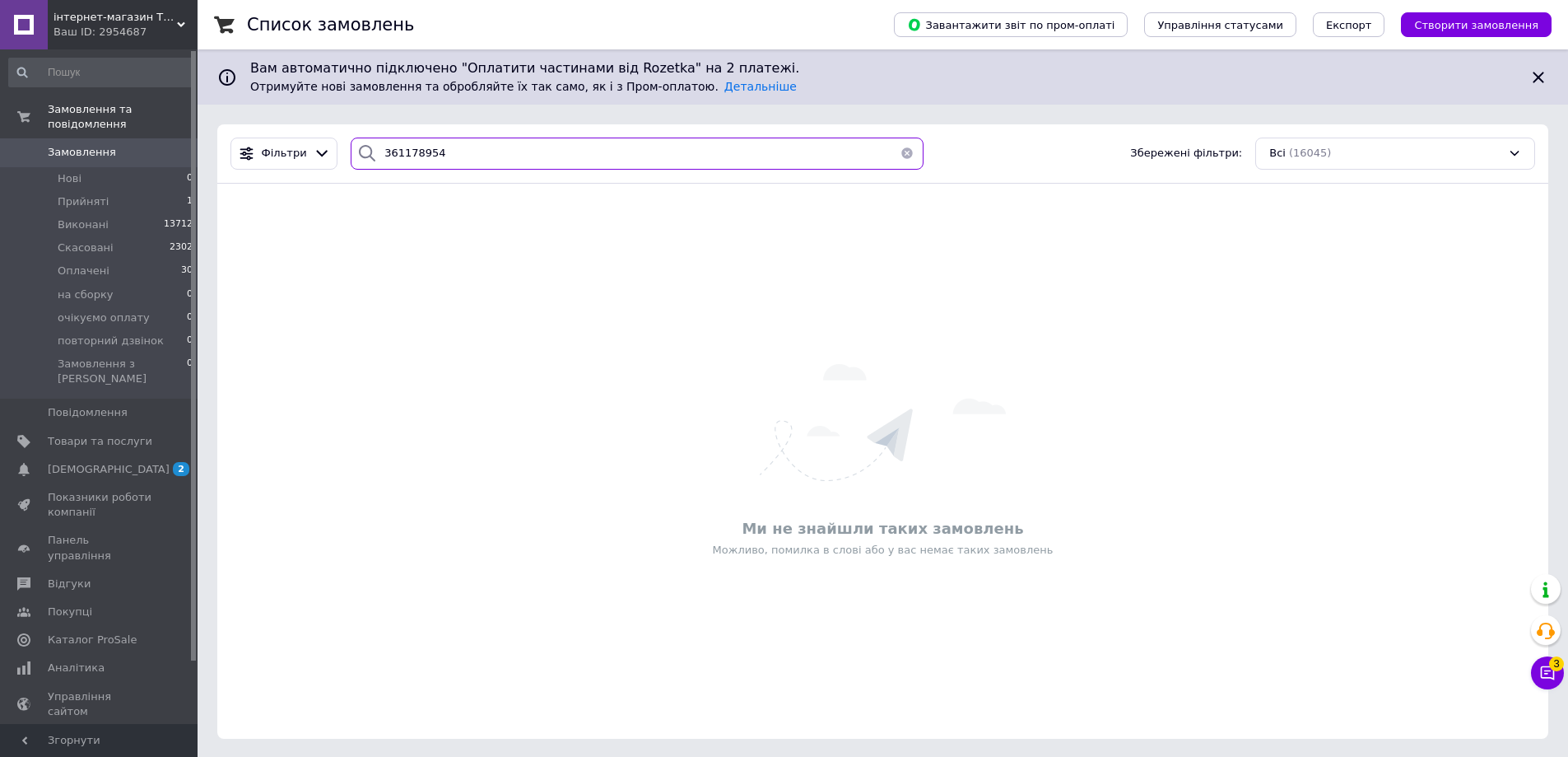
type input "361178954"
click at [182, 23] on icon at bounding box center [181, 24] width 8 height 8
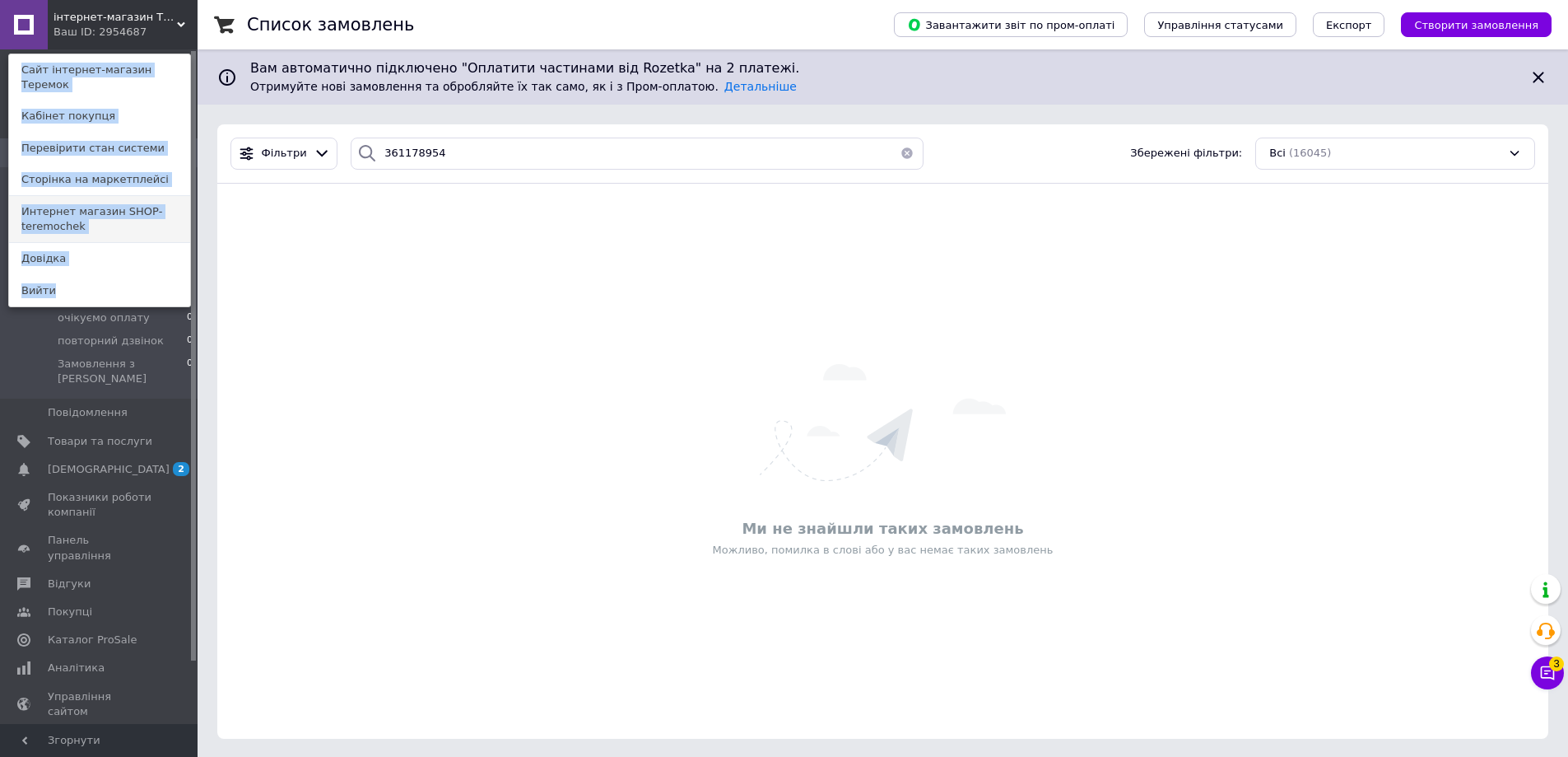
click at [73, 196] on link "Интернет магазин SHOP-teremochek" at bounding box center [100, 220] width 181 height 47
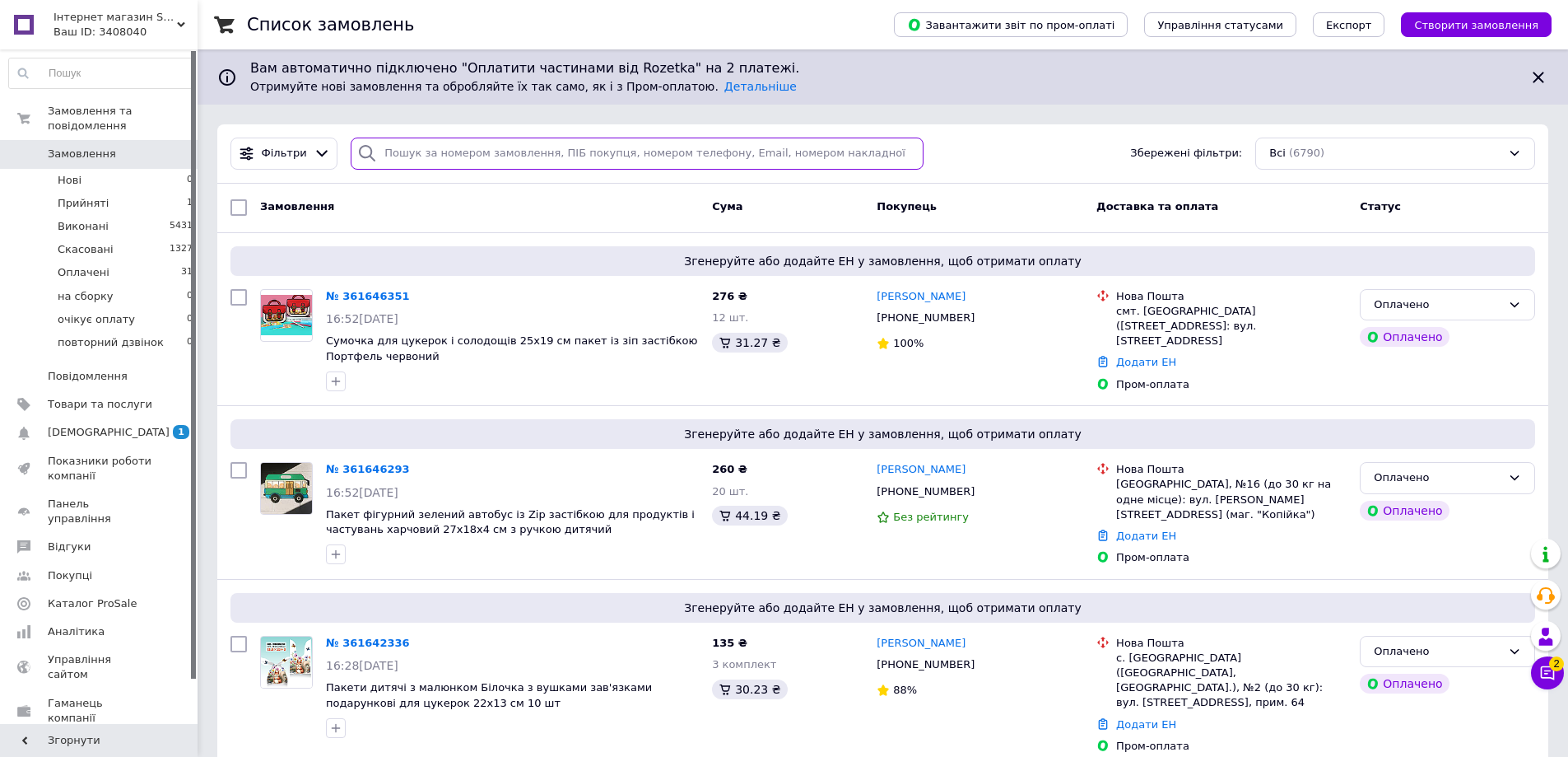
click at [406, 155] on input "search" at bounding box center [637, 154] width 573 height 32
paste input "361178954"
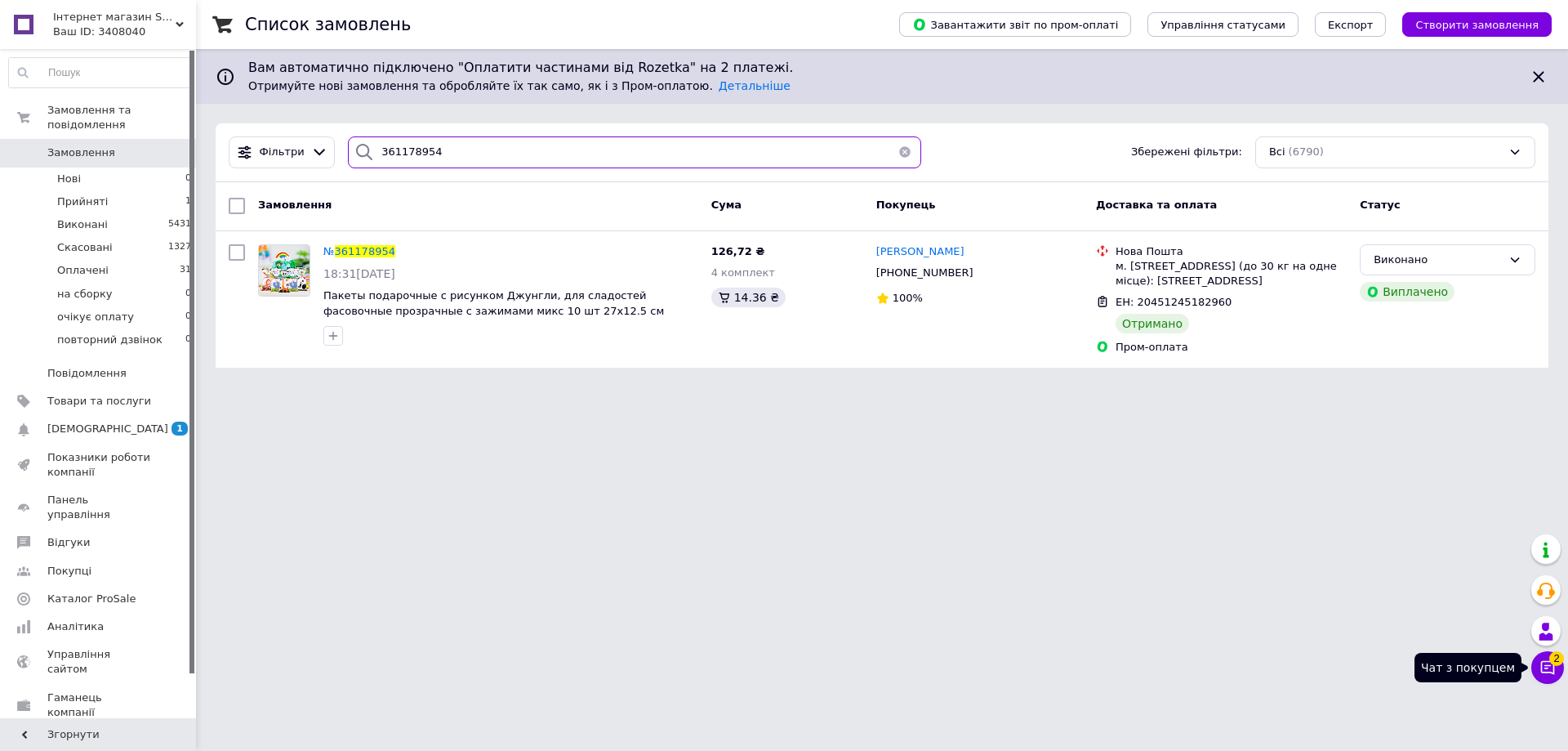
type input "361178954"
click at [1539, 672] on icon at bounding box center [1548, 668] width 17 height 17
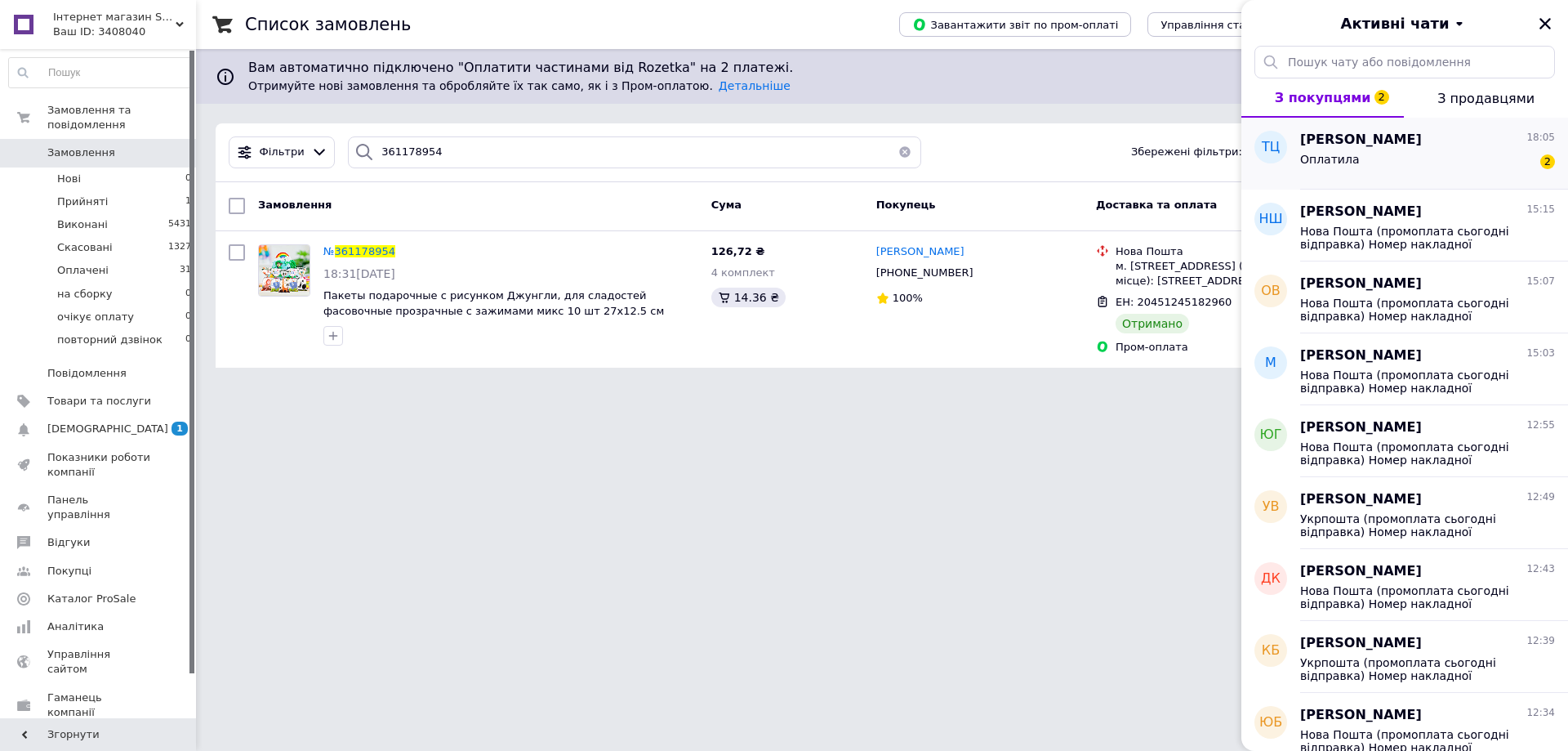
click at [1339, 153] on span "Оплатила" at bounding box center [1330, 159] width 59 height 13
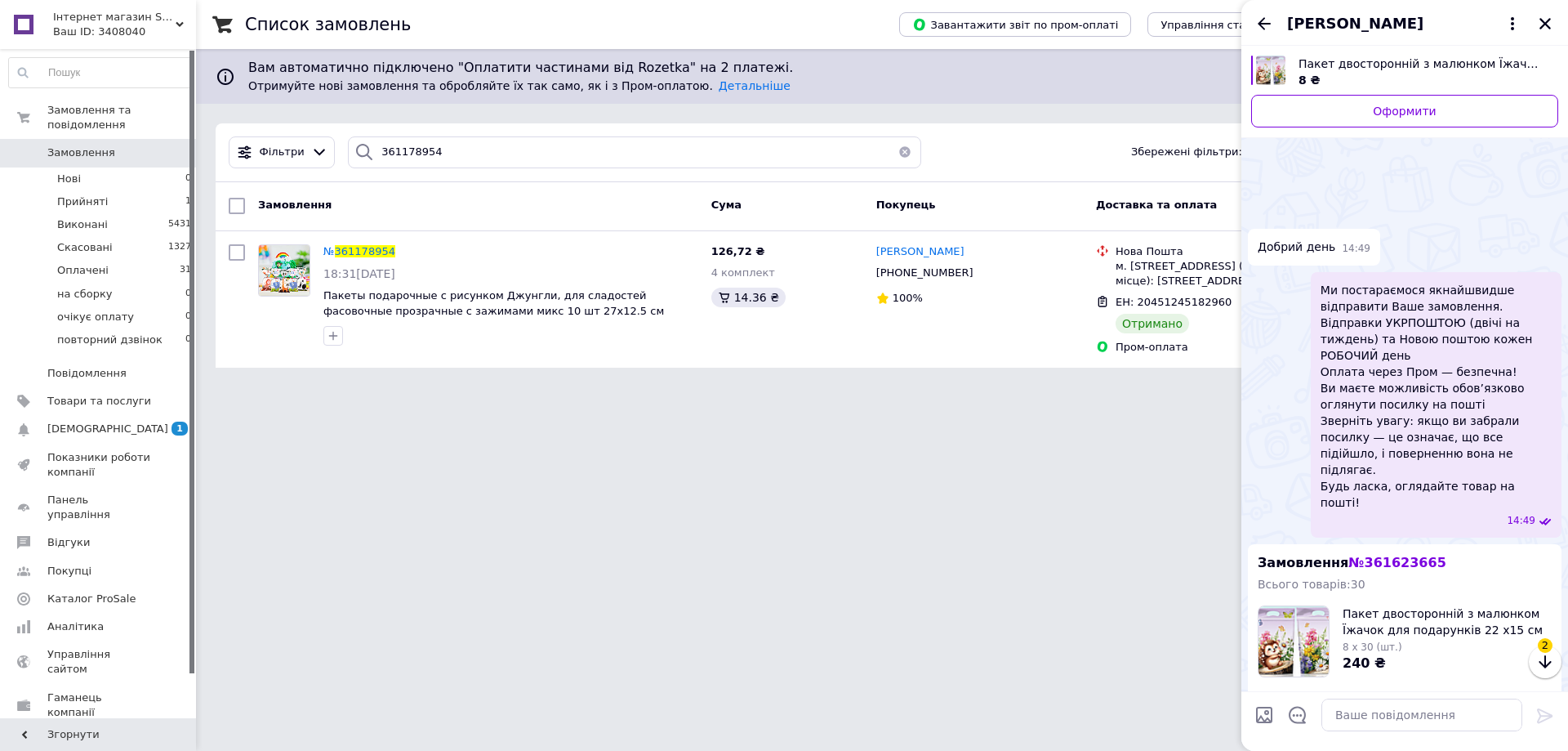
scroll to position [569, 0]
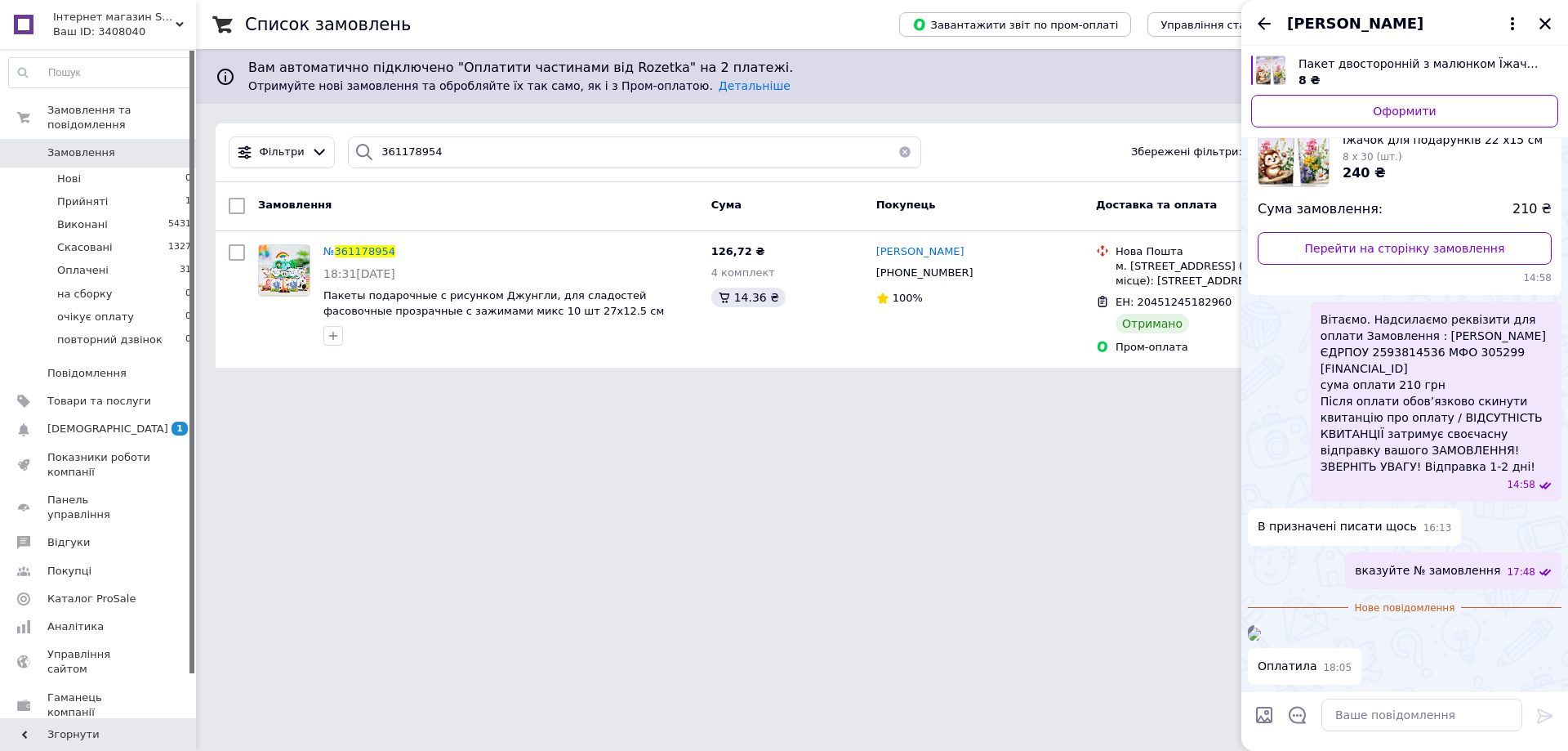
click at [1261, 627] on img at bounding box center [1254, 634] width 13 height 13
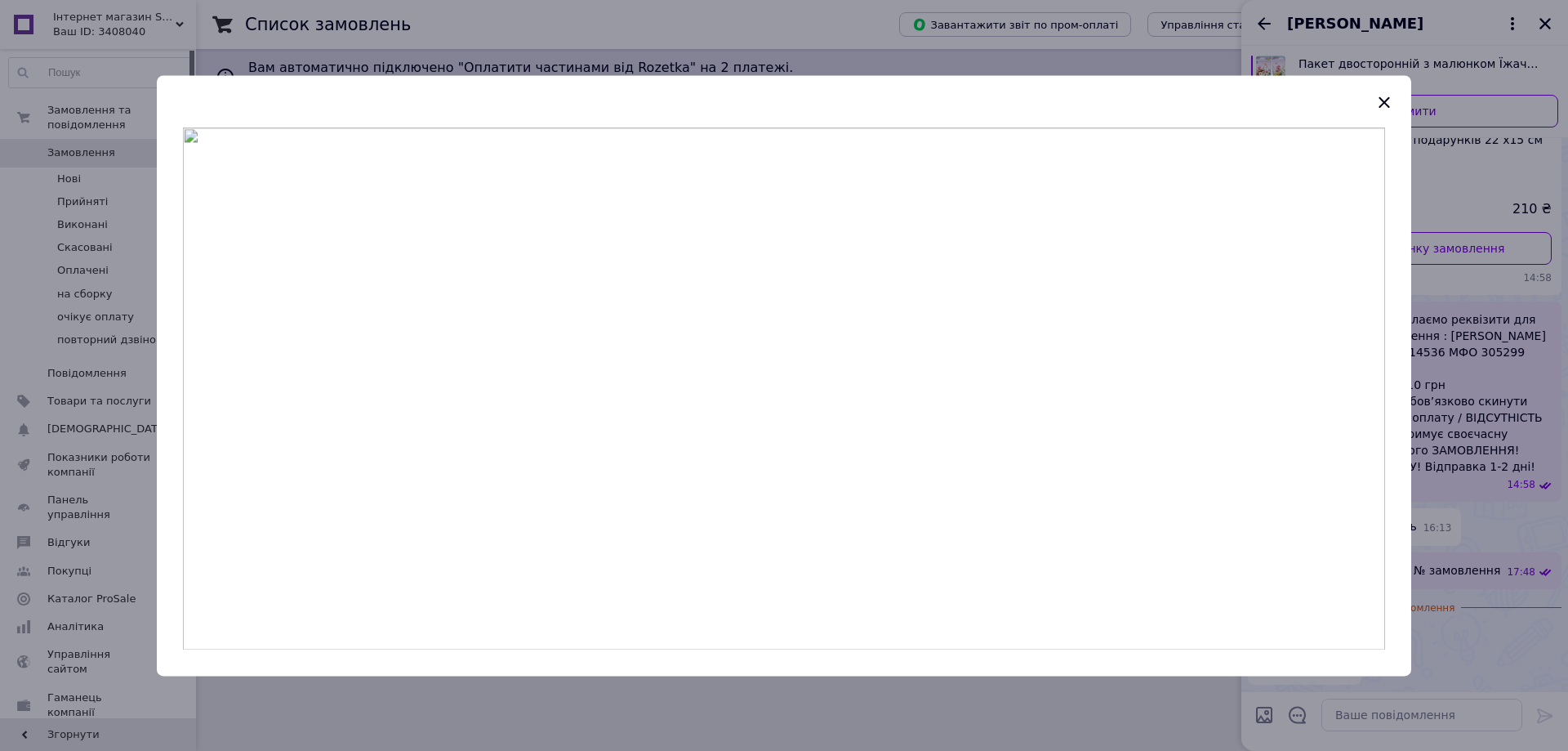
click at [802, 299] on img at bounding box center [784, 388] width 1202 height 522
click at [1382, 102] on icon "button" at bounding box center [1383, 101] width 10 height 10
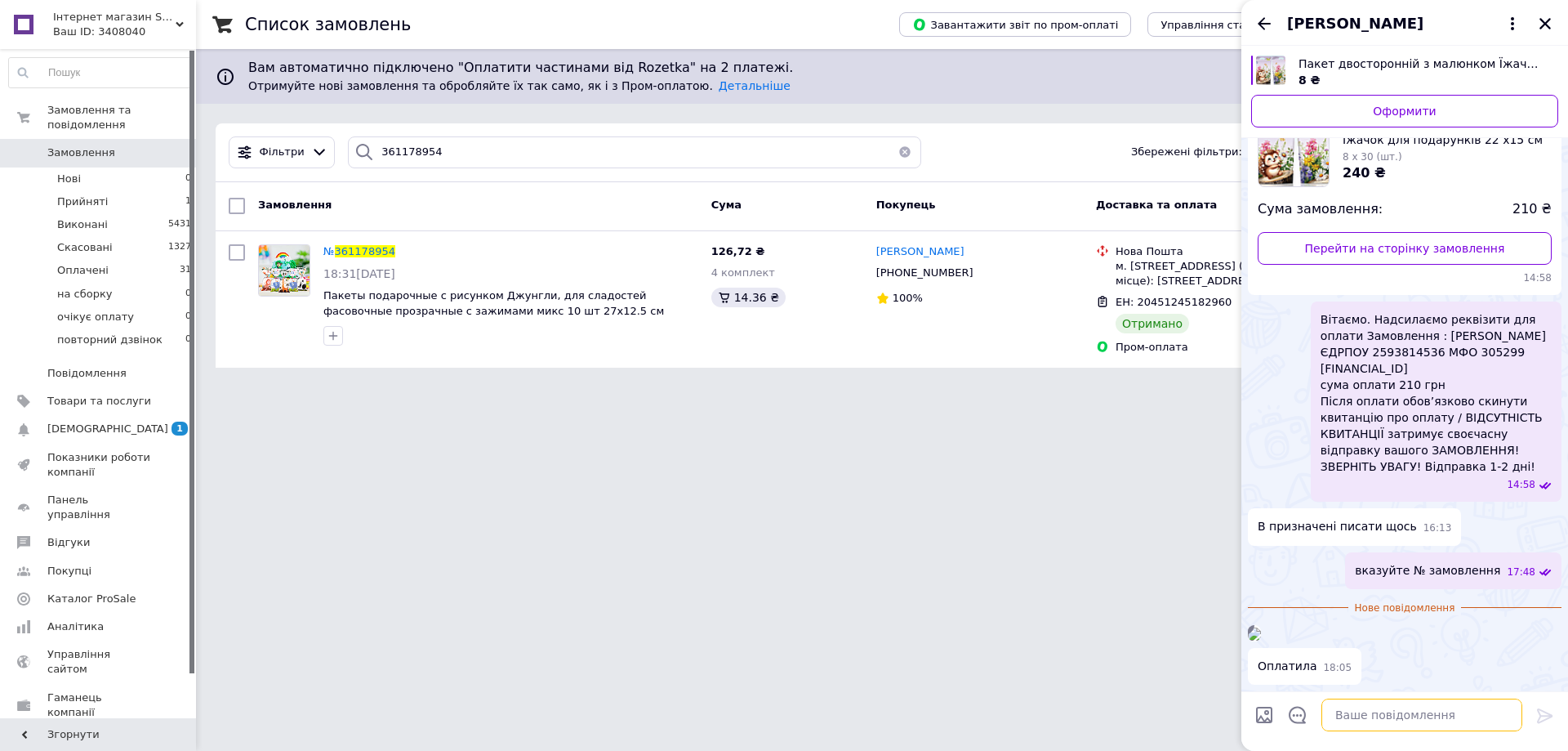
click at [1357, 713] on textarea at bounding box center [1422, 714] width 201 height 32
type textarea "дякуємо"
click at [1546, 718] on icon at bounding box center [1545, 715] width 19 height 19
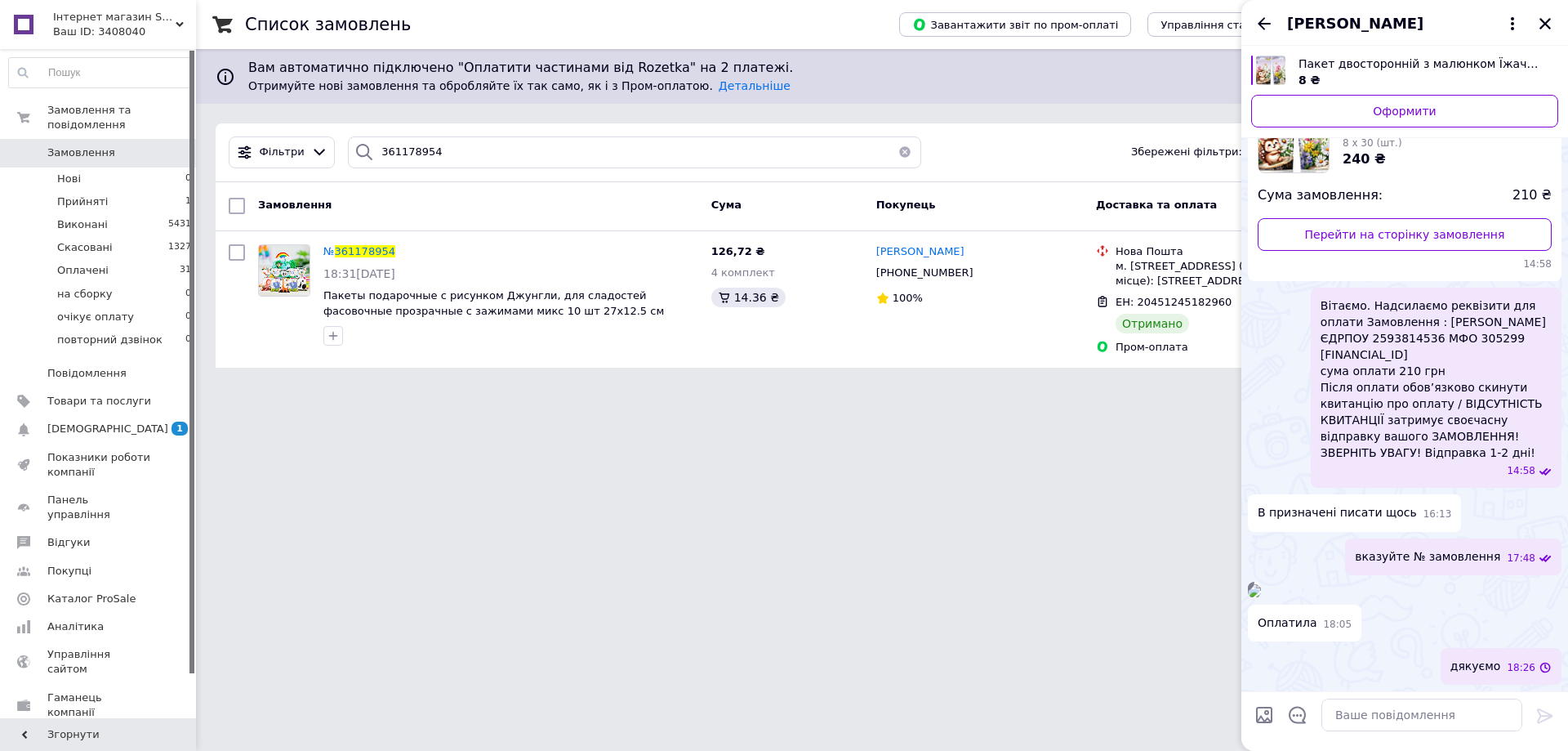
scroll to position [642, 0]
click at [1545, 20] on icon "Закрити" at bounding box center [1545, 24] width 15 height 15
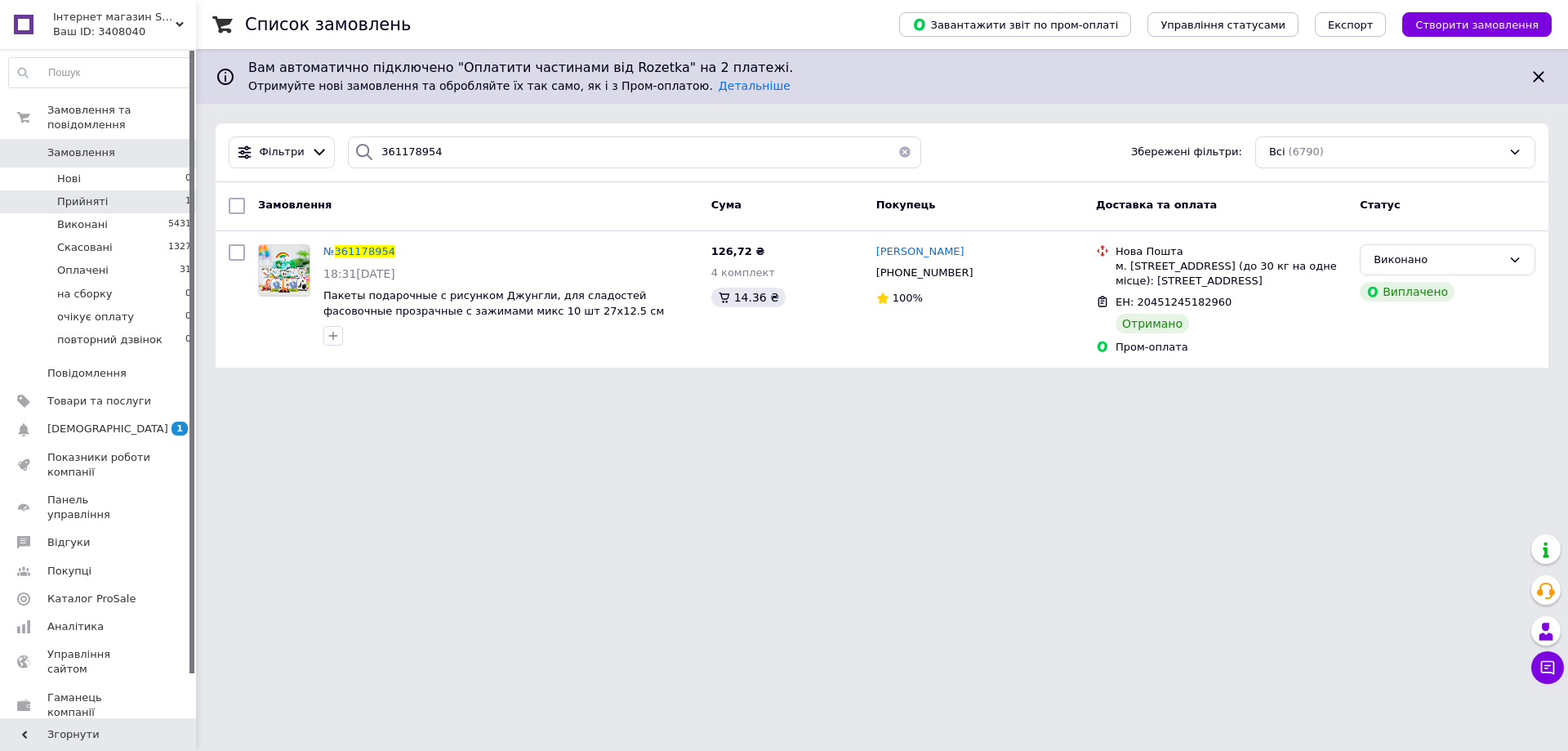
click at [75, 195] on span "Прийняті" at bounding box center [82, 202] width 51 height 15
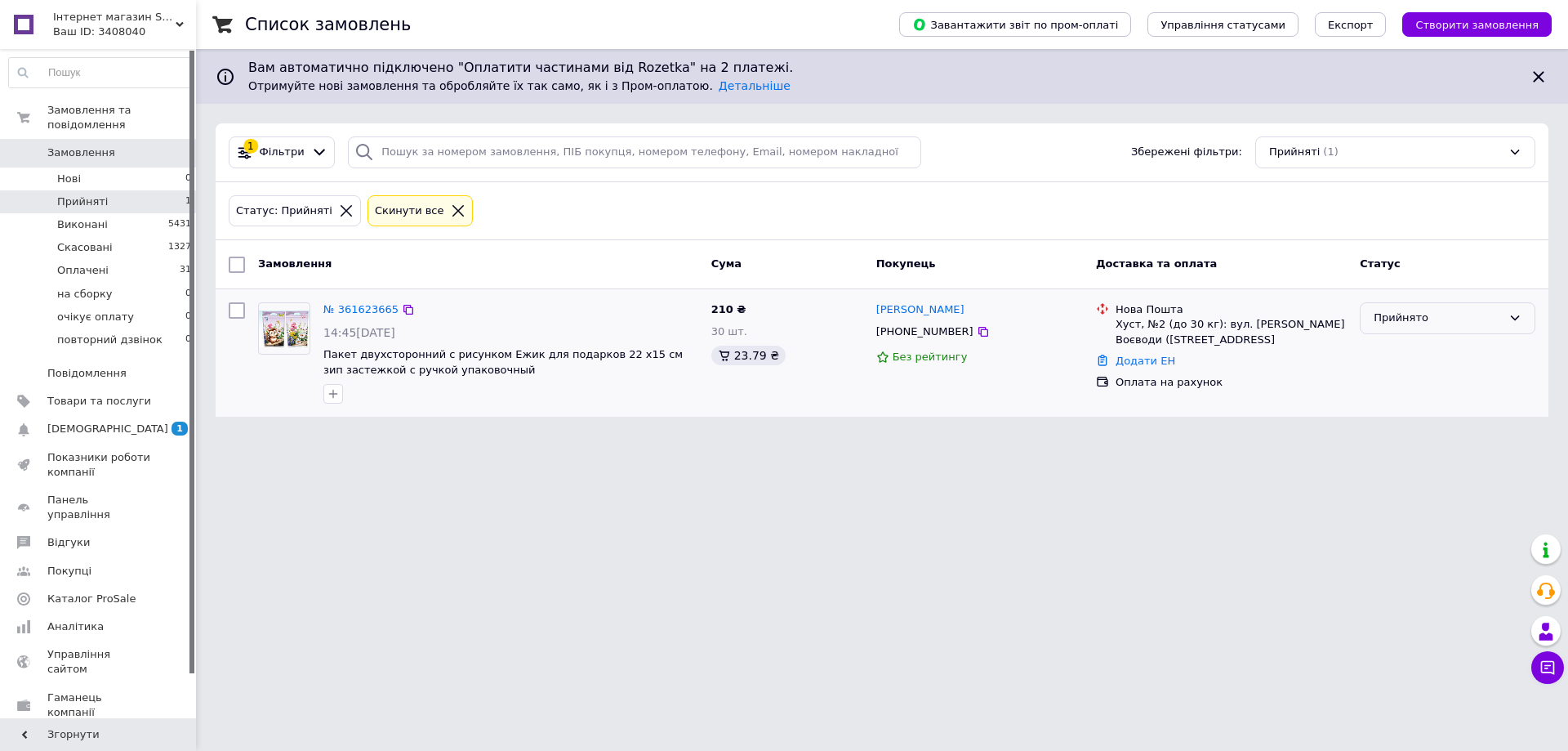
click at [1515, 318] on icon at bounding box center [1515, 318] width 13 height 13
drag, startPoint x: 1392, startPoint y: 443, endPoint x: 1282, endPoint y: 321, distance: 164.3
click at [1391, 441] on li "на сборку" at bounding box center [1448, 442] width 174 height 30
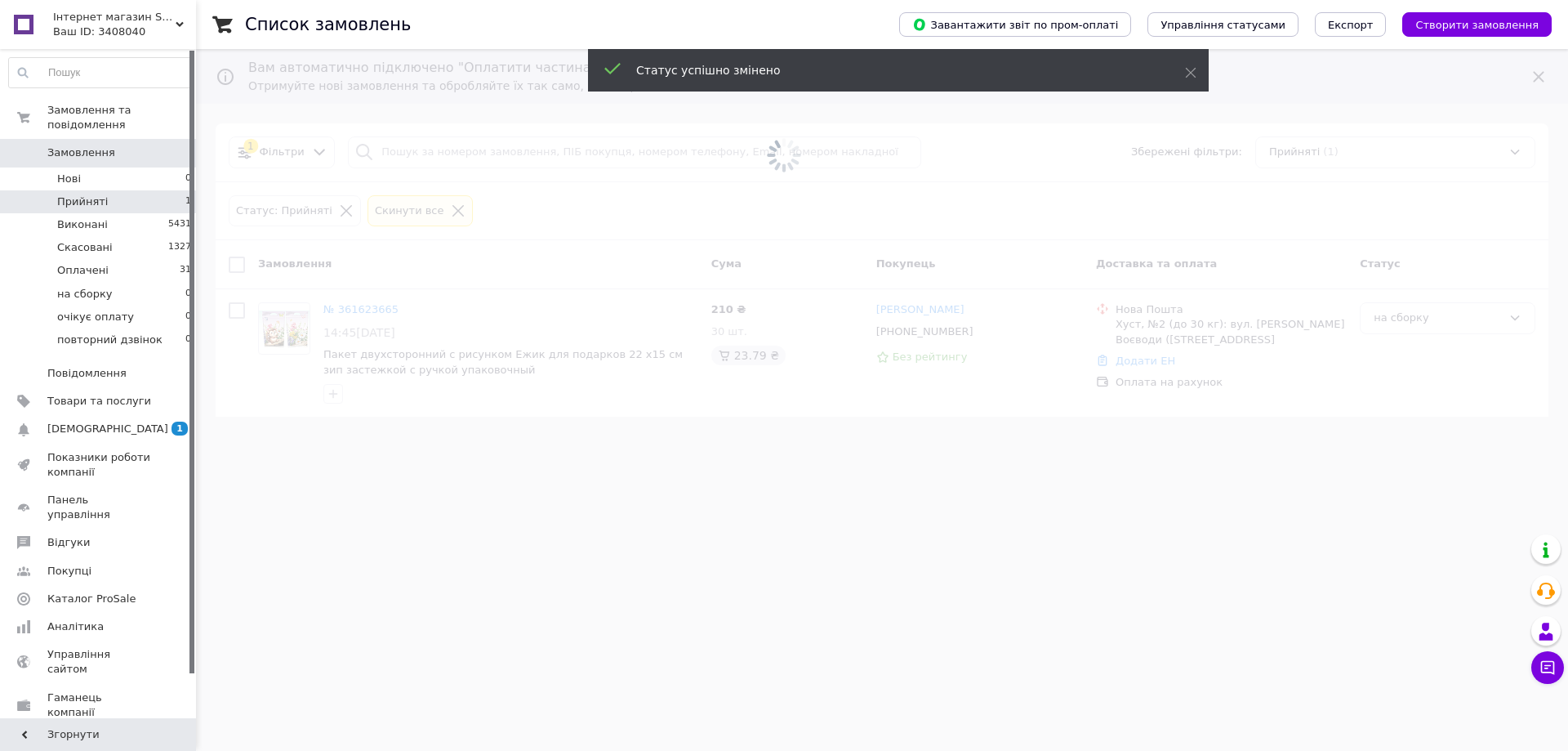
click at [184, 26] on div "Ваш ID: 3408040" at bounding box center [124, 32] width 143 height 15
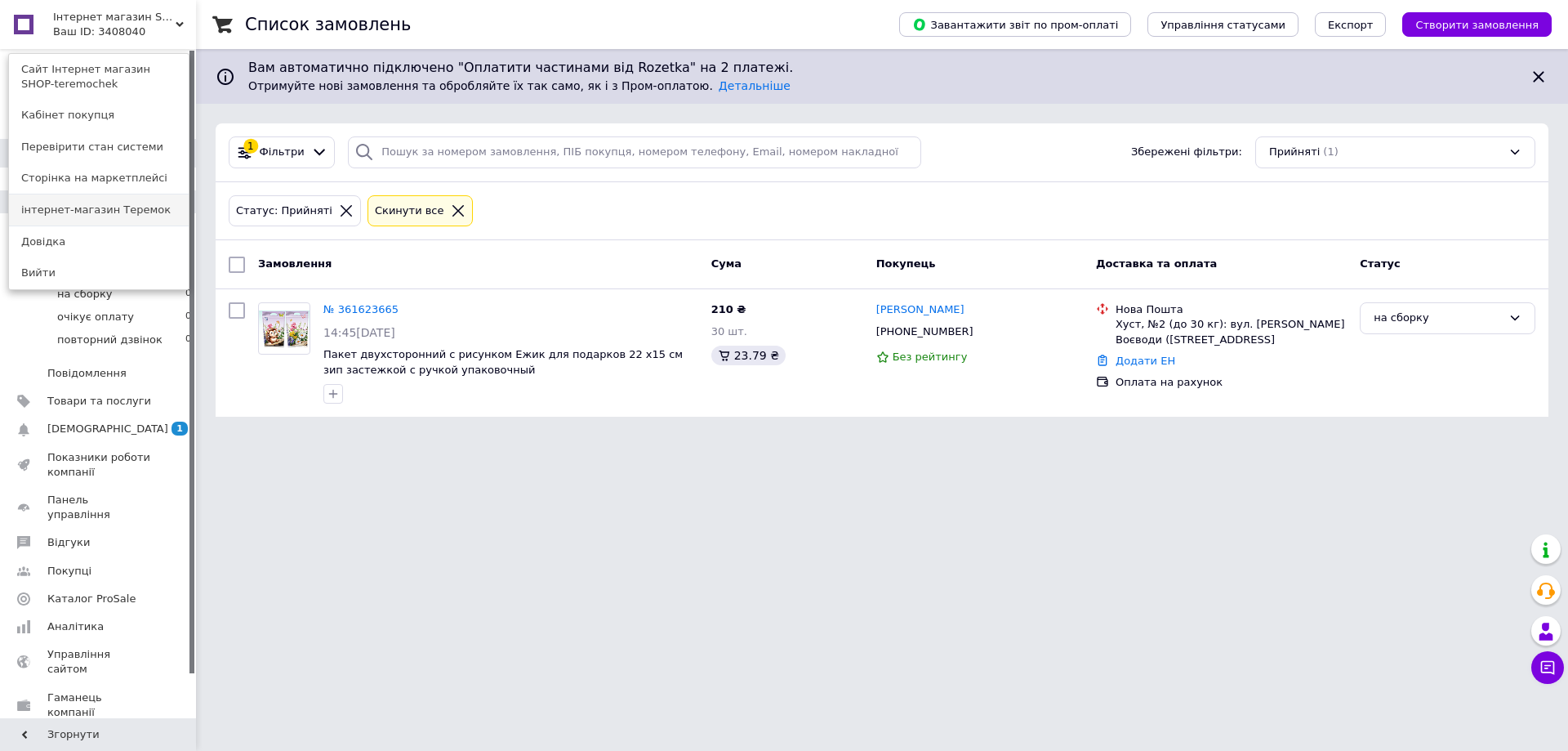
click at [137, 209] on link "інтернет-магазин Теремок" at bounding box center [99, 211] width 180 height 31
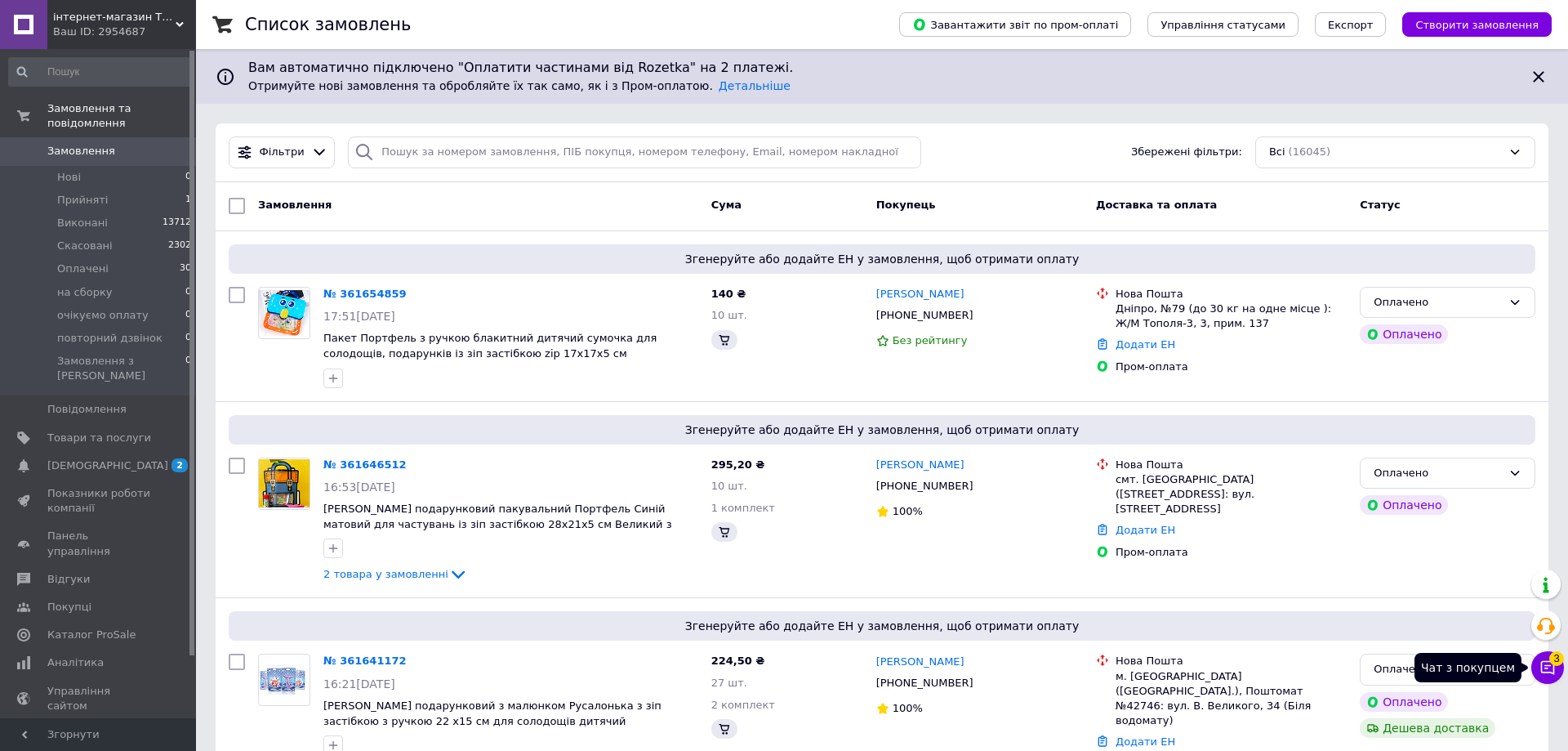
click at [1547, 672] on button "Чат з покупцем 3" at bounding box center [1547, 667] width 32 height 32
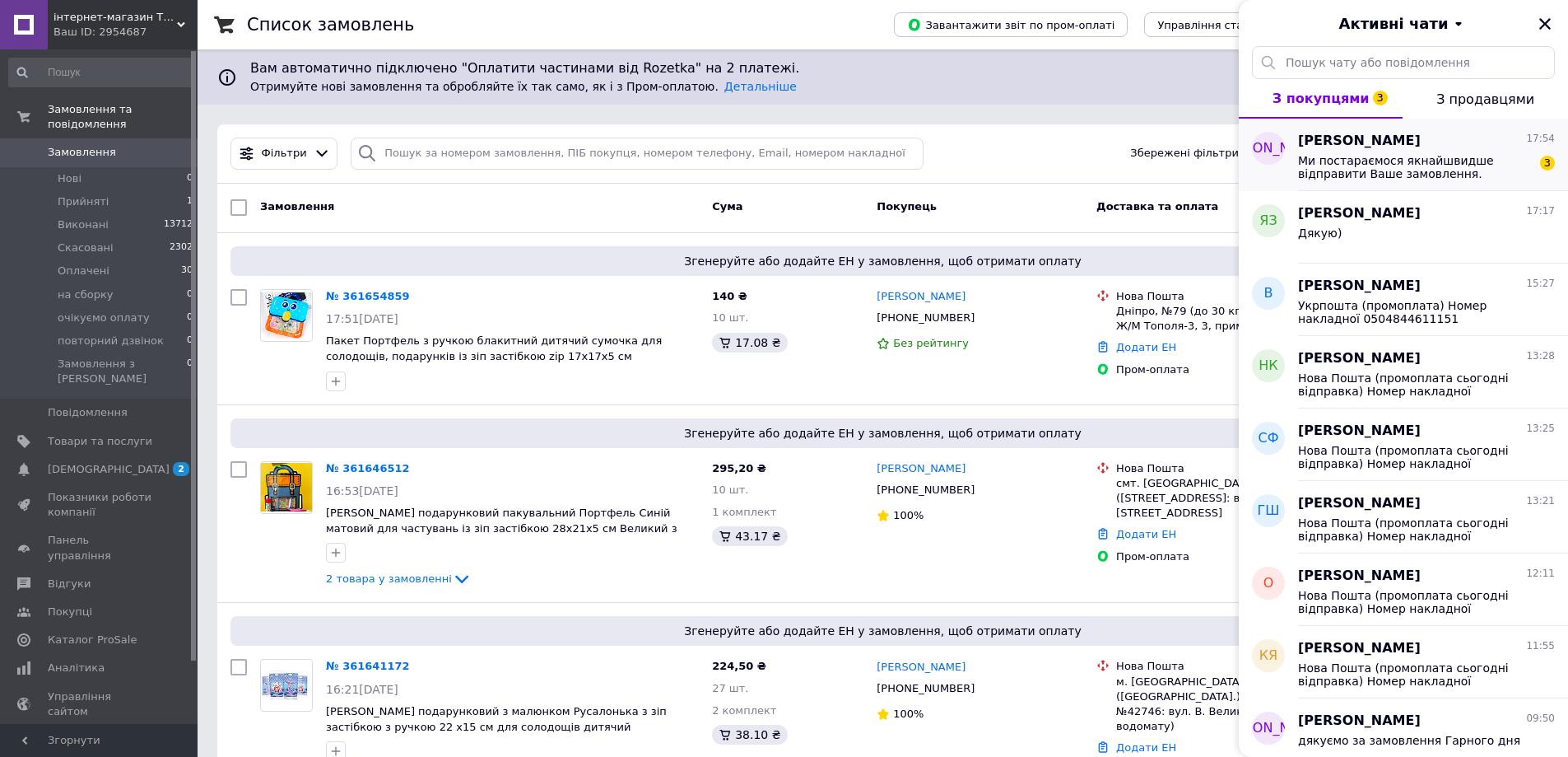
click at [1340, 145] on span "[PERSON_NAME]" at bounding box center [1360, 142] width 123 height 19
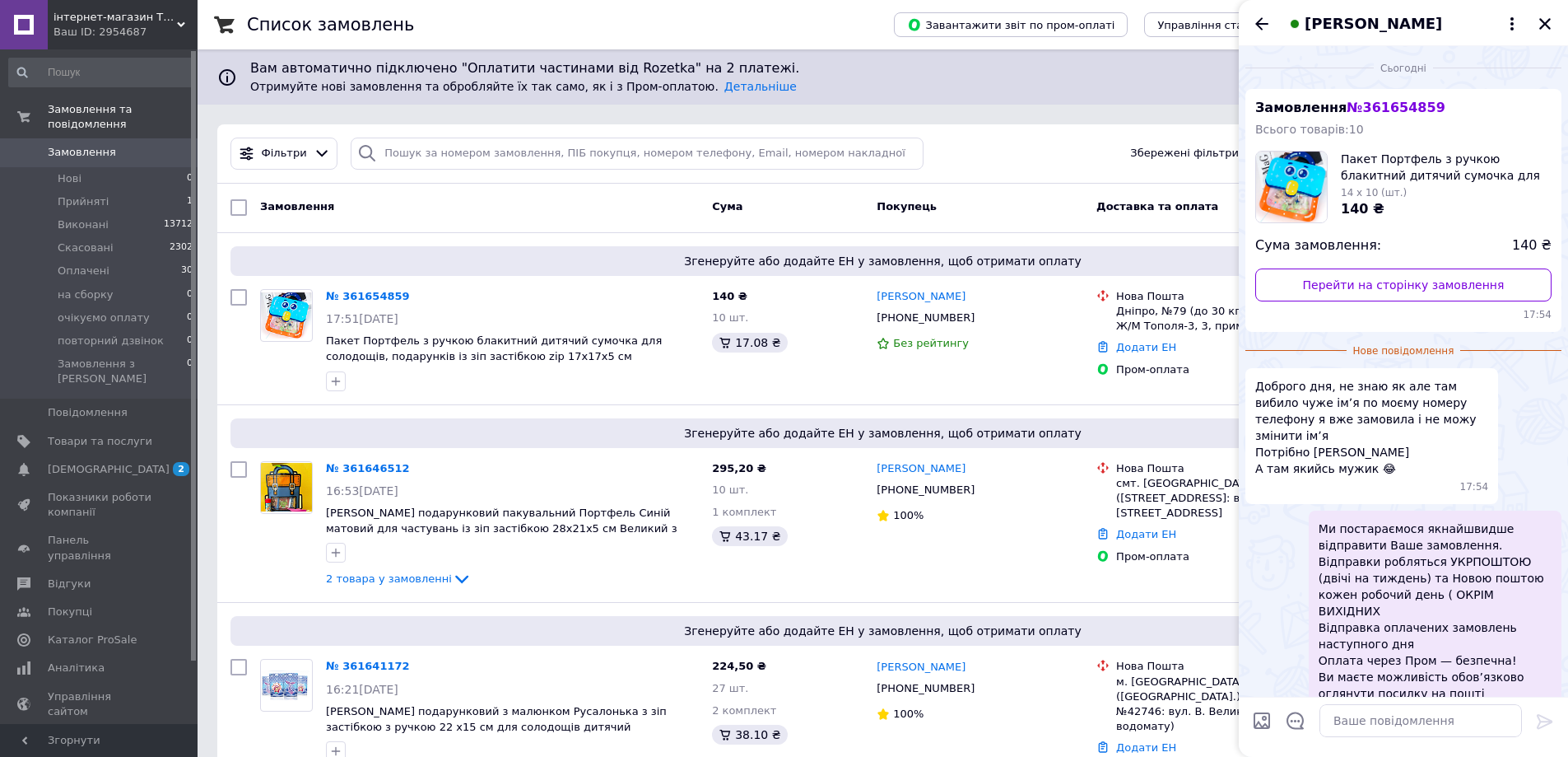
scroll to position [132, 0]
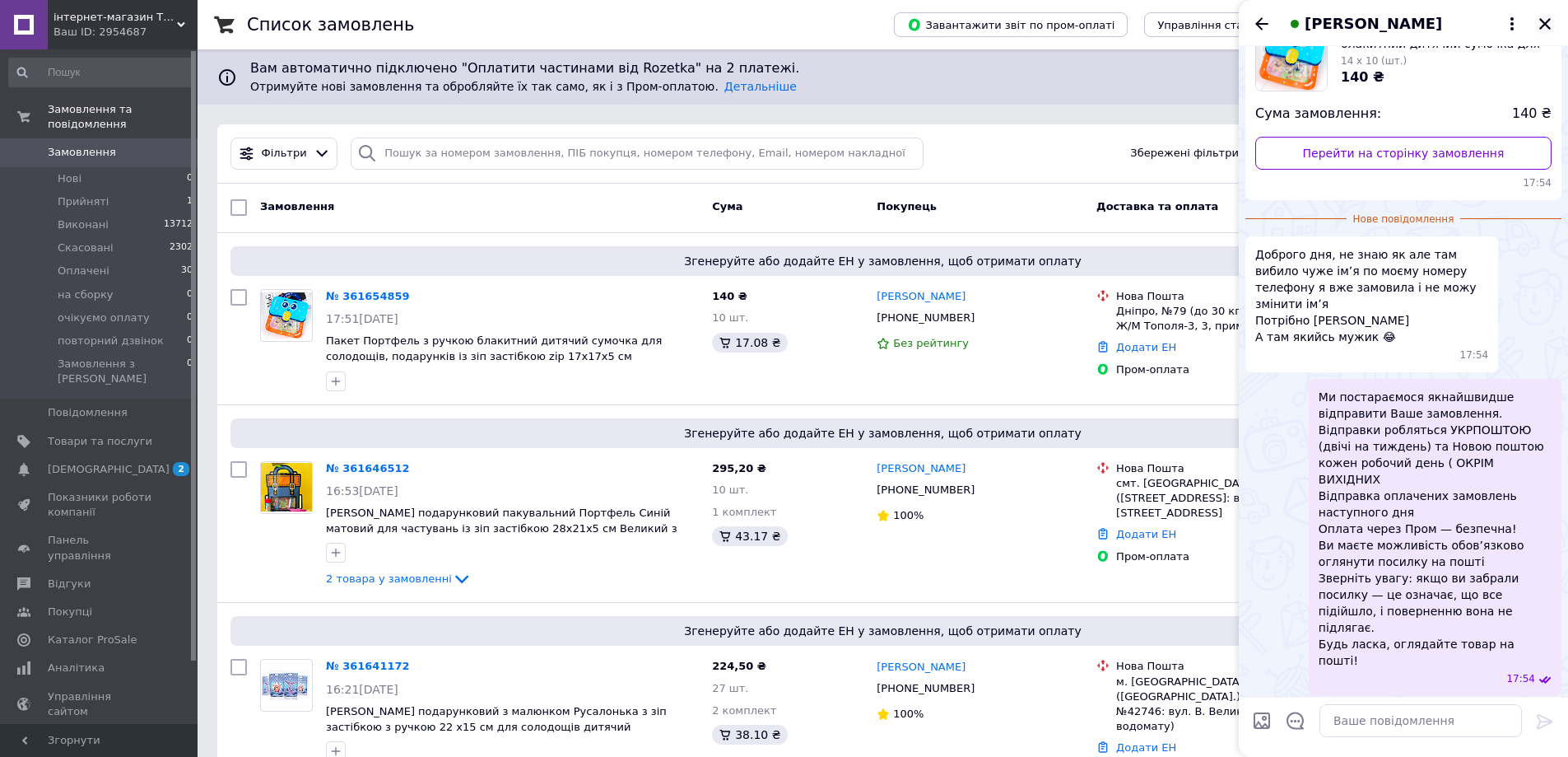
click at [1549, 24] on icon "Закрити" at bounding box center [1545, 24] width 15 height 15
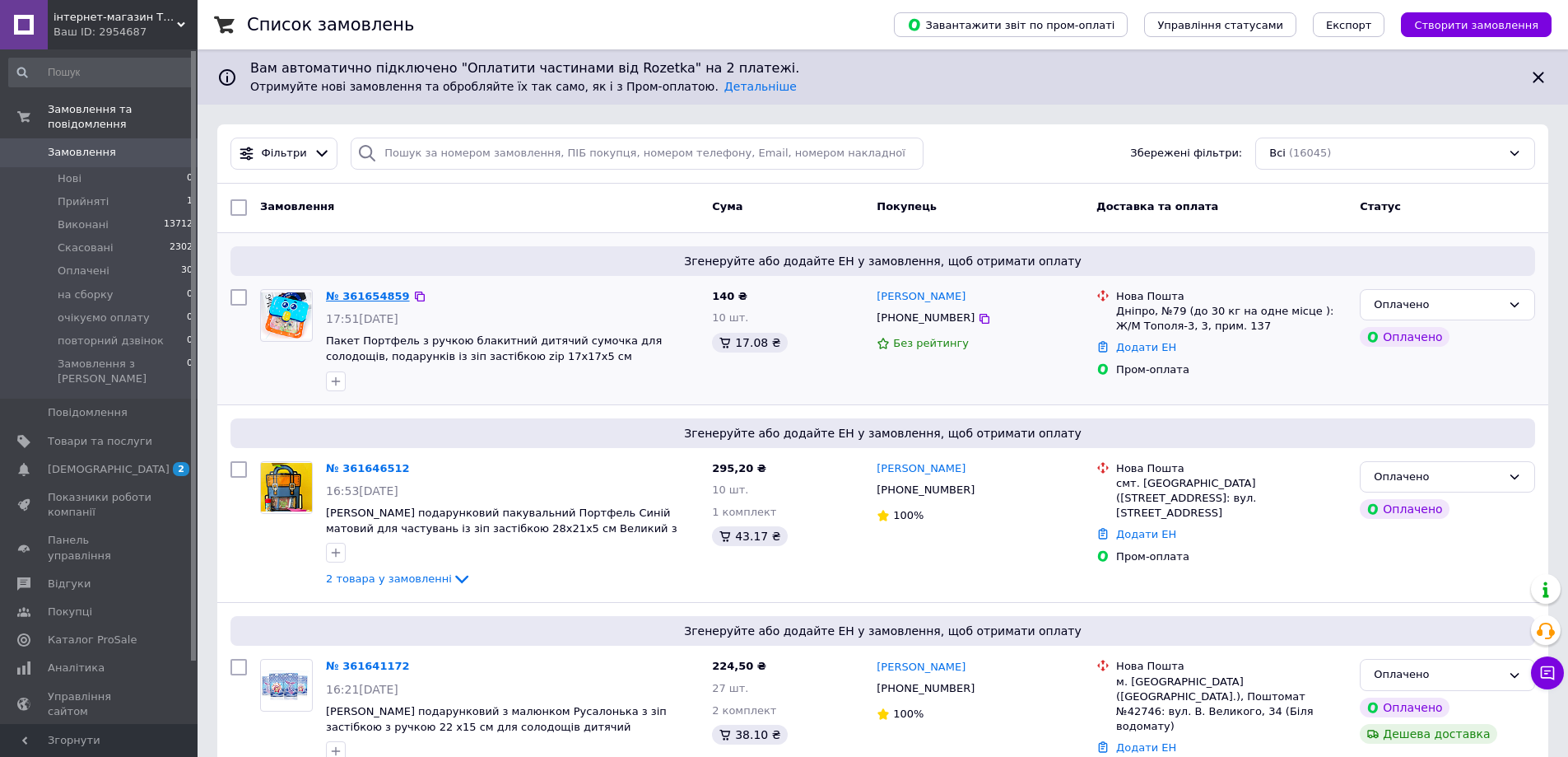
click at [355, 293] on link "№ 361654859" at bounding box center [368, 295] width 84 height 12
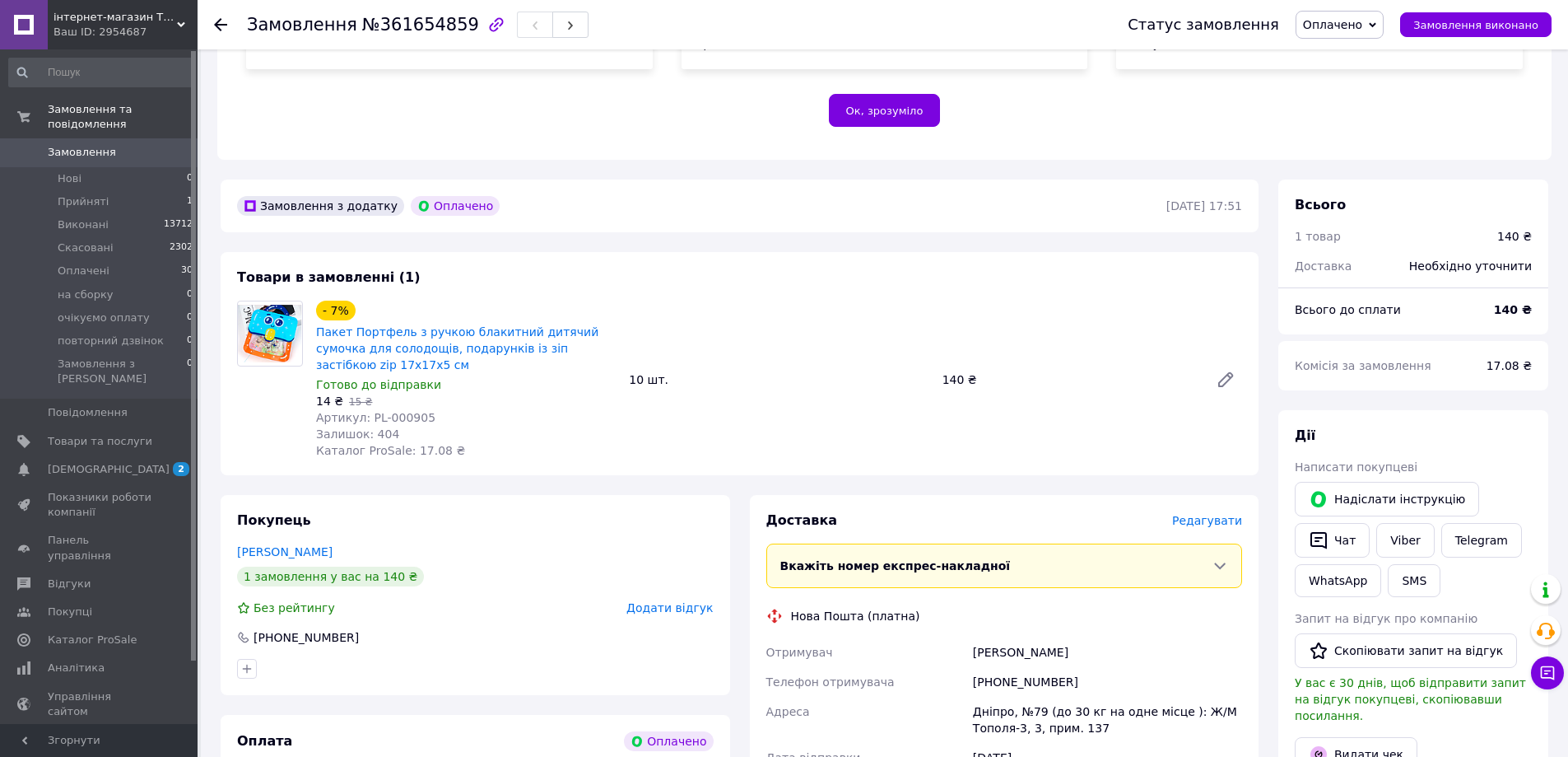
scroll to position [338, 0]
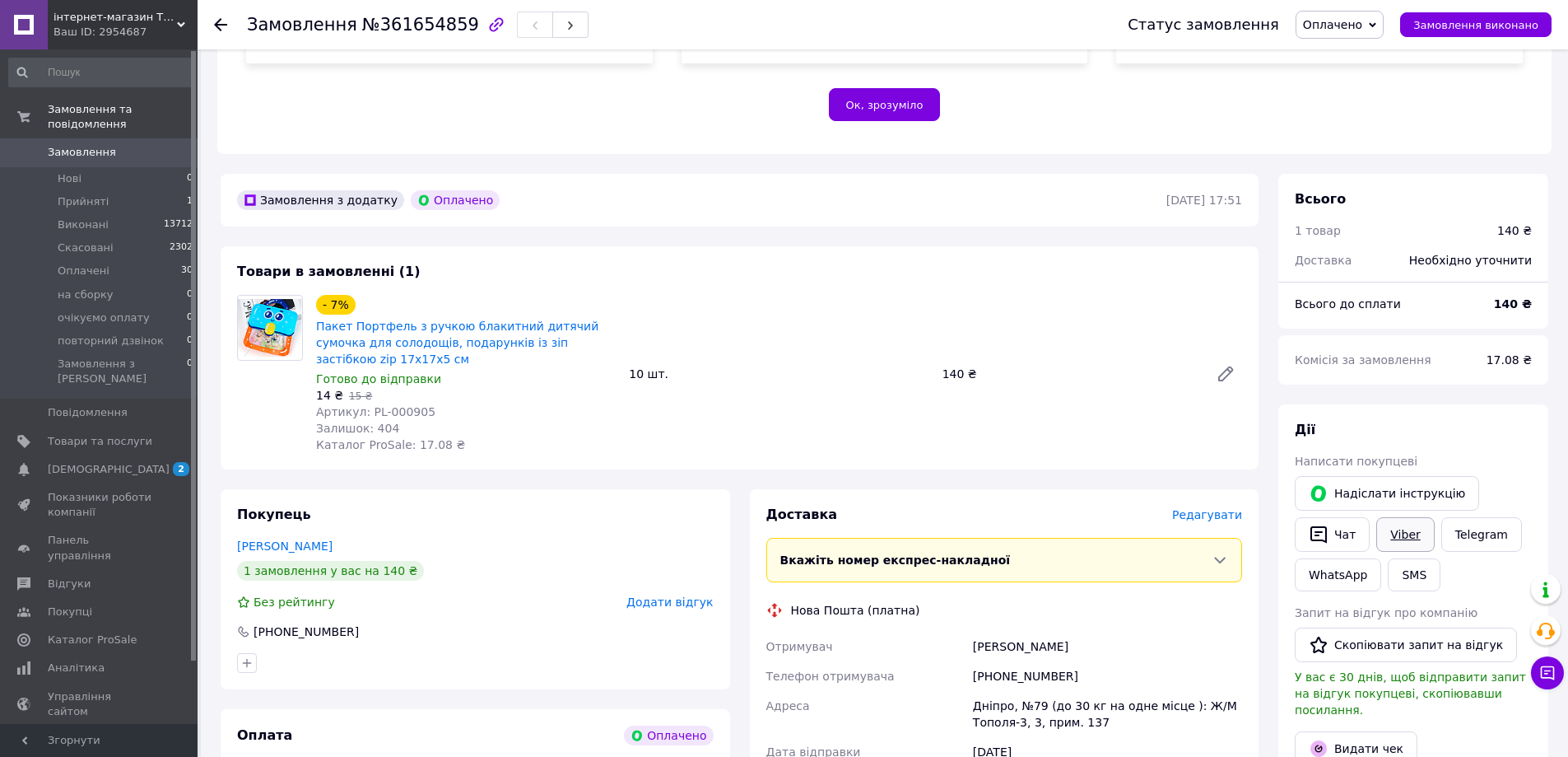
click at [1401, 517] on link "Viber" at bounding box center [1405, 534] width 58 height 34
click at [221, 23] on icon at bounding box center [221, 24] width 13 height 13
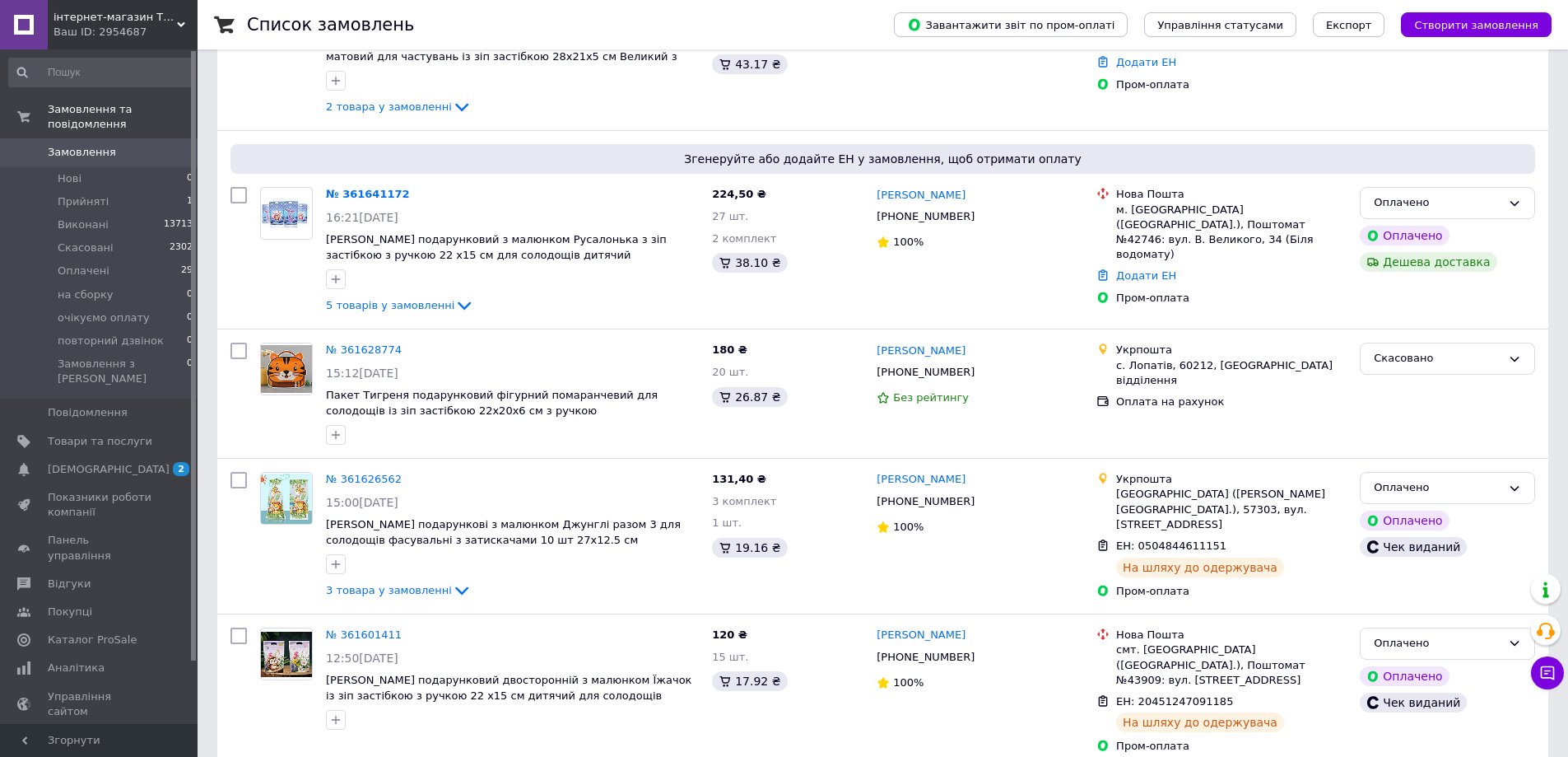
scroll to position [494, 0]
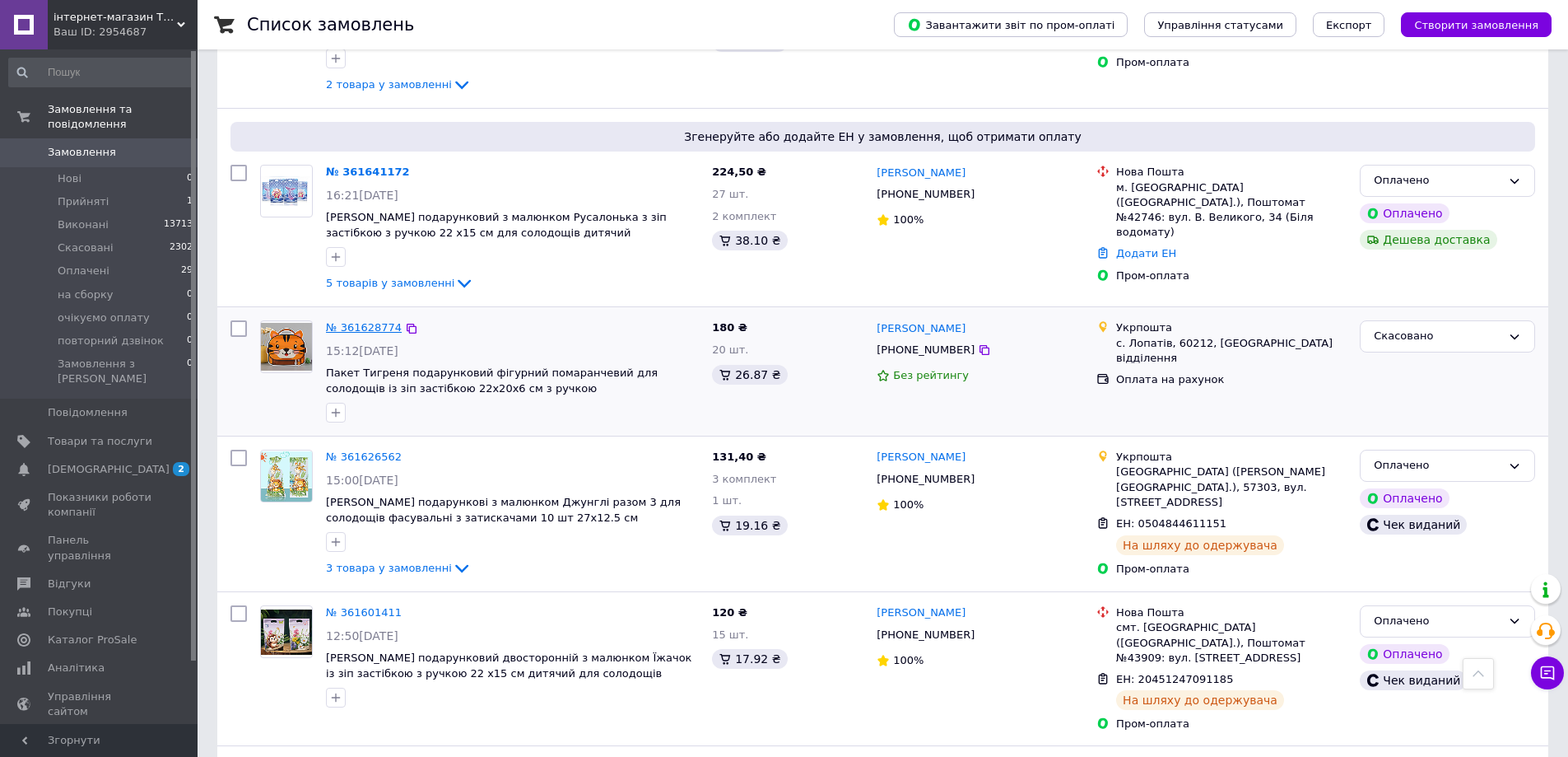
click at [380, 328] on link "№ 361628774" at bounding box center [363, 327] width 75 height 12
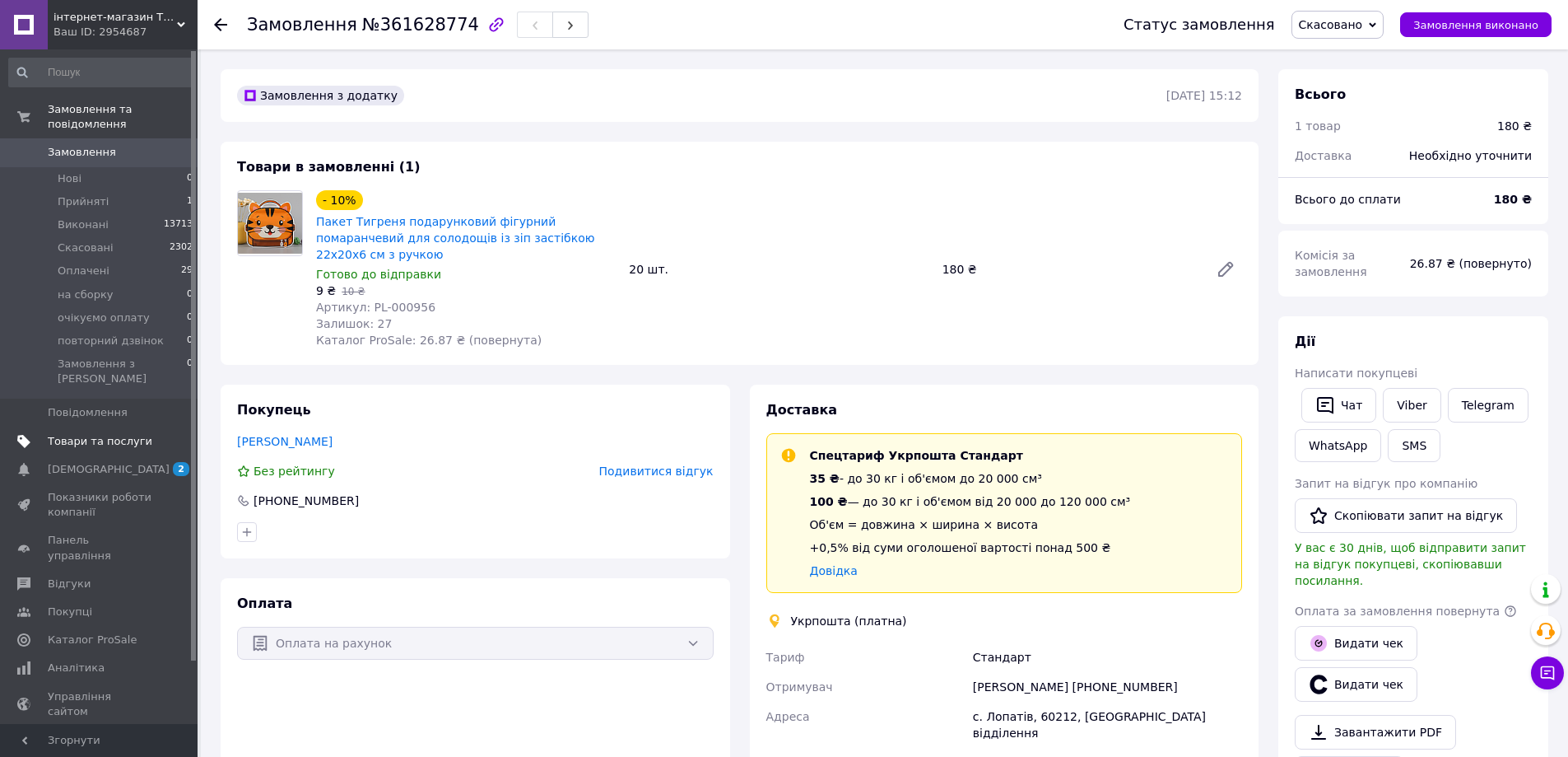
click at [61, 434] on span "Товари та послуги" at bounding box center [100, 441] width 104 height 15
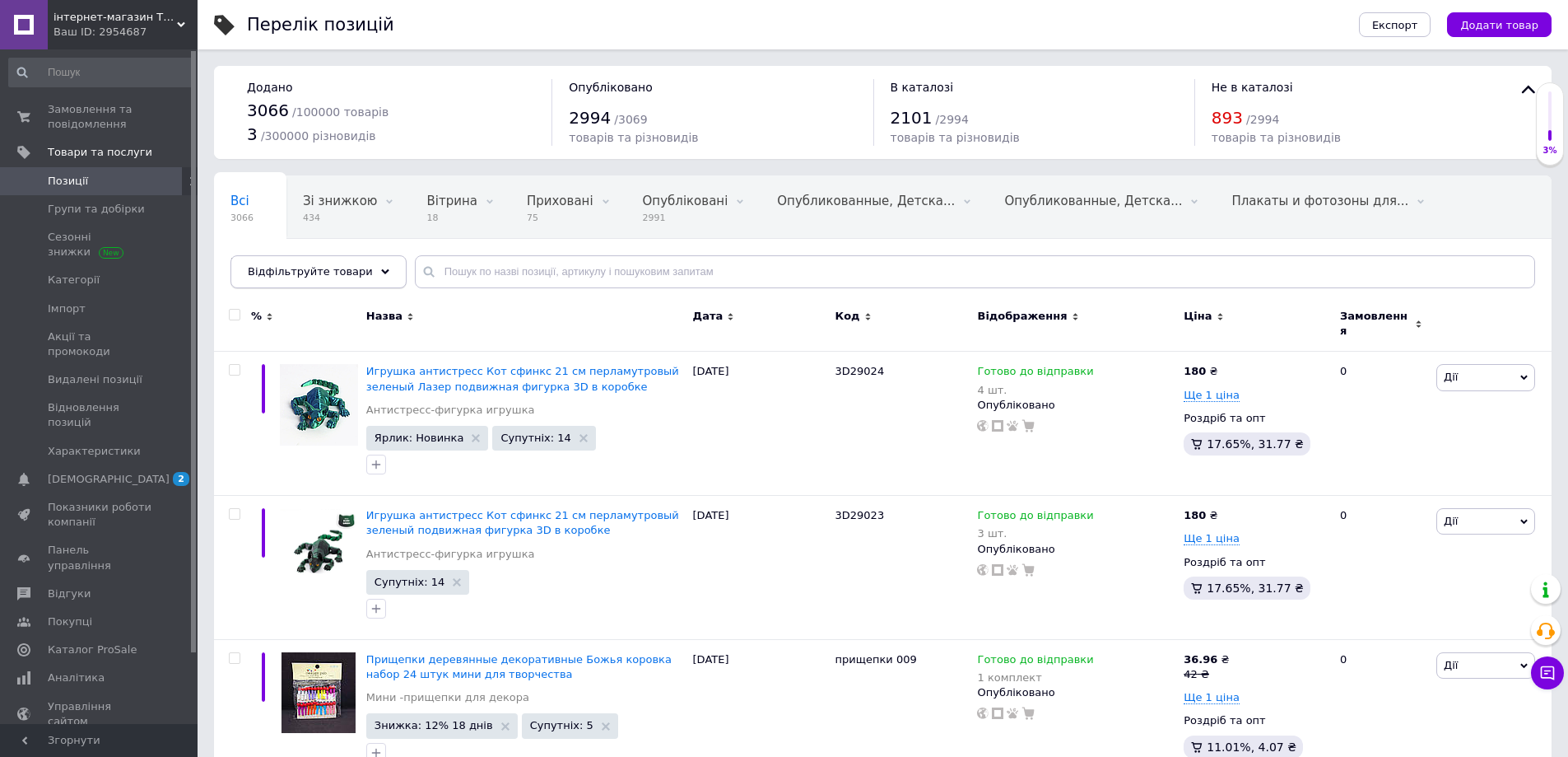
click at [382, 269] on icon at bounding box center [385, 271] width 8 height 8
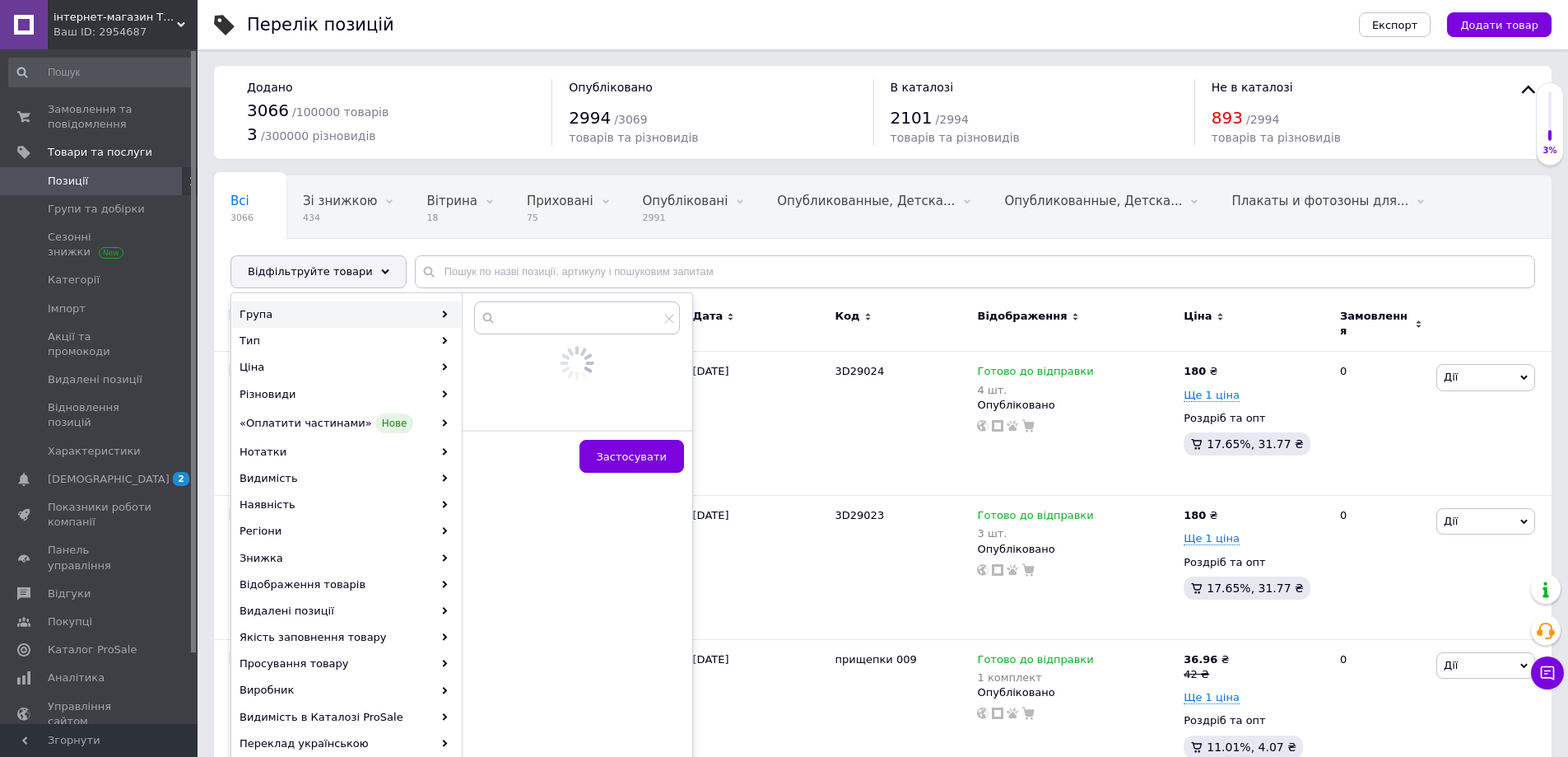
click at [268, 318] on div "Група" at bounding box center [346, 315] width 229 height 26
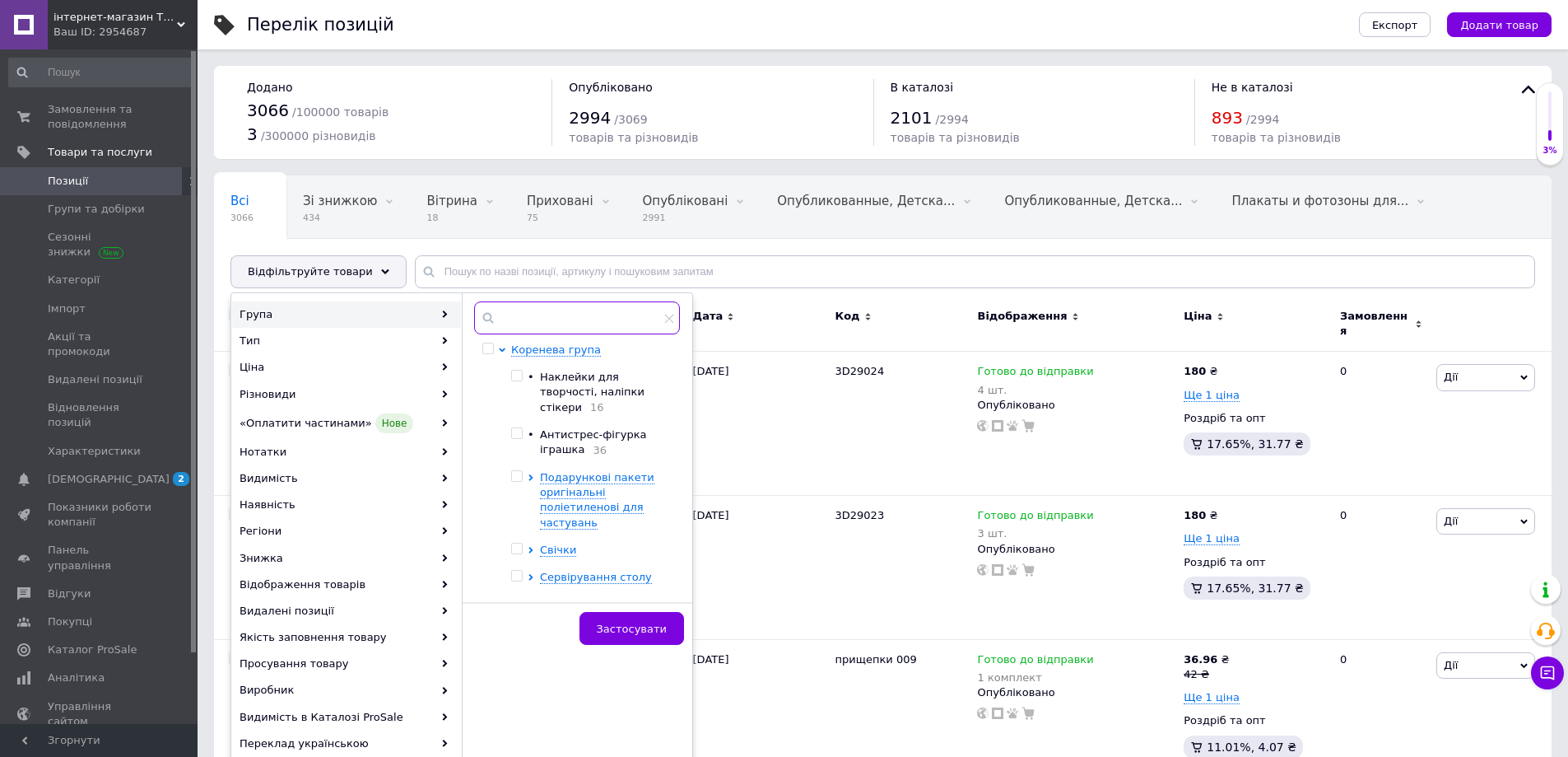
click at [513, 312] on input "text" at bounding box center [576, 318] width 206 height 33
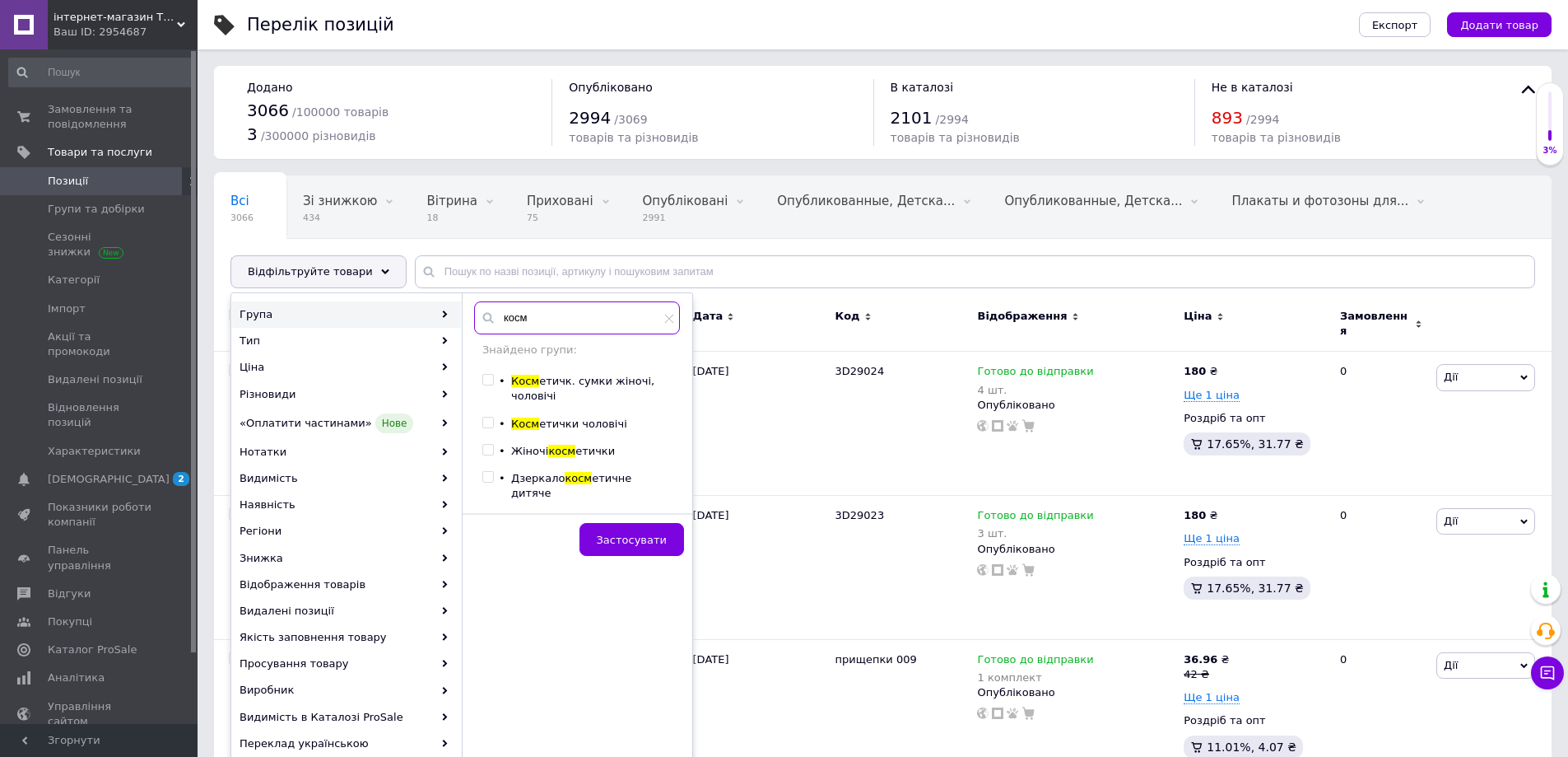
type input "косм"
click at [489, 378] on input "checkbox" at bounding box center [487, 379] width 10 height 10
checkbox input "true"
click at [634, 534] on span "Застосувати" at bounding box center [631, 539] width 70 height 12
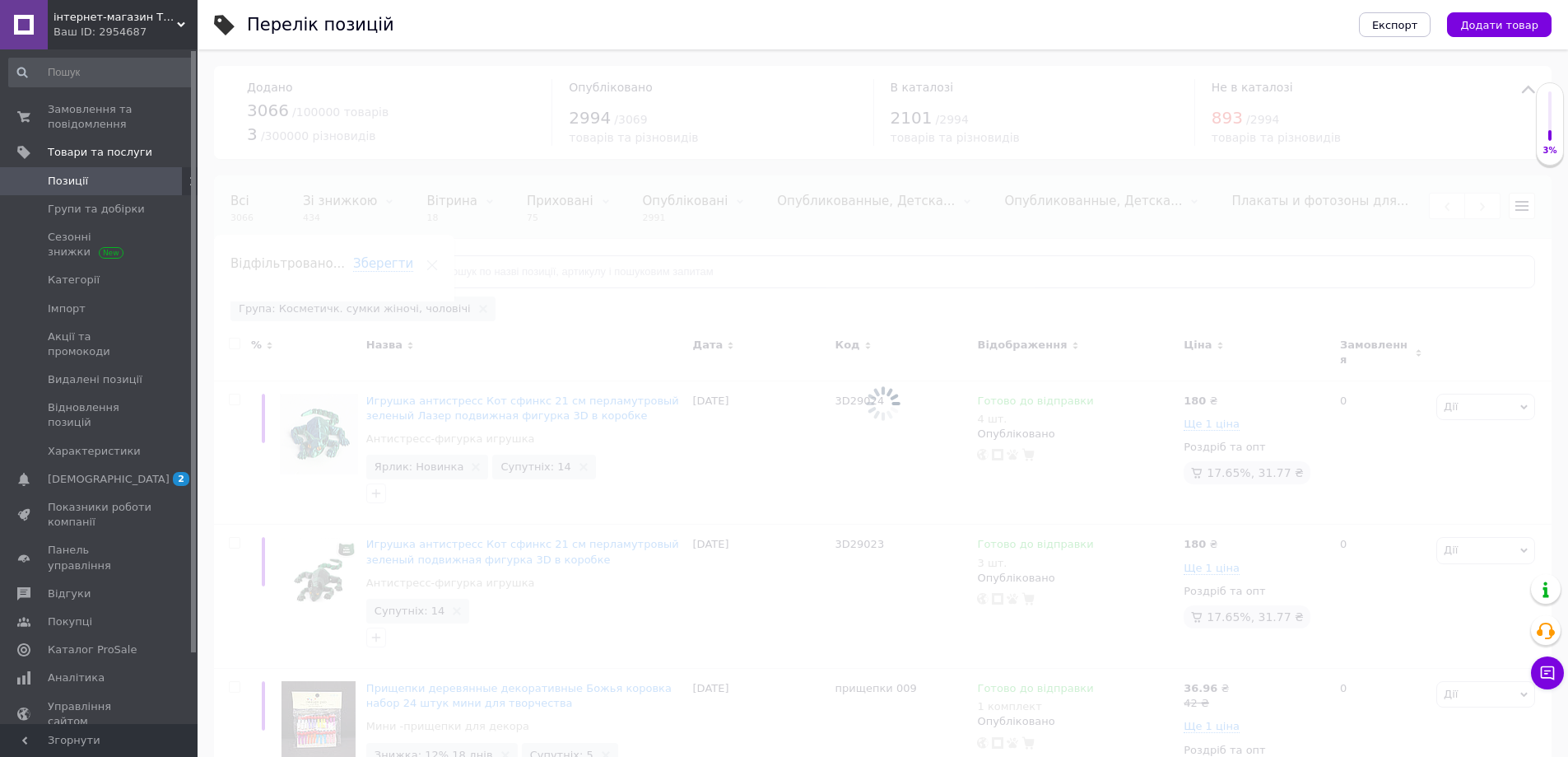
scroll to position [0, 335]
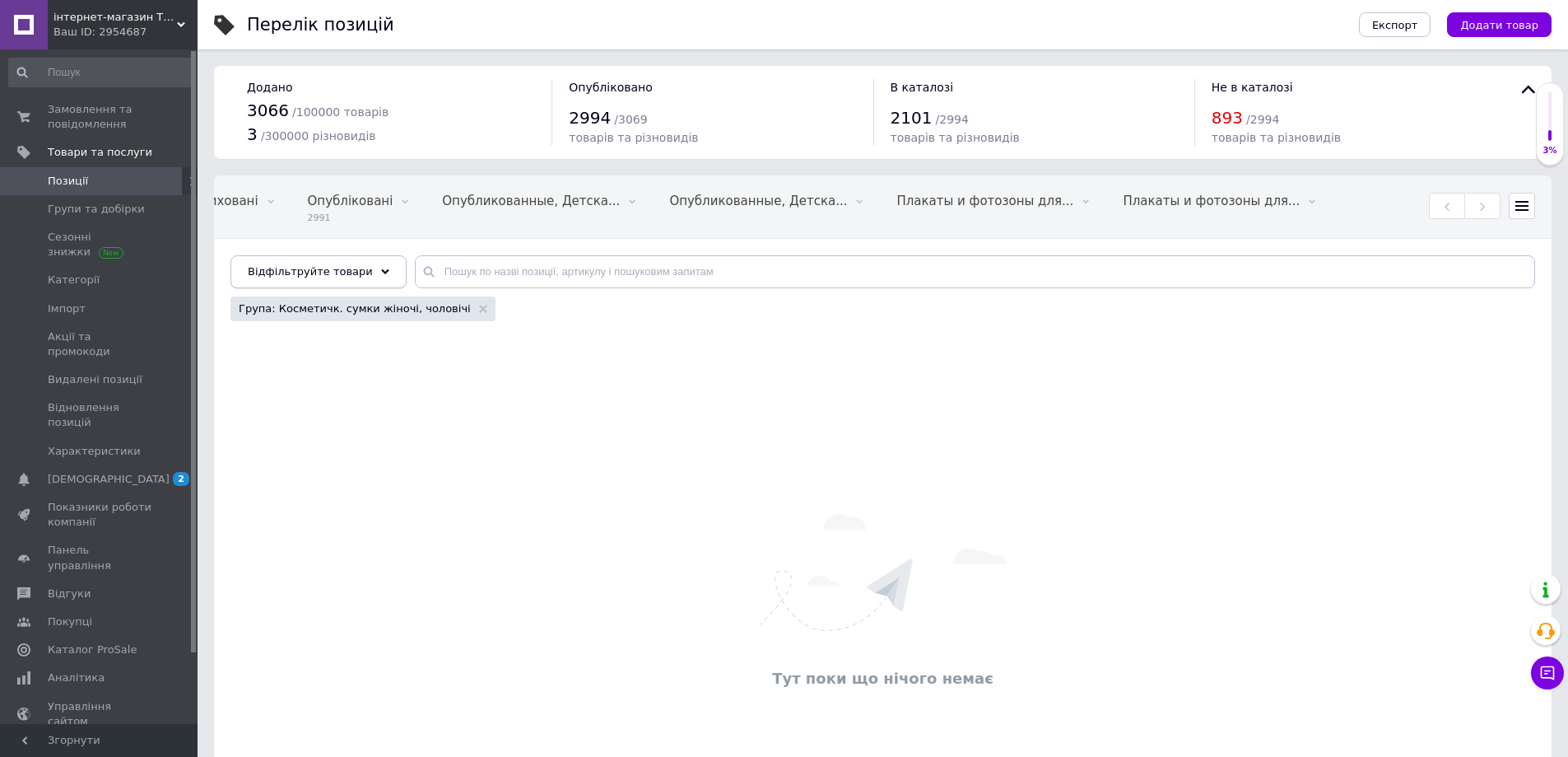
click at [382, 269] on icon at bounding box center [385, 271] width 8 height 8
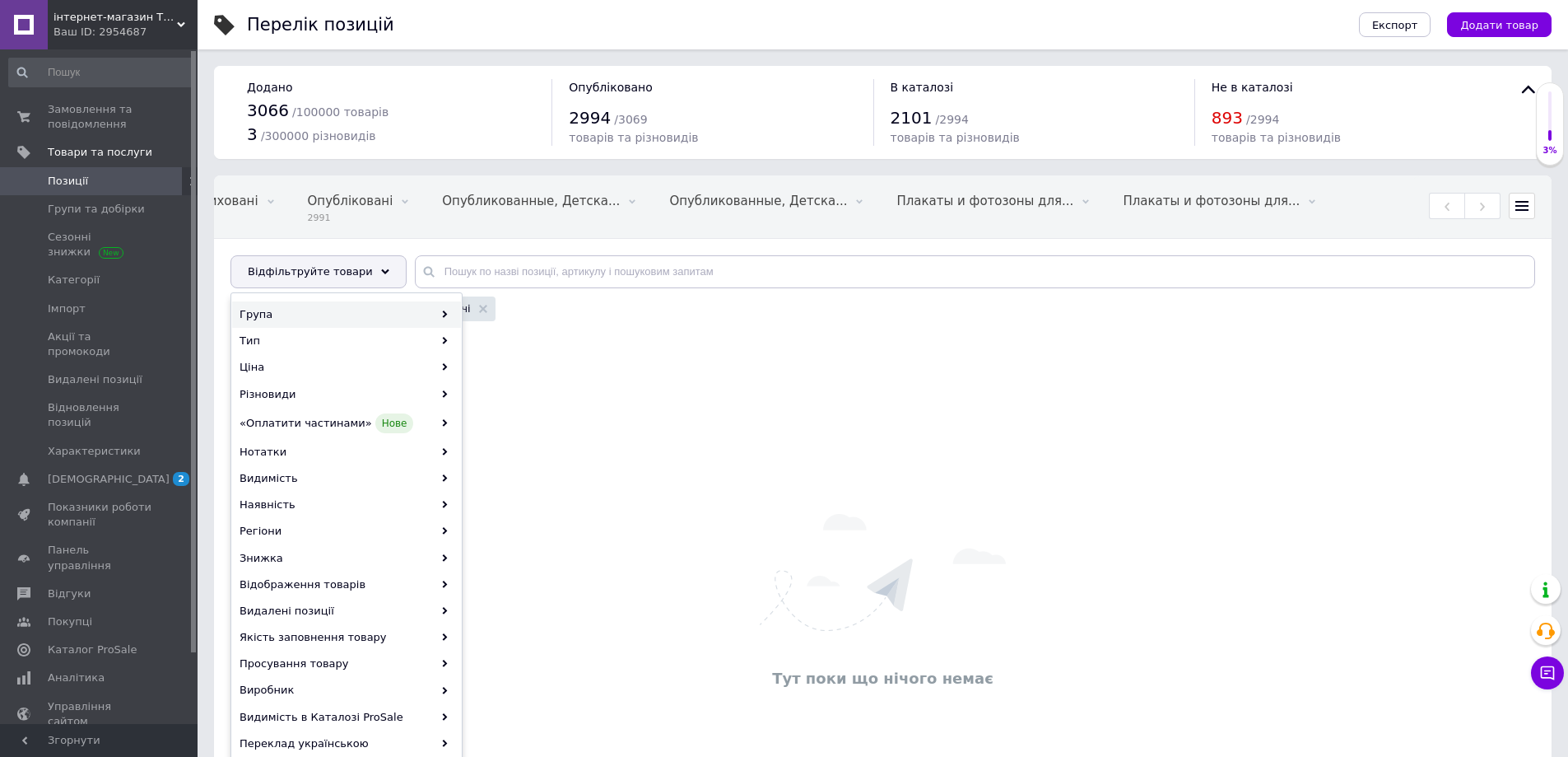
click at [276, 317] on div "Група" at bounding box center [346, 315] width 229 height 26
click at [530, 351] on span "Коренева група" at bounding box center [556, 349] width 89 height 12
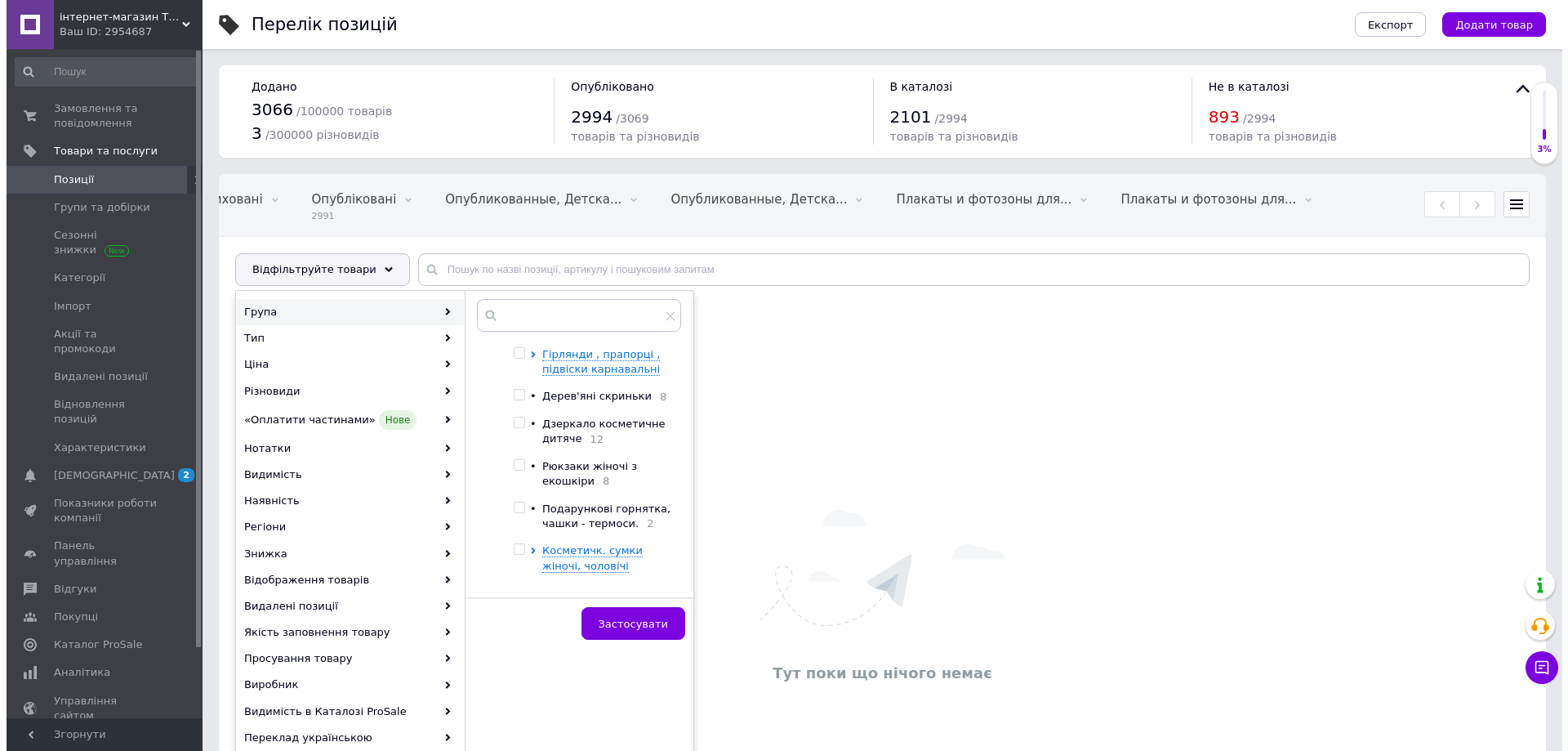
scroll to position [408, 0]
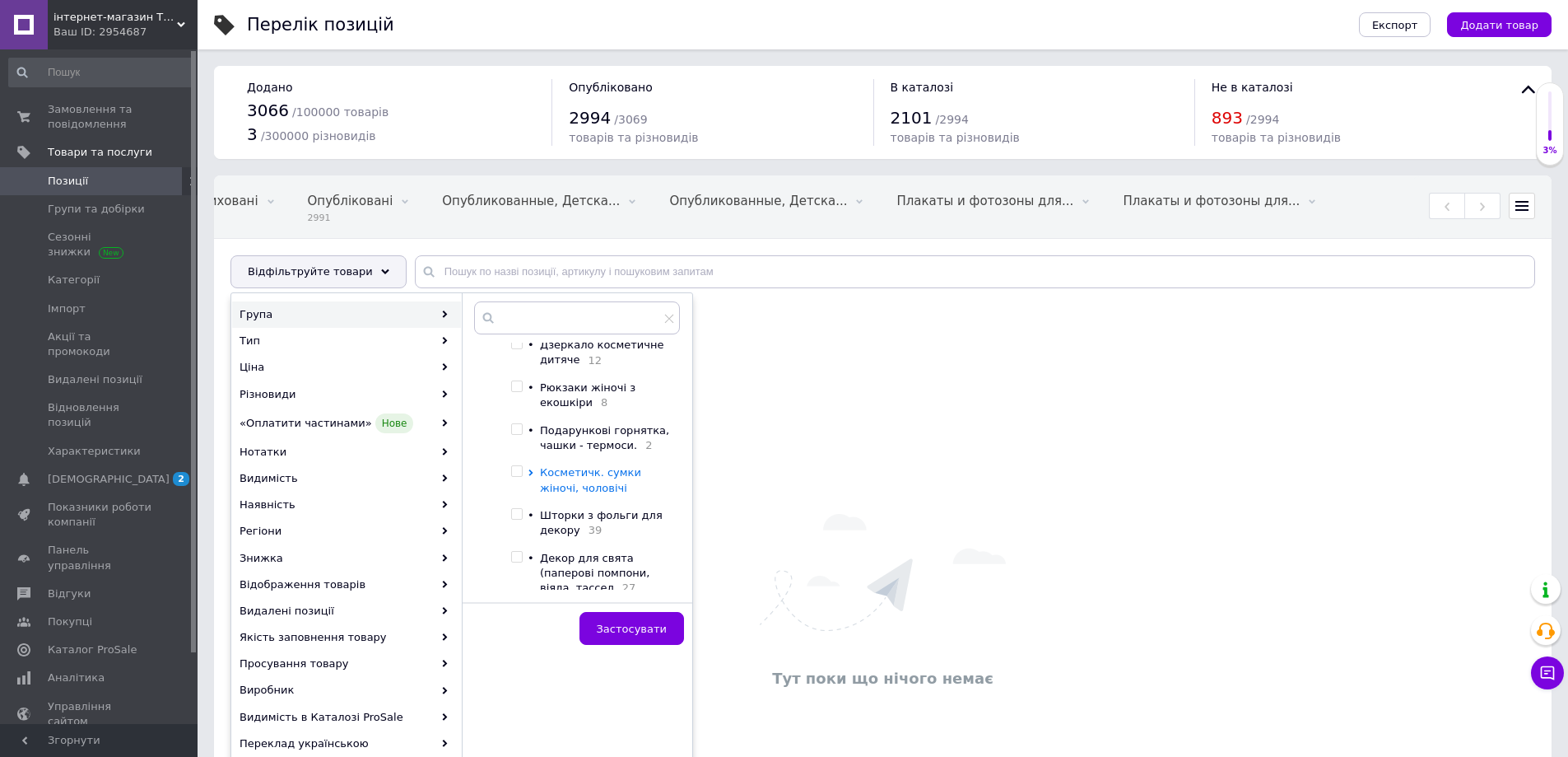
click at [556, 466] on span "Косметичк. сумки жіночі, чоловічі" at bounding box center [590, 480] width 101 height 27
click at [545, 552] on input "checkbox" at bounding box center [544, 557] width 10 height 10
checkbox input "true"
click at [629, 616] on button "Застосувати" at bounding box center [632, 628] width 104 height 33
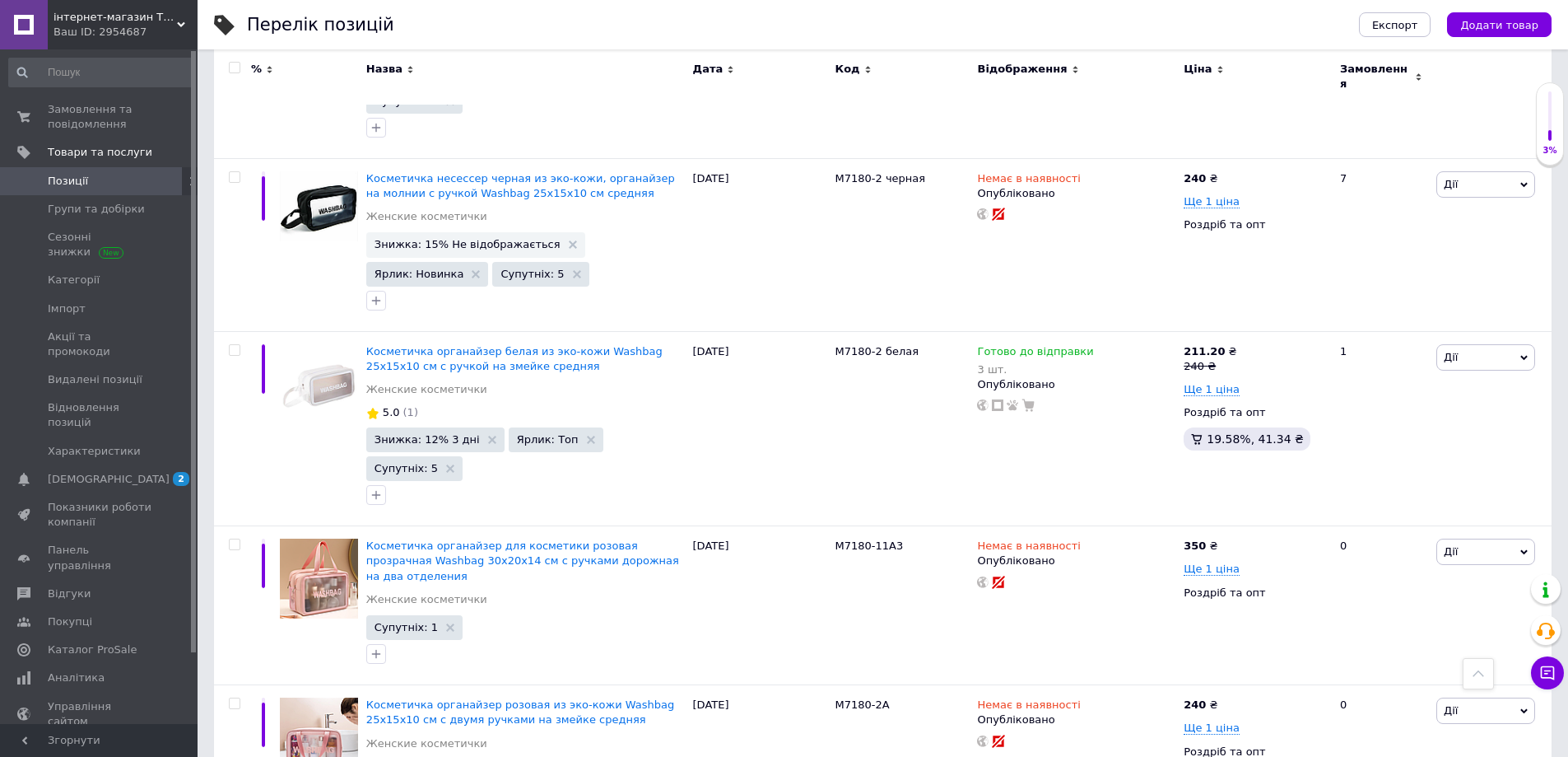
scroll to position [2750, 0]
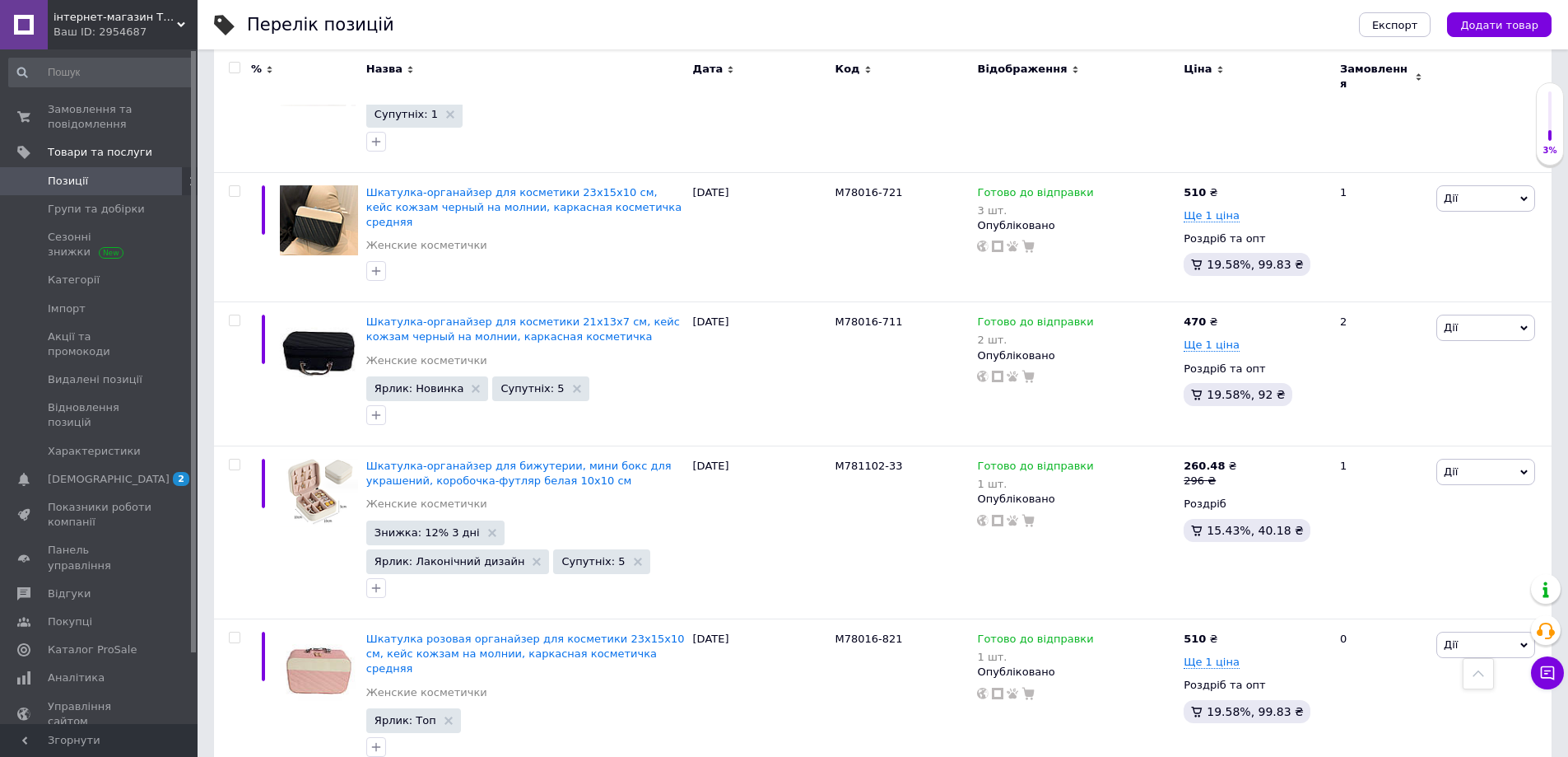
scroll to position [364, 0]
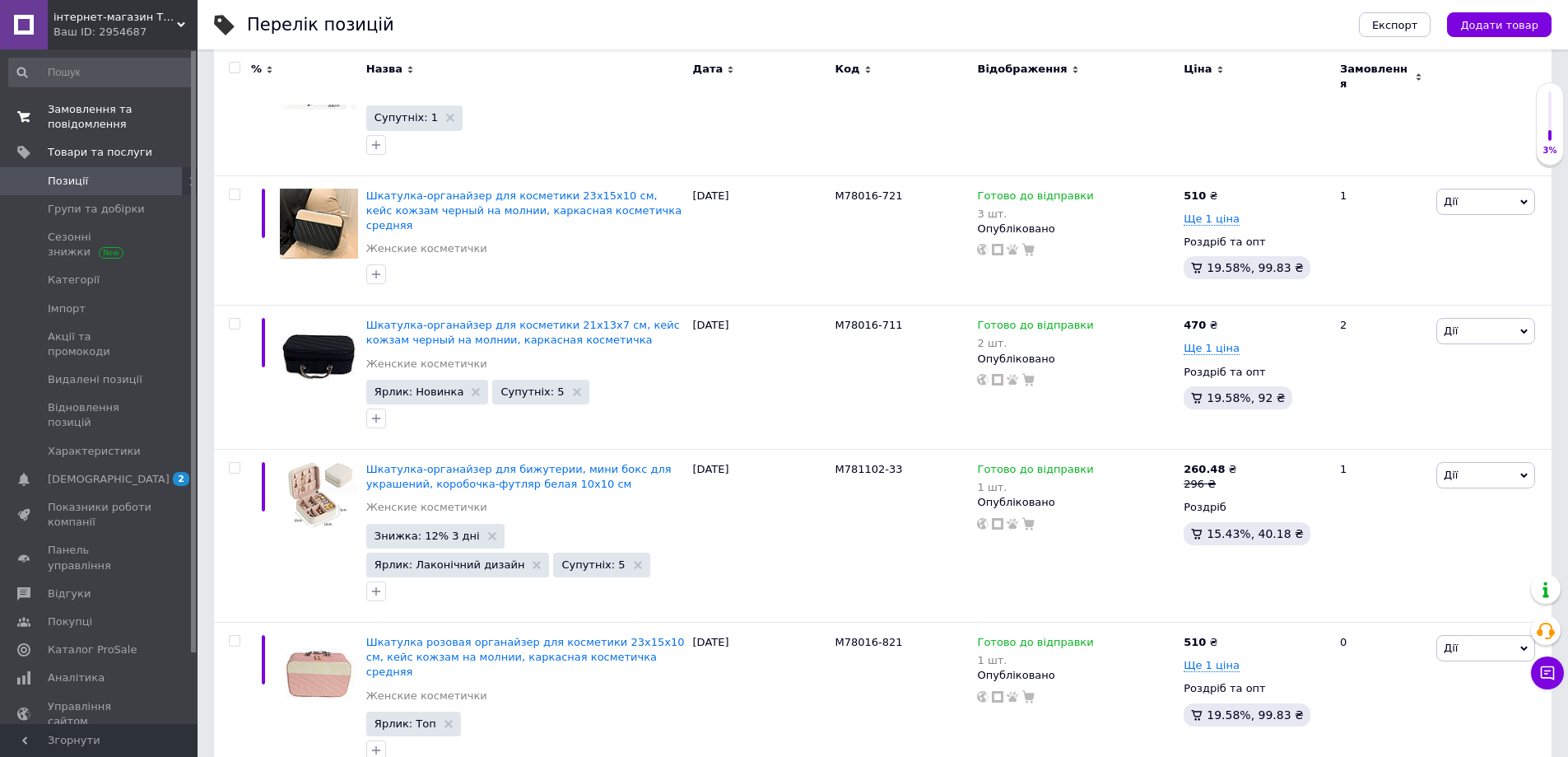
click at [62, 112] on span "Замовлення та повідомлення" at bounding box center [100, 117] width 104 height 30
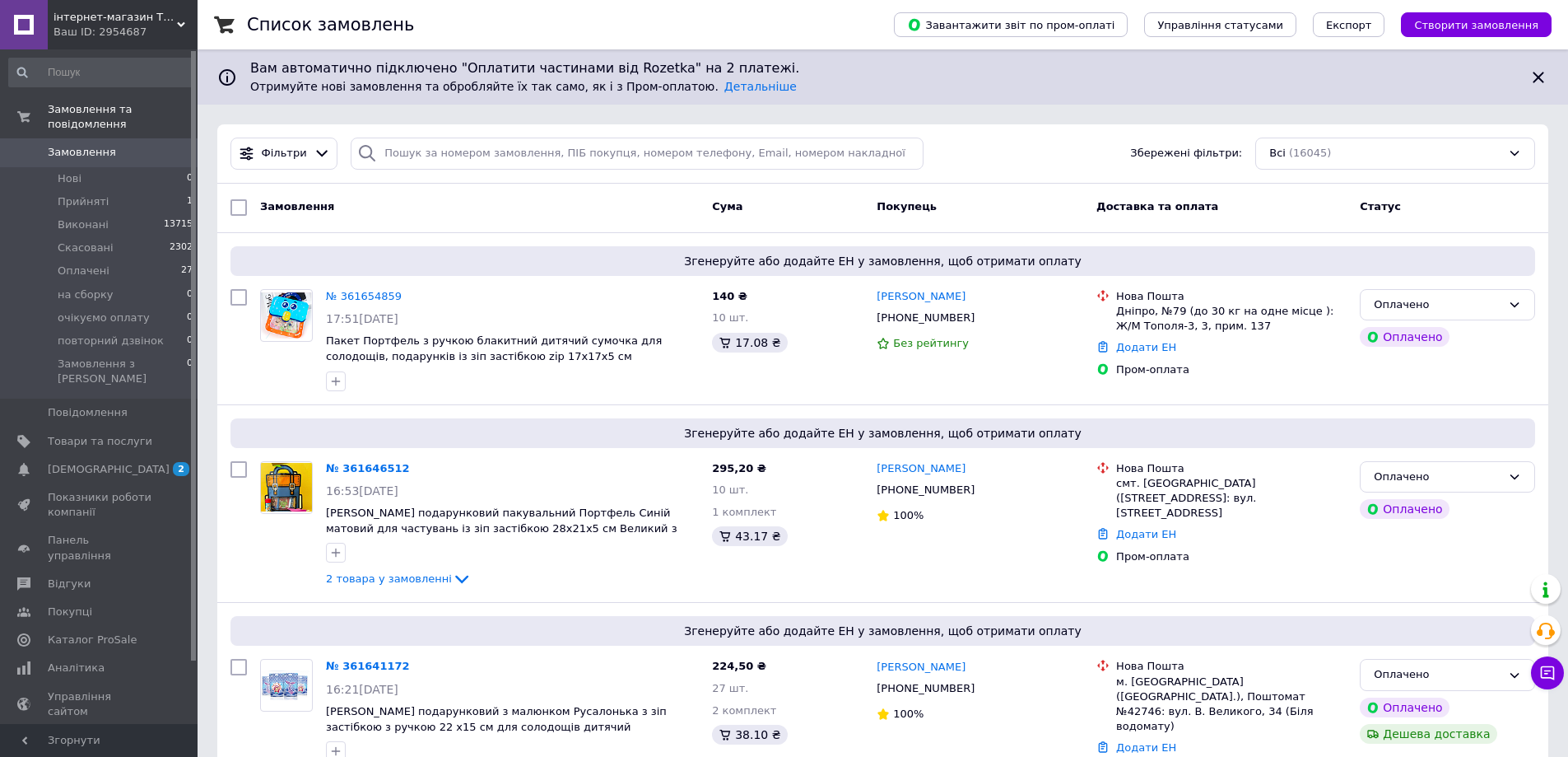
click at [181, 26] on use at bounding box center [181, 24] width 8 height 5
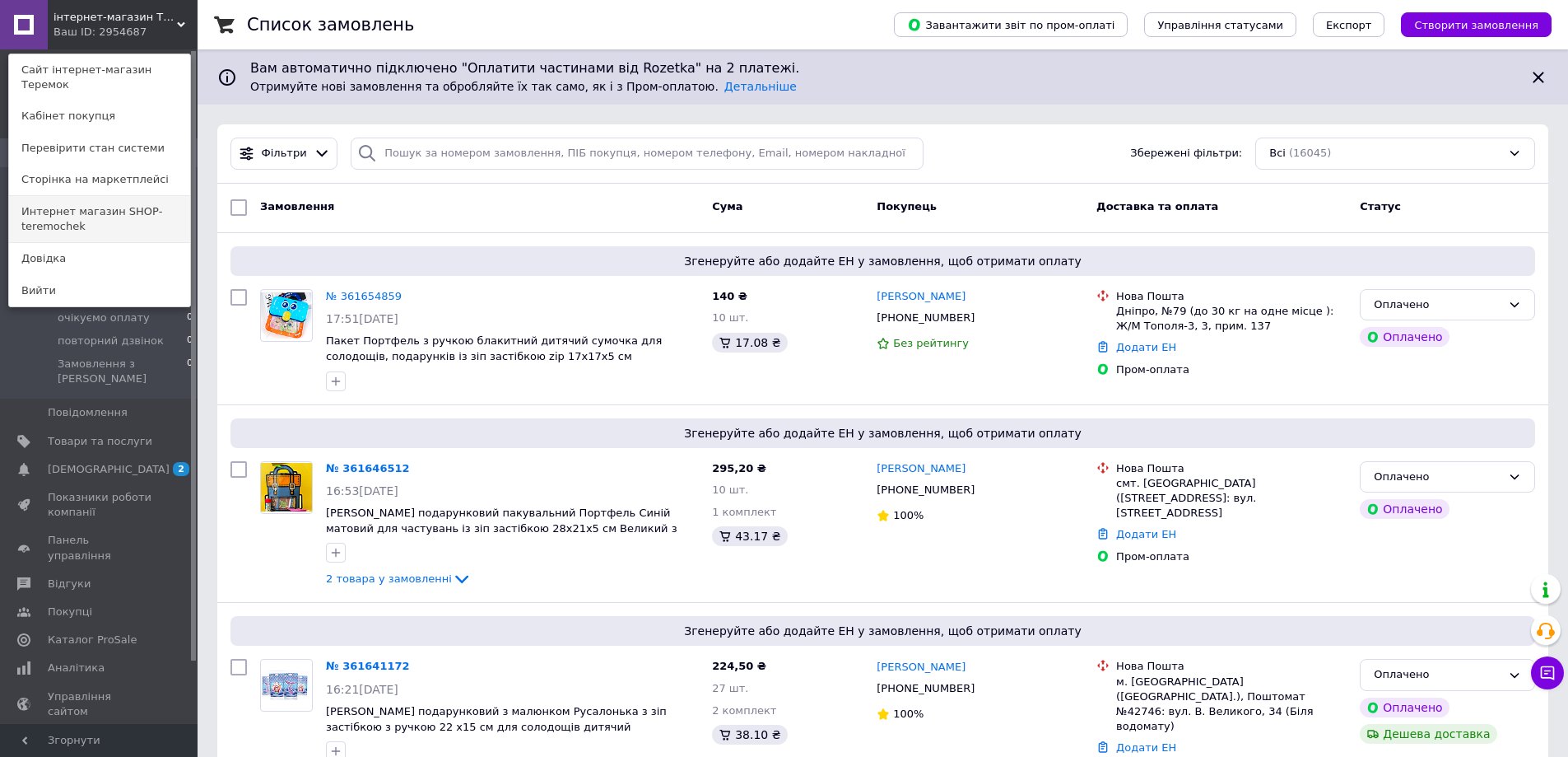
click at [114, 196] on link "Интернет магазин SHOP-teremochek" at bounding box center [100, 220] width 181 height 47
